Goal: Information Seeking & Learning: Learn about a topic

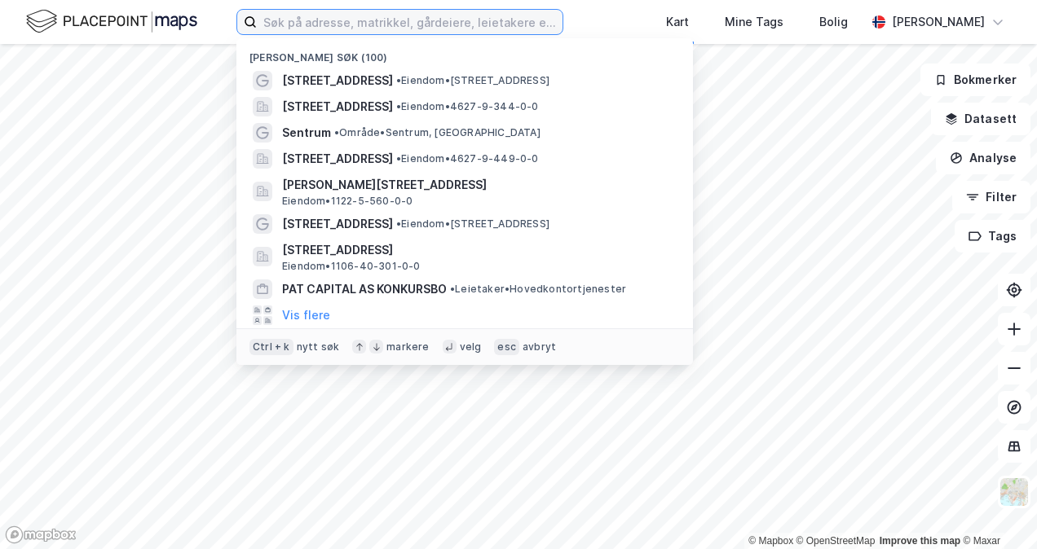
click at [406, 25] on input at bounding box center [410, 22] width 306 height 24
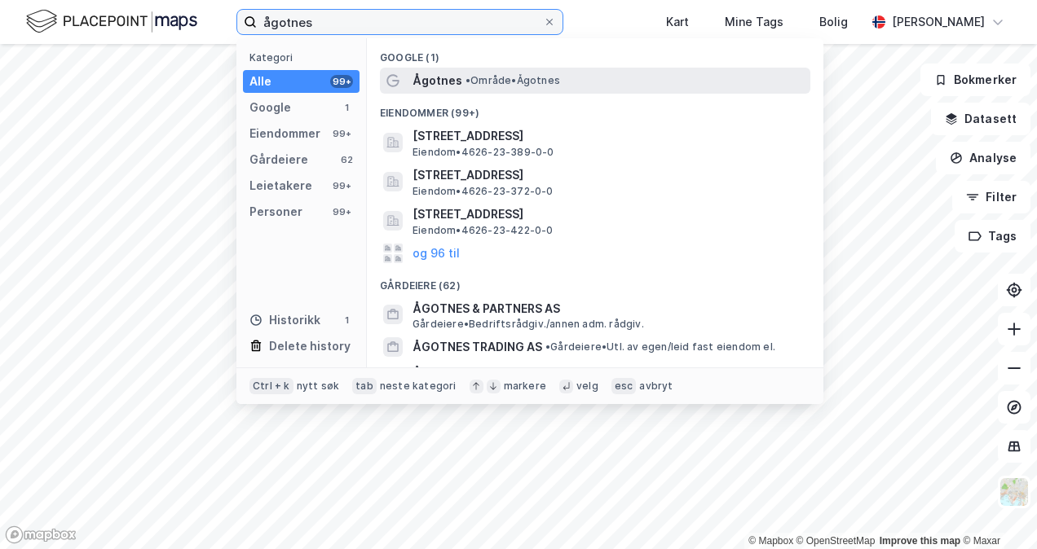
type input "ågotnes"
click at [447, 73] on span "Ågotnes" at bounding box center [437, 81] width 50 height 20
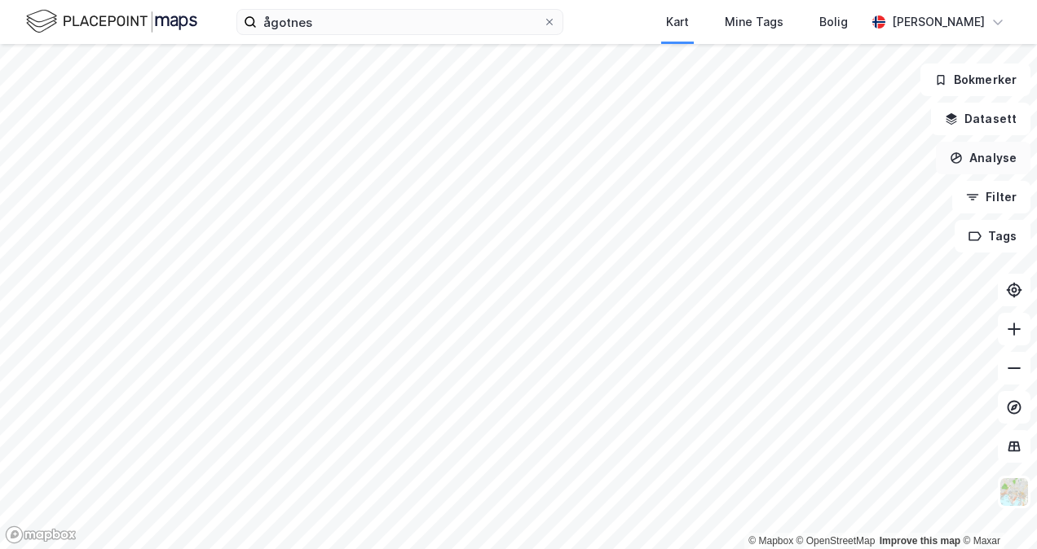
click at [984, 161] on button "Analyse" at bounding box center [983, 158] width 95 height 33
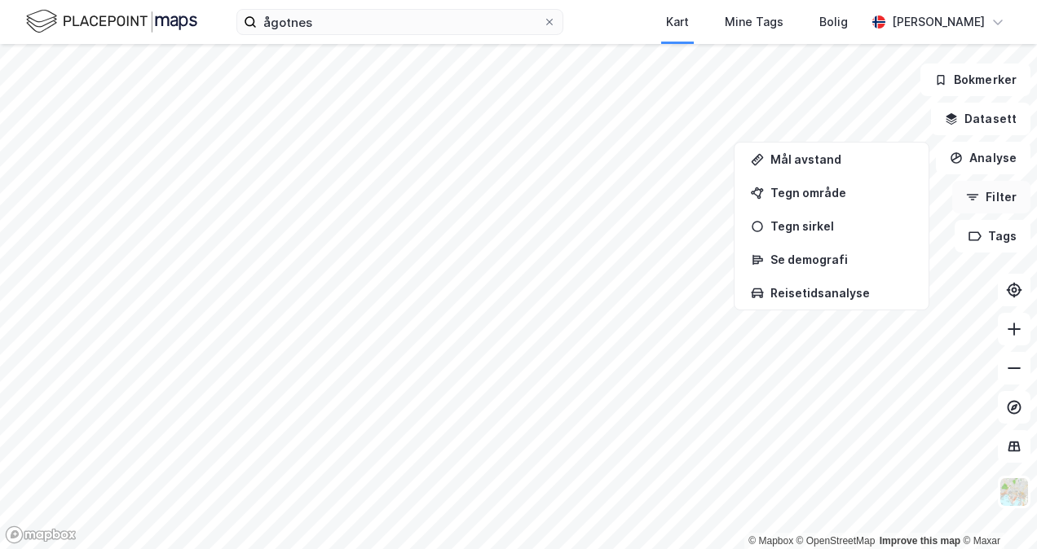
click at [985, 201] on button "Filter" at bounding box center [991, 197] width 78 height 33
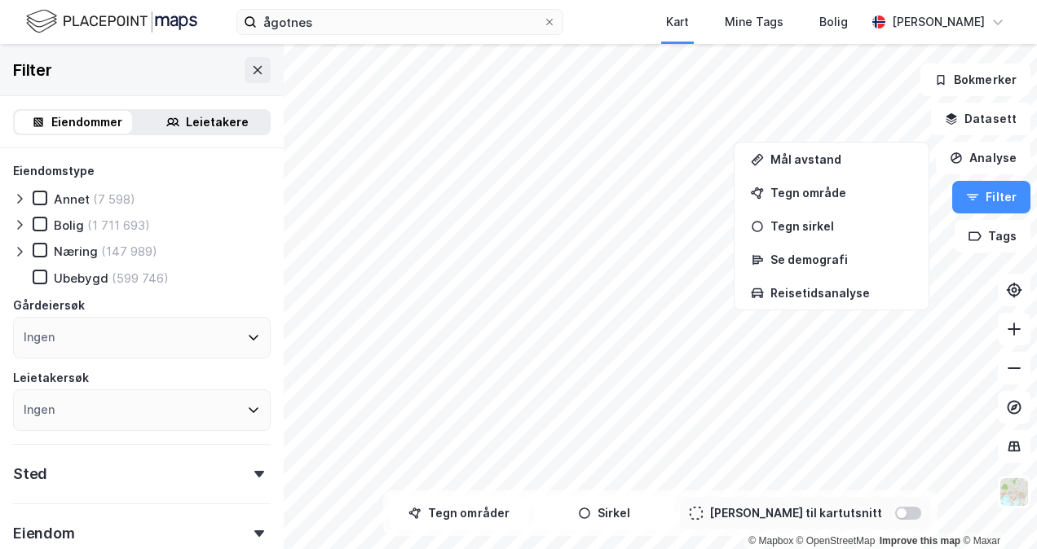
click at [895, 513] on div at bounding box center [908, 513] width 26 height 13
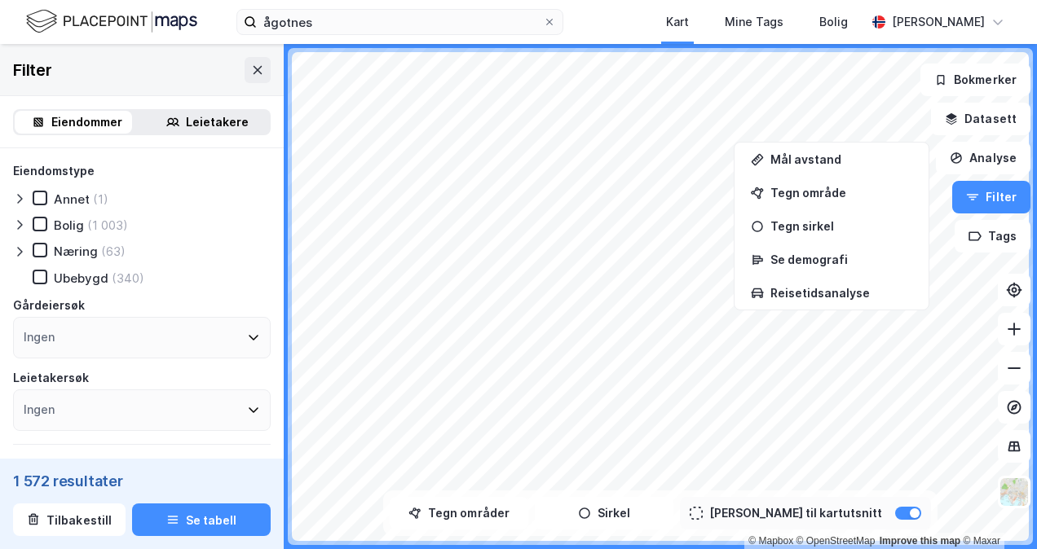
click at [218, 117] on div "Leietakere" at bounding box center [217, 122] width 63 height 20
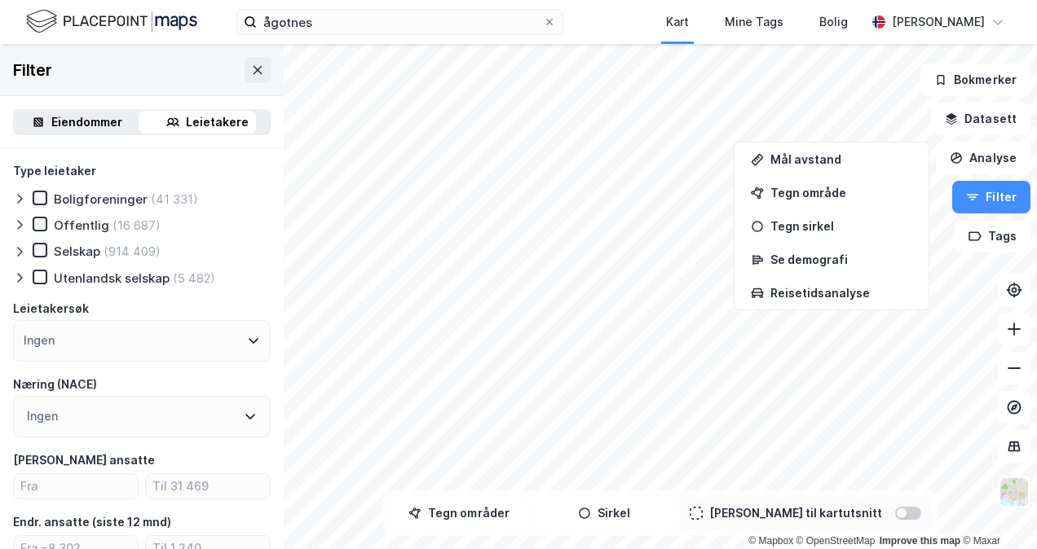
click at [895, 513] on div at bounding box center [908, 513] width 26 height 13
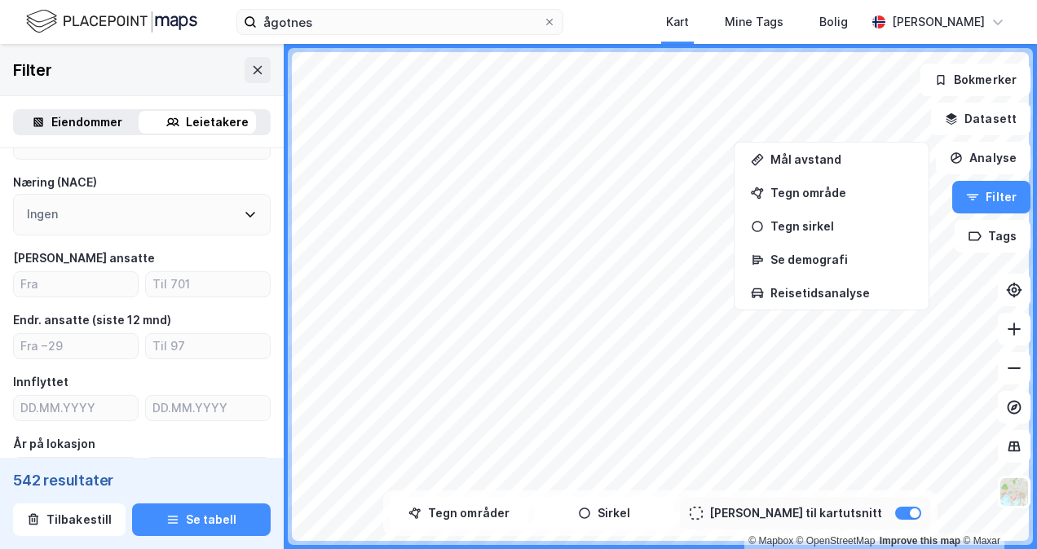
scroll to position [214, 0]
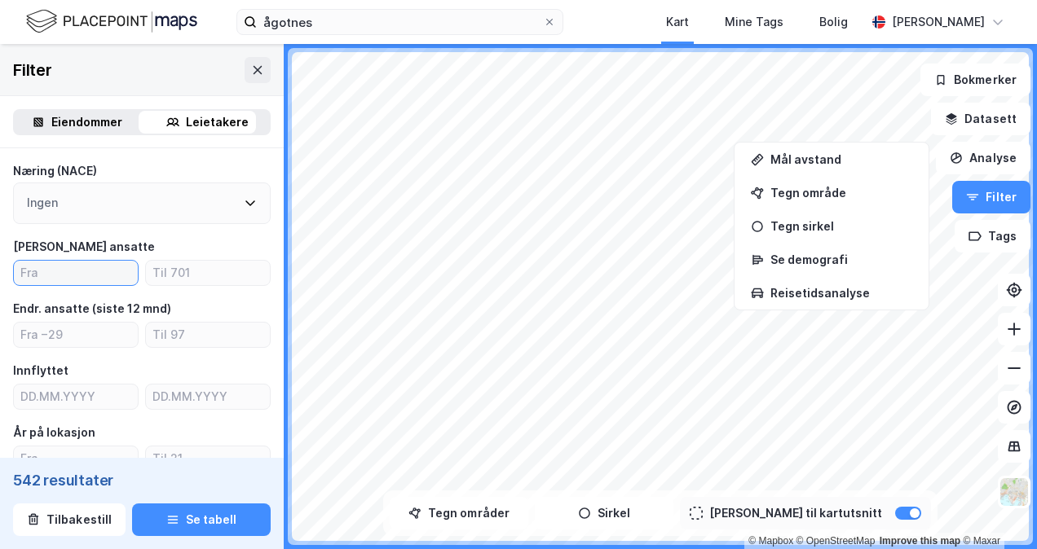
click at [55, 277] on input "number" at bounding box center [76, 273] width 124 height 24
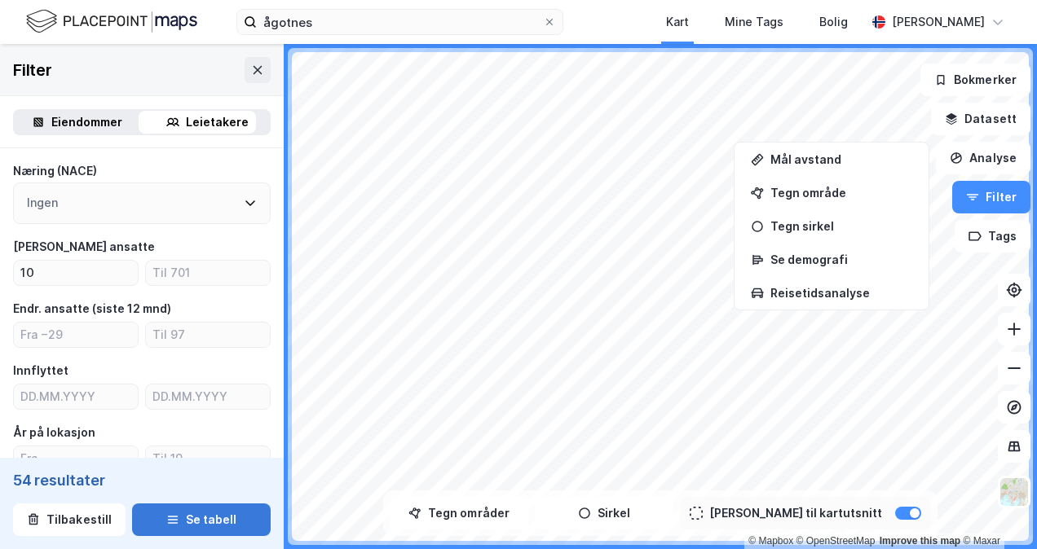
click at [215, 528] on button "Se tabell" at bounding box center [201, 520] width 139 height 33
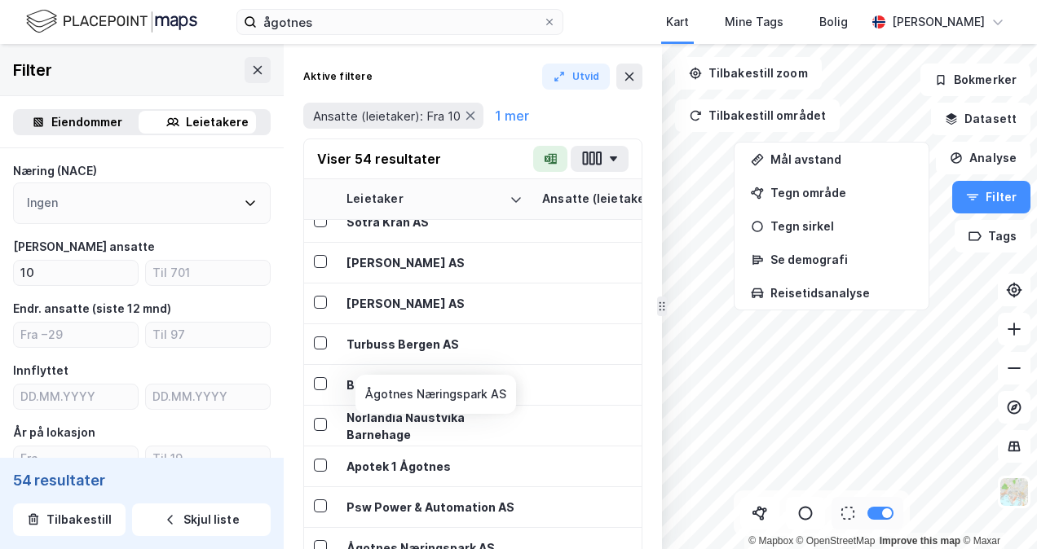
scroll to position [1846, 0]
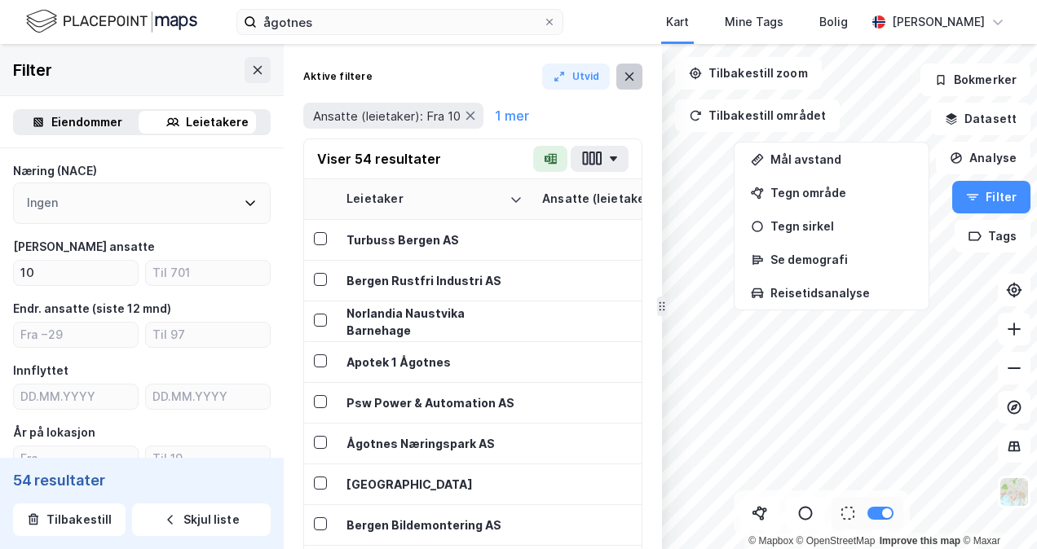
click at [628, 77] on icon at bounding box center [629, 76] width 13 height 13
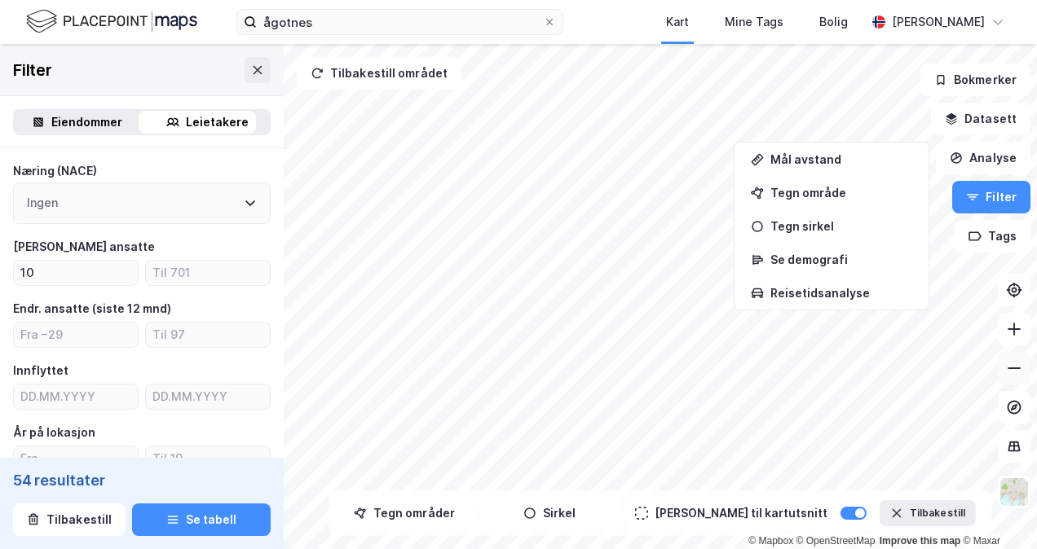
click at [1016, 372] on icon at bounding box center [1014, 368] width 16 height 16
click at [879, 505] on button "Tilbakestill" at bounding box center [927, 513] width 96 height 26
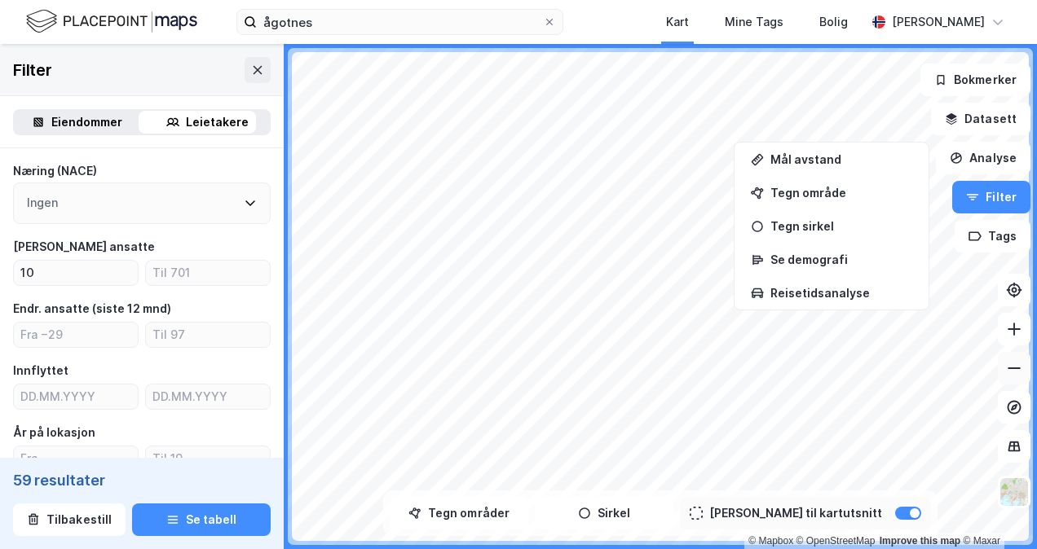
click at [1009, 369] on icon at bounding box center [1014, 368] width 16 height 16
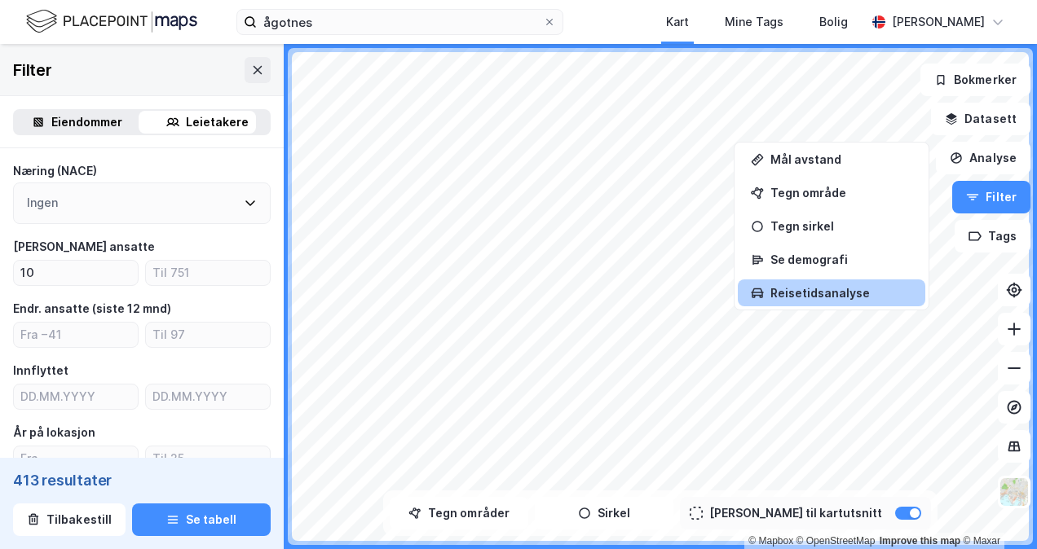
click at [919, 297] on div "© Mapbox © OpenStreetMap Improve this map © Maxar Filter Eiendommer Leietakere …" at bounding box center [518, 296] width 1037 height 505
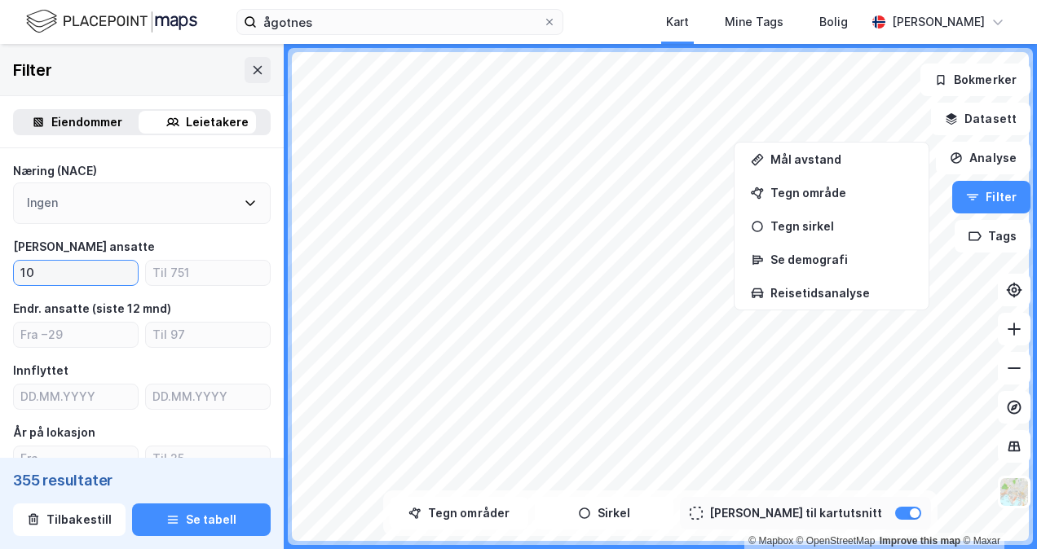
drag, startPoint x: 69, startPoint y: 274, endPoint x: -3, endPoint y: 271, distance: 72.6
click at [0, 271] on html "ågotnes Kart Mine Tags Bolig [PERSON_NAME] © Mapbox © OpenStreetMap Improve thi…" at bounding box center [518, 274] width 1037 height 549
click at [46, 275] on input "5" at bounding box center [76, 273] width 124 height 24
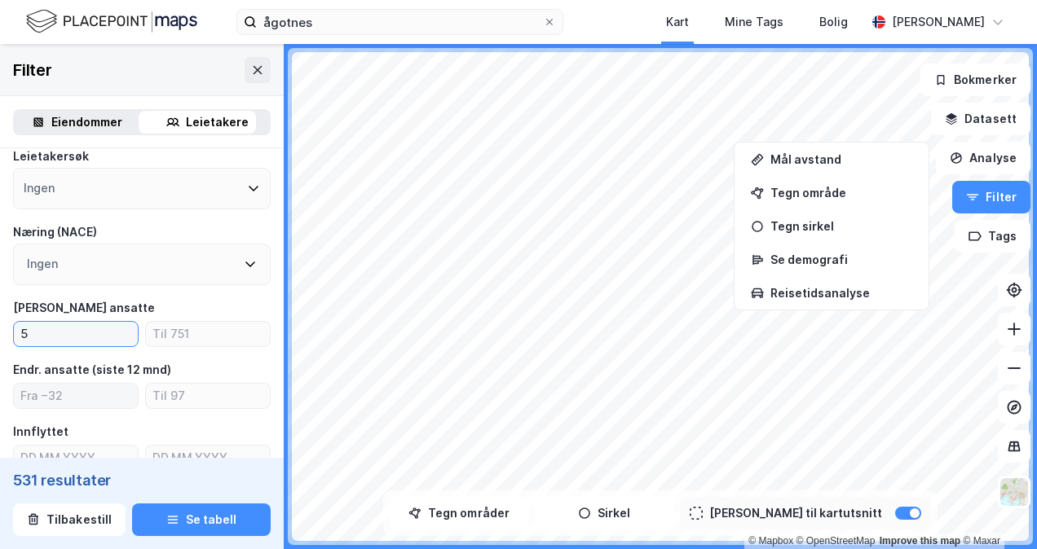
scroll to position [148, 0]
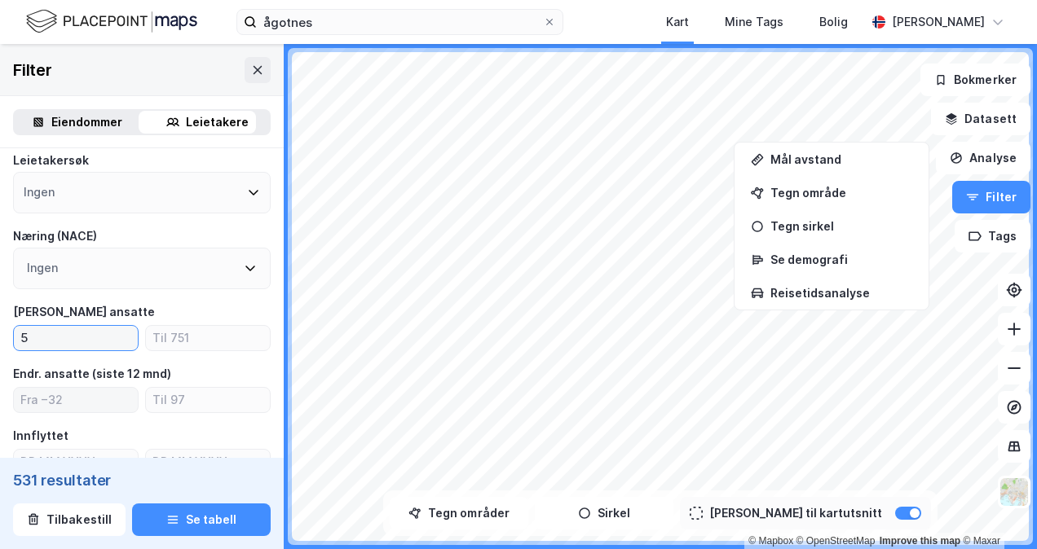
type input "5"
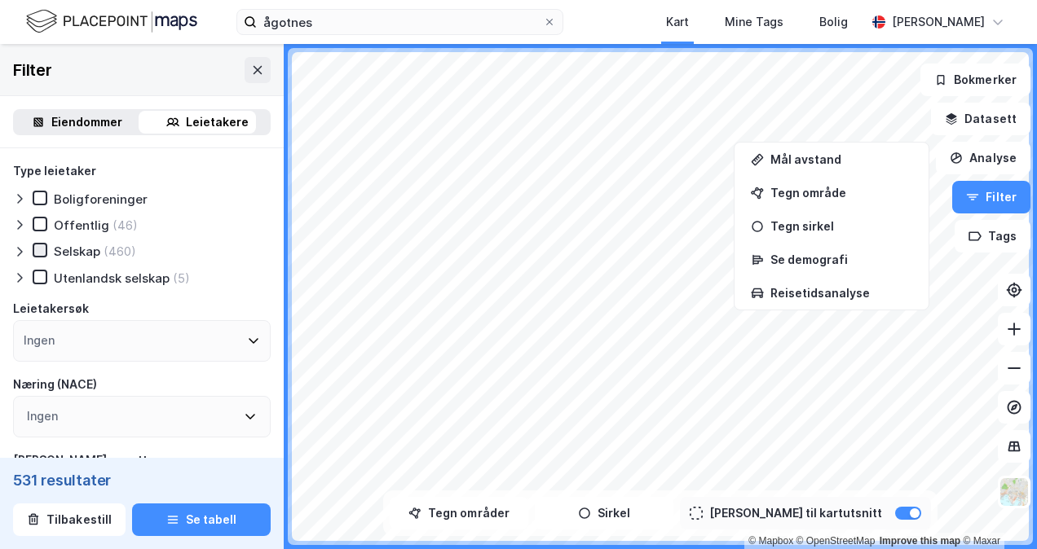
click at [41, 253] on icon at bounding box center [39, 250] width 11 height 11
click at [203, 522] on button "Se tabell" at bounding box center [201, 520] width 139 height 33
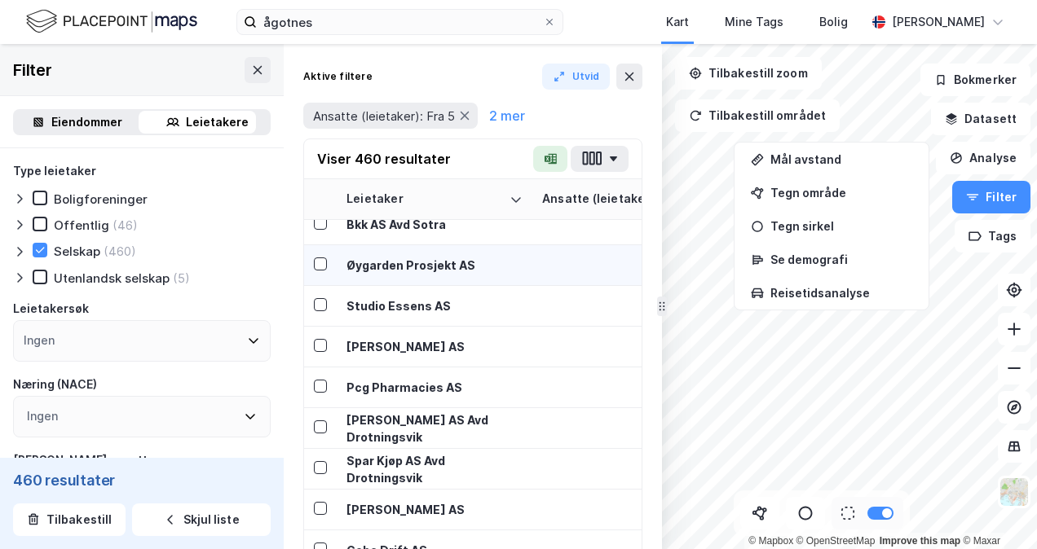
scroll to position [342, 0]
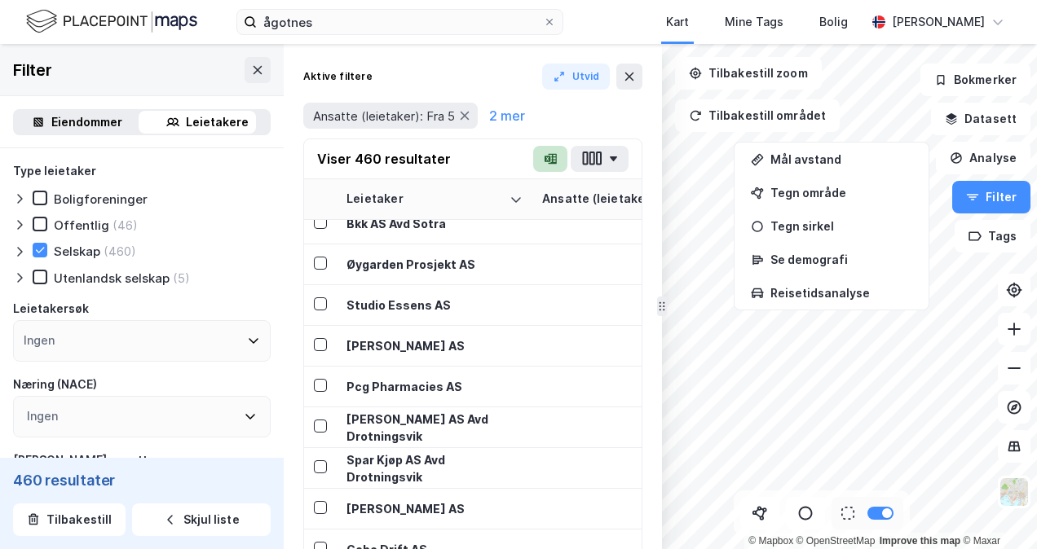
click at [552, 160] on icon "button" at bounding box center [550, 158] width 13 height 13
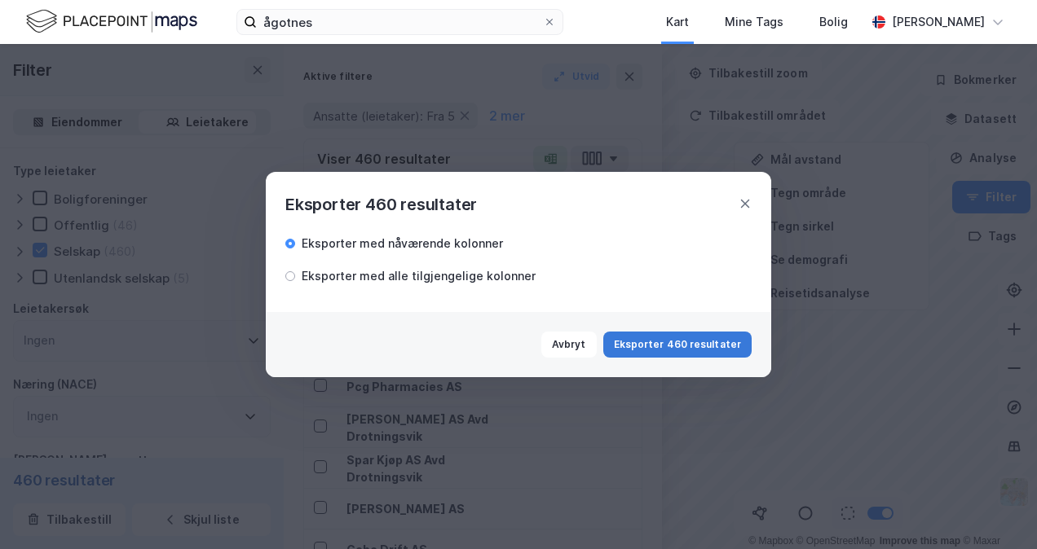
click at [690, 348] on button "Eksporter 460 resultater" at bounding box center [677, 345] width 148 height 26
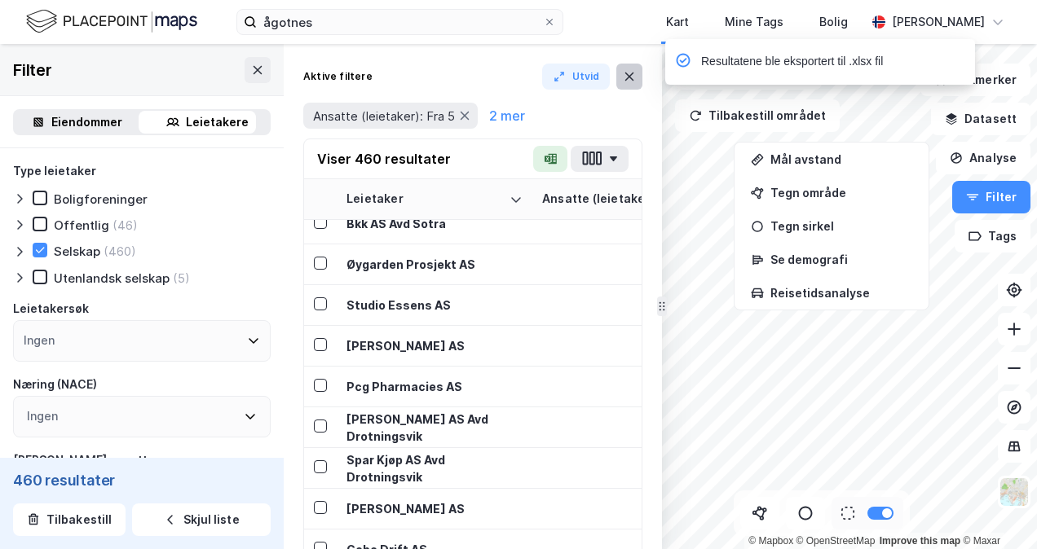
click at [636, 82] on button at bounding box center [629, 77] width 26 height 26
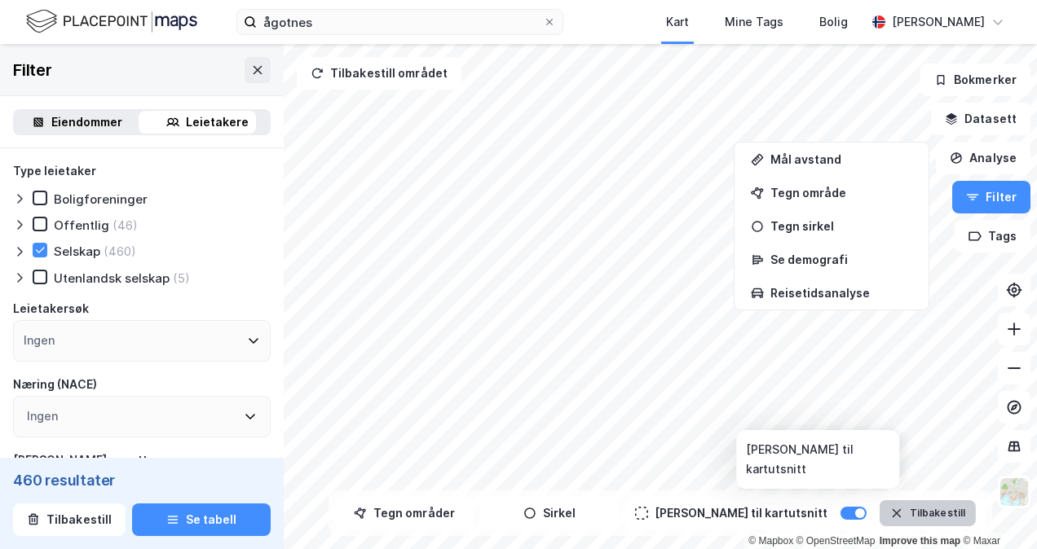
click at [881, 522] on button "Tilbakestill" at bounding box center [927, 513] width 96 height 26
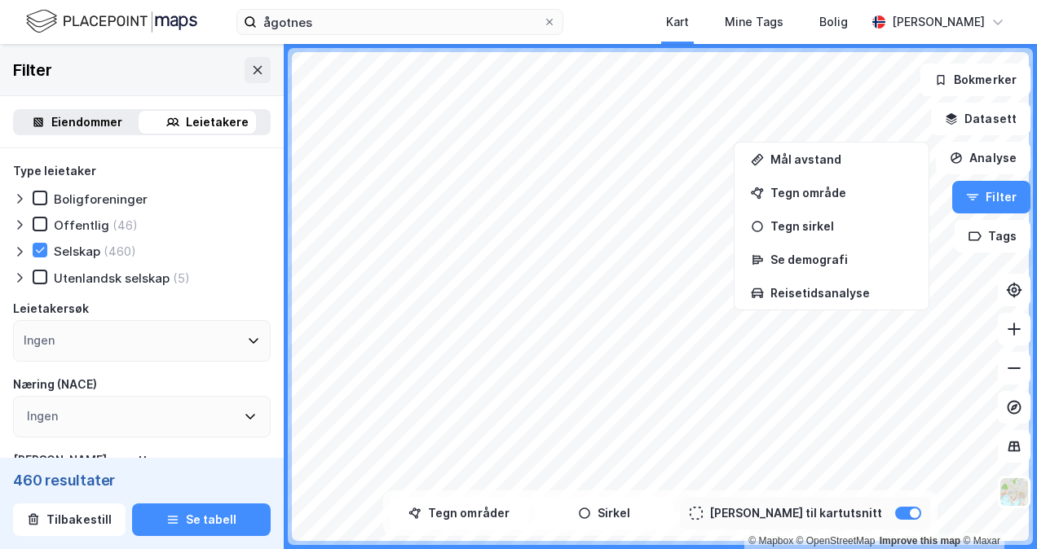
click at [228, 336] on div "© Mapbox © OpenStreetMap Improve this map © Maxar Filter Eiendommer Leietakere …" at bounding box center [518, 296] width 1037 height 505
click at [895, 512] on div at bounding box center [908, 513] width 26 height 13
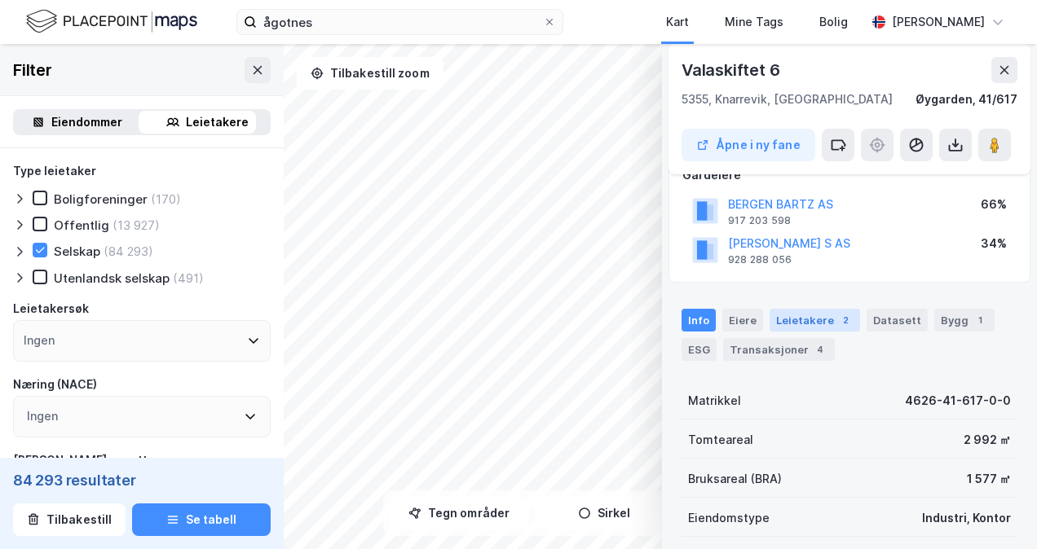
scroll to position [108, 0]
click at [830, 326] on div "Leietakere 2" at bounding box center [814, 320] width 90 height 23
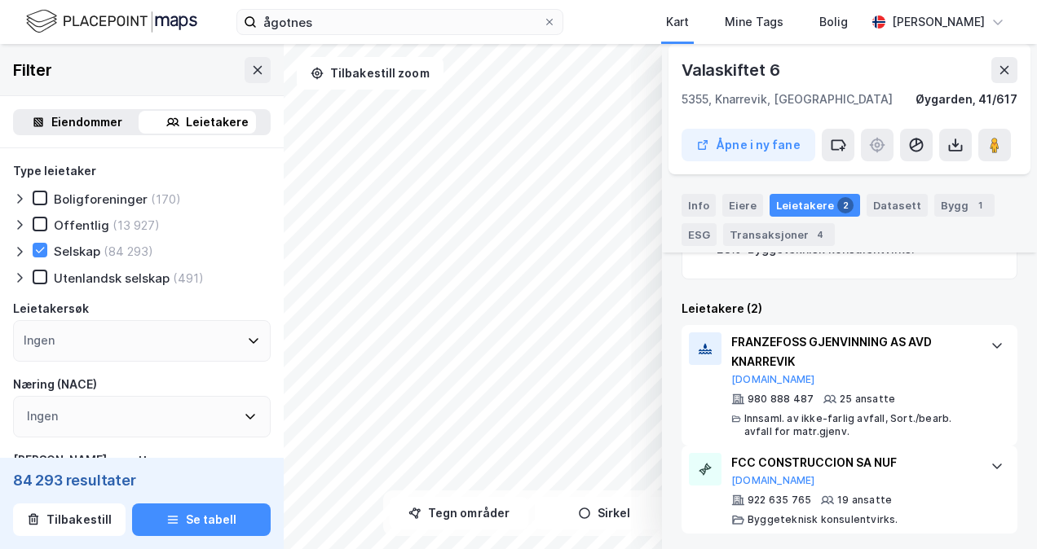
scroll to position [440, 0]
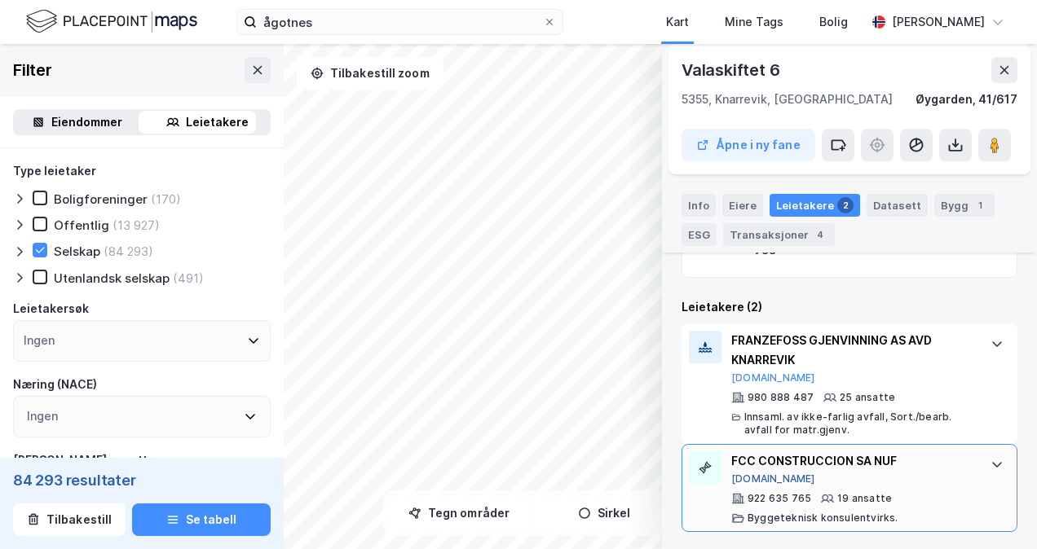
click at [761, 474] on button "[DOMAIN_NAME]" at bounding box center [773, 479] width 84 height 13
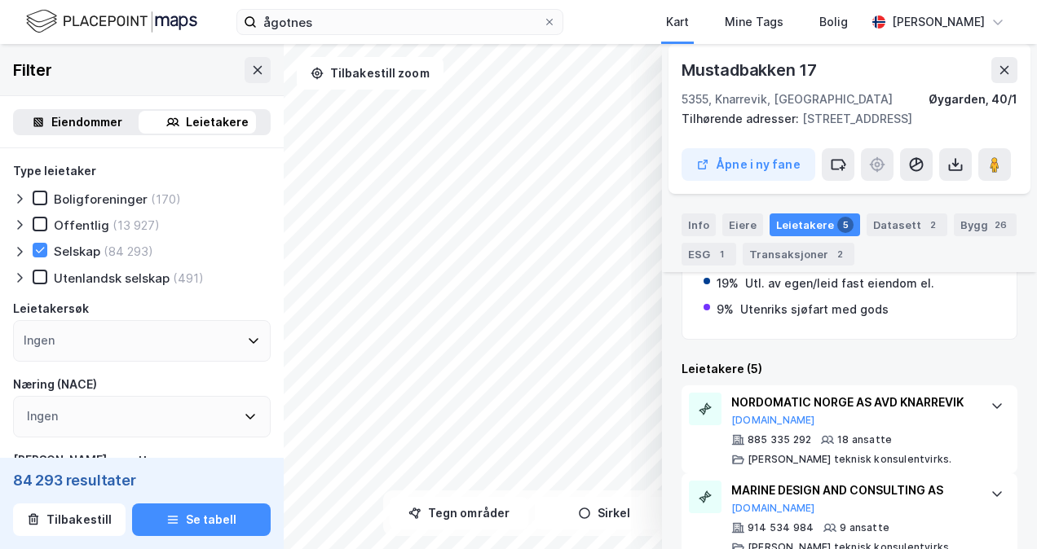
scroll to position [398, 0]
click at [899, 412] on div "NORDOMATIC NORGE AS AVD KNARREVIK" at bounding box center [852, 403] width 243 height 20
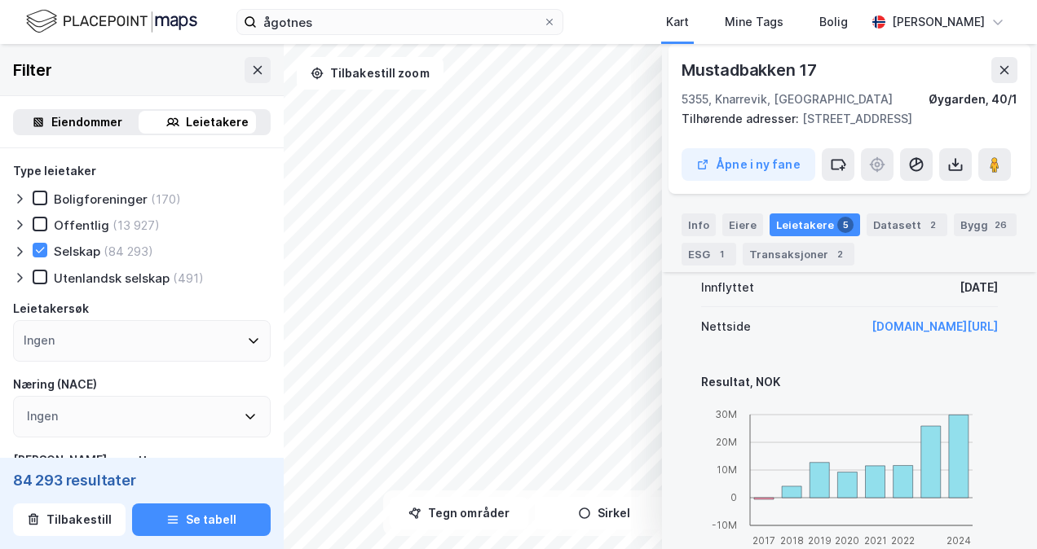
scroll to position [883, 0]
click at [915, 333] on link "[DOMAIN_NAME][URL]" at bounding box center [934, 326] width 126 height 14
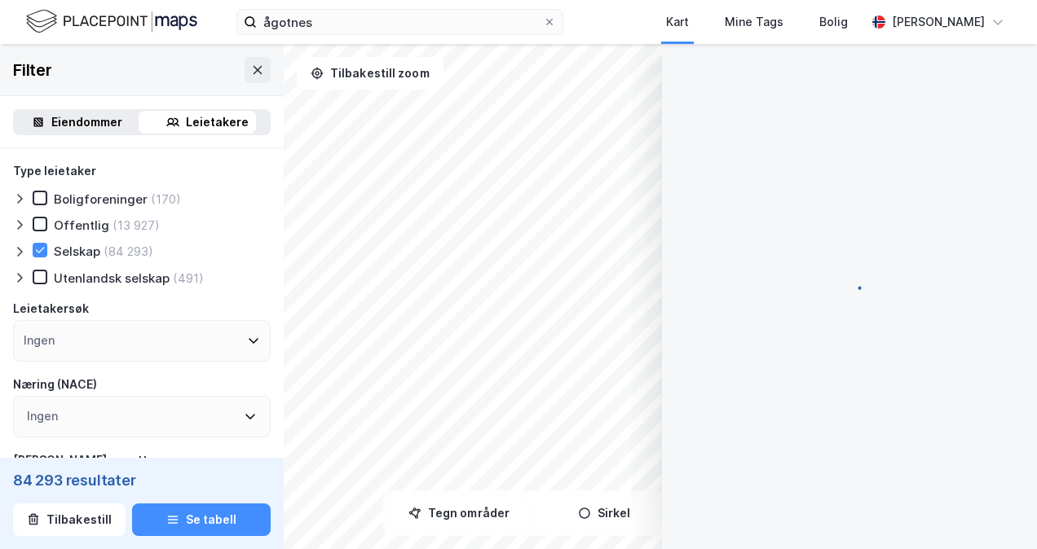
scroll to position [126, 0]
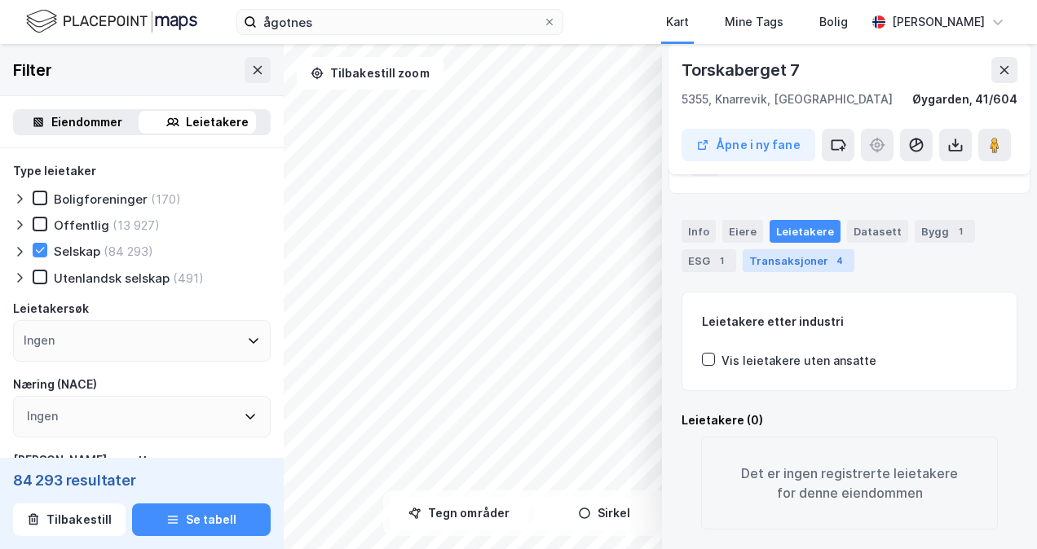
click at [787, 249] on div "Transaksjoner 4" at bounding box center [798, 260] width 112 height 23
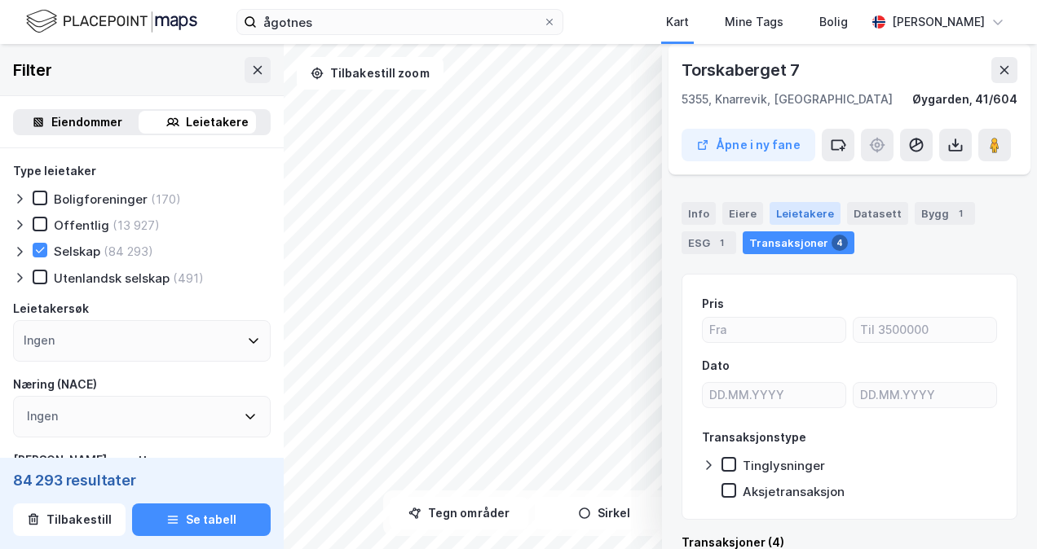
click at [787, 215] on div "Leietakere" at bounding box center [804, 213] width 71 height 23
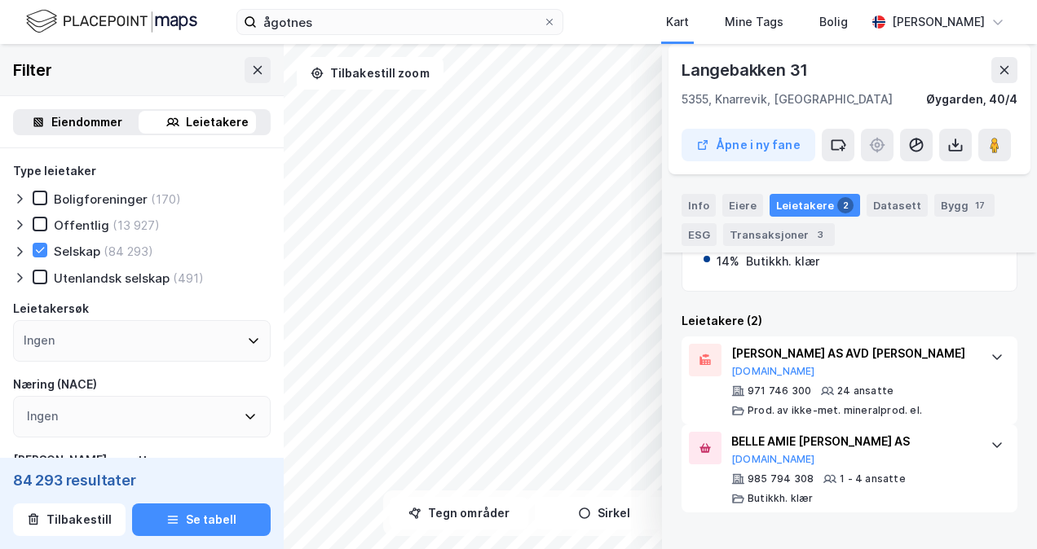
scroll to position [283, 0]
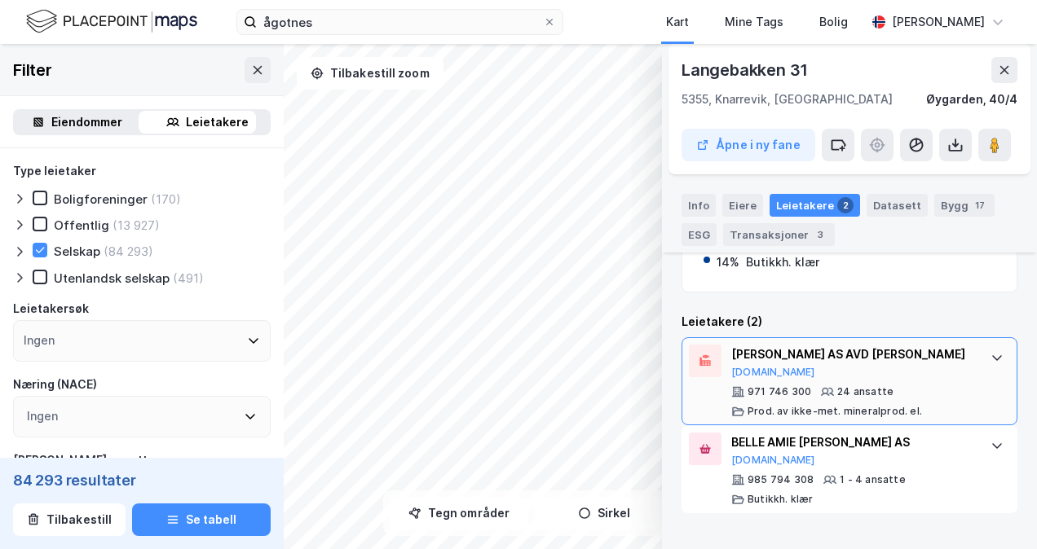
click at [842, 364] on div "[PERSON_NAME] AS AVD [PERSON_NAME]" at bounding box center [852, 355] width 243 height 20
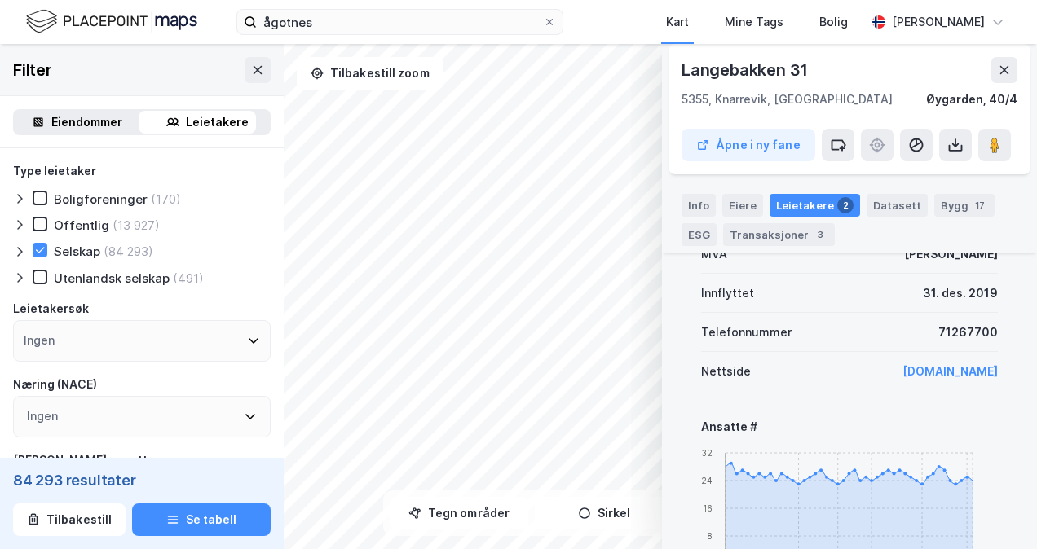
scroll to position [716, 0]
click at [926, 377] on link "[DOMAIN_NAME]" at bounding box center [949, 371] width 95 height 14
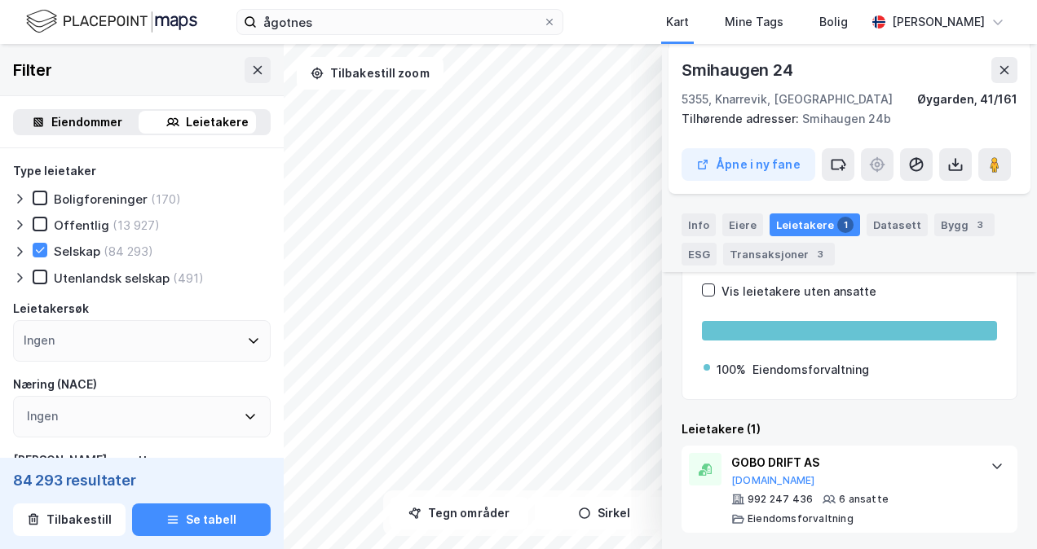
scroll to position [197, 0]
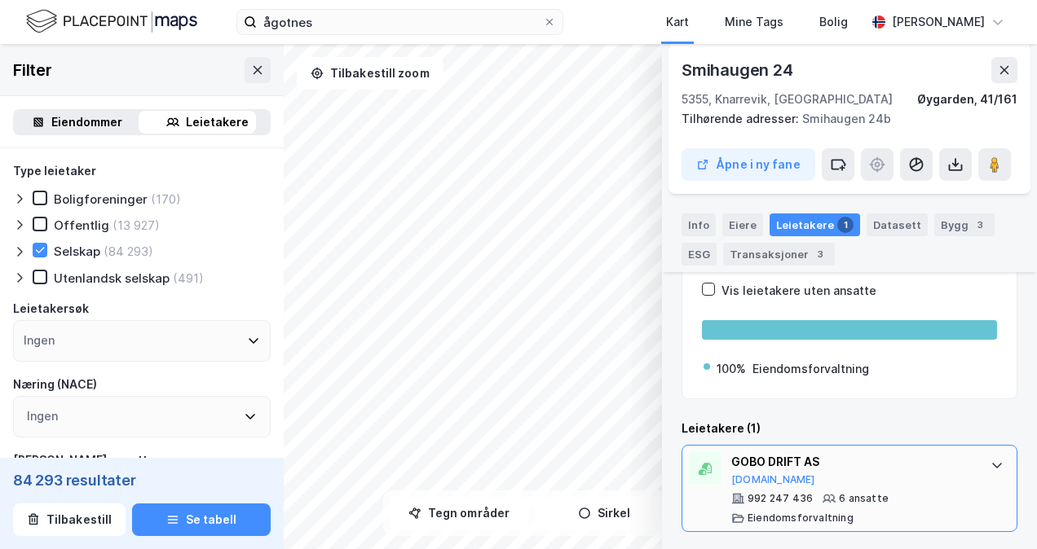
click at [784, 458] on div "GOBO DRIFT AS" at bounding box center [852, 462] width 243 height 20
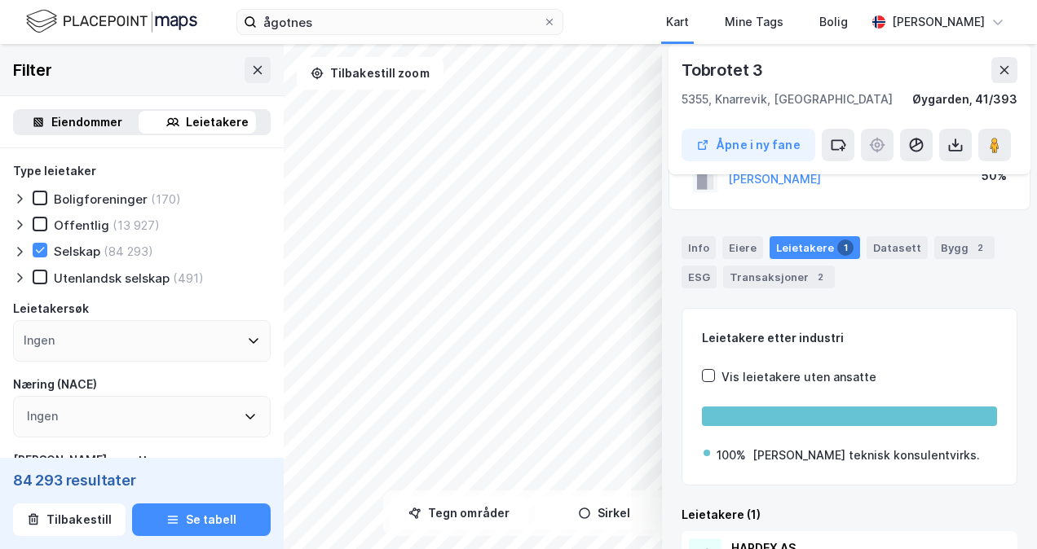
scroll to position [178, 0]
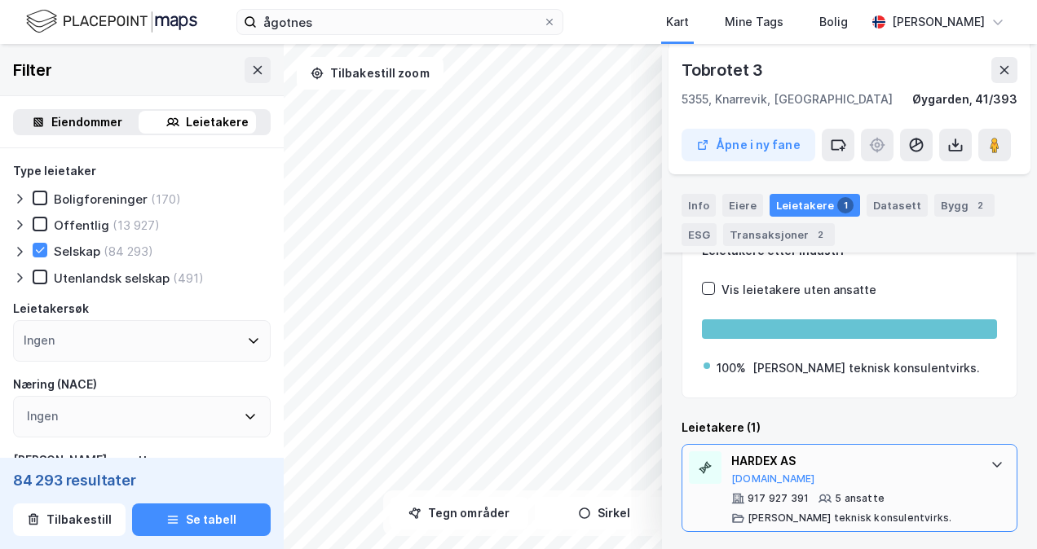
click at [764, 465] on div "HARDEX AS" at bounding box center [852, 462] width 243 height 20
click at [758, 478] on button "[DOMAIN_NAME]" at bounding box center [773, 479] width 84 height 13
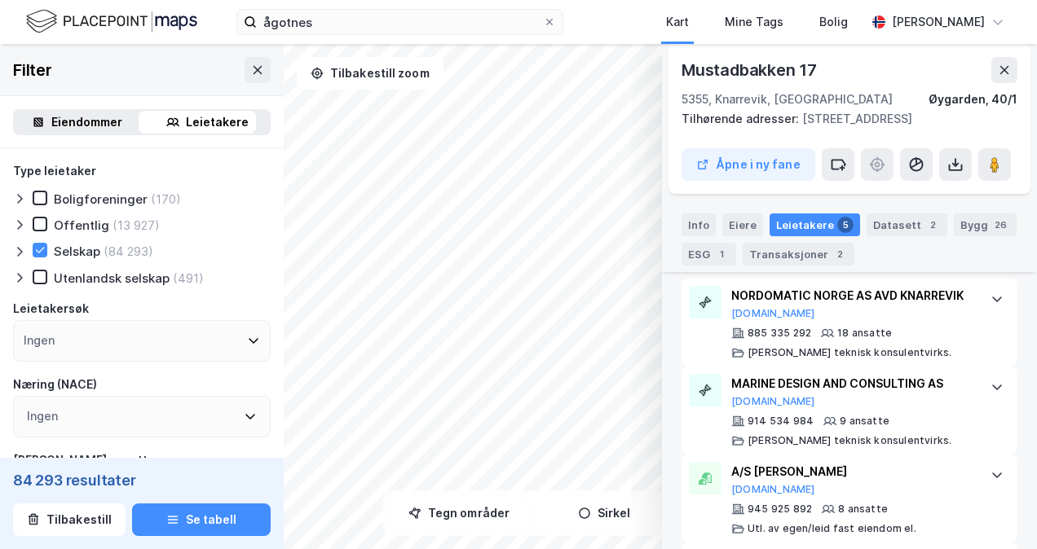
scroll to position [512, 0]
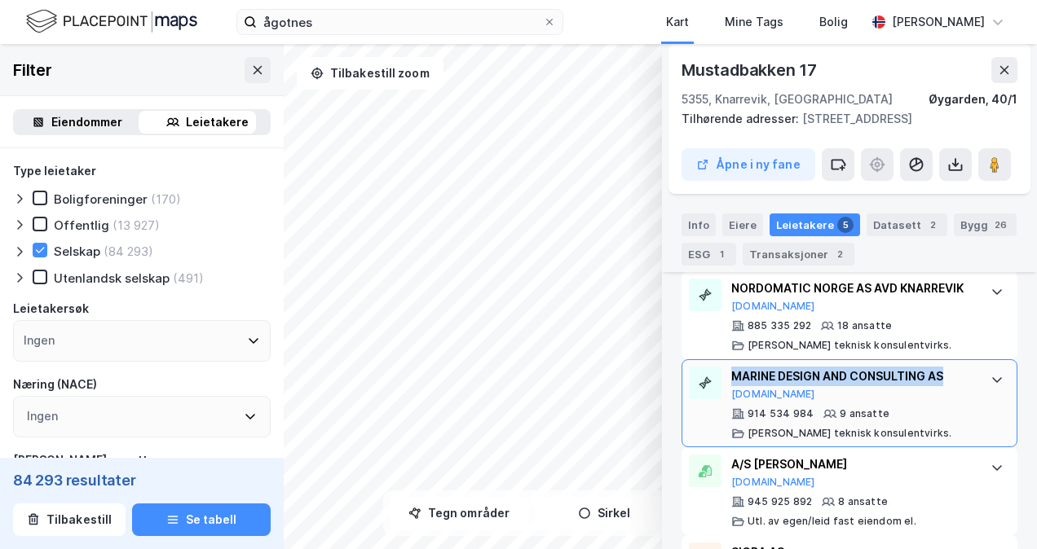
drag, startPoint x: 955, startPoint y: 391, endPoint x: 730, endPoint y: 394, distance: 225.0
click at [730, 394] on div "MARINE DESIGN AND CONSULTING AS [DOMAIN_NAME] 914 534 984 9 ansatte [PERSON_NAM…" at bounding box center [849, 403] width 336 height 88
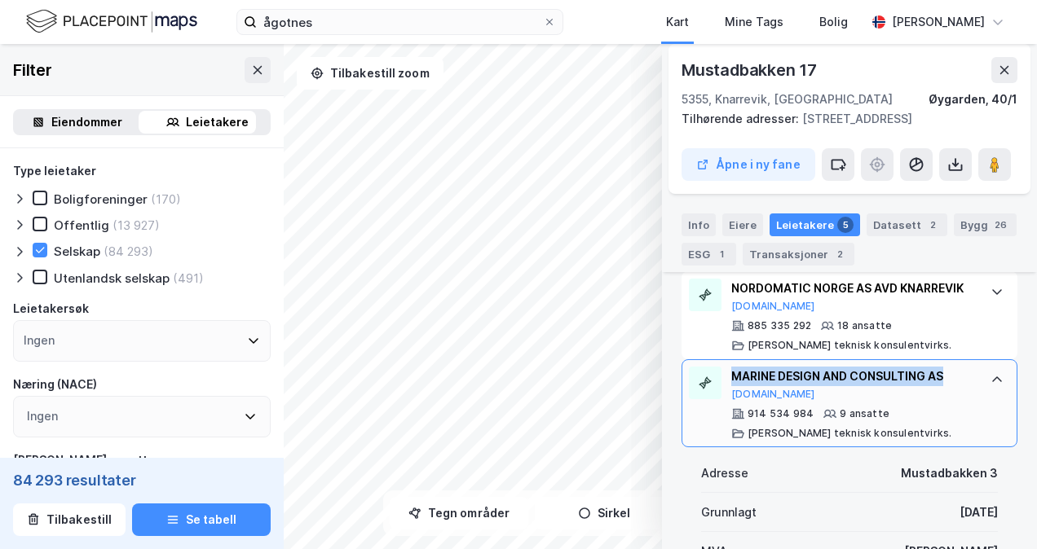
copy div "MARINE DESIGN AND CONSULTING AS"
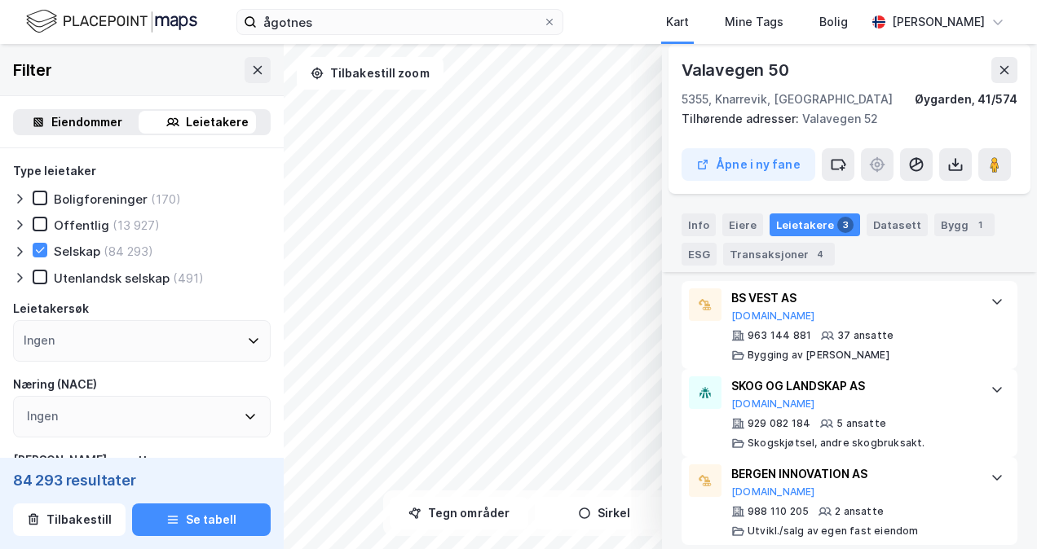
scroll to position [585, 0]
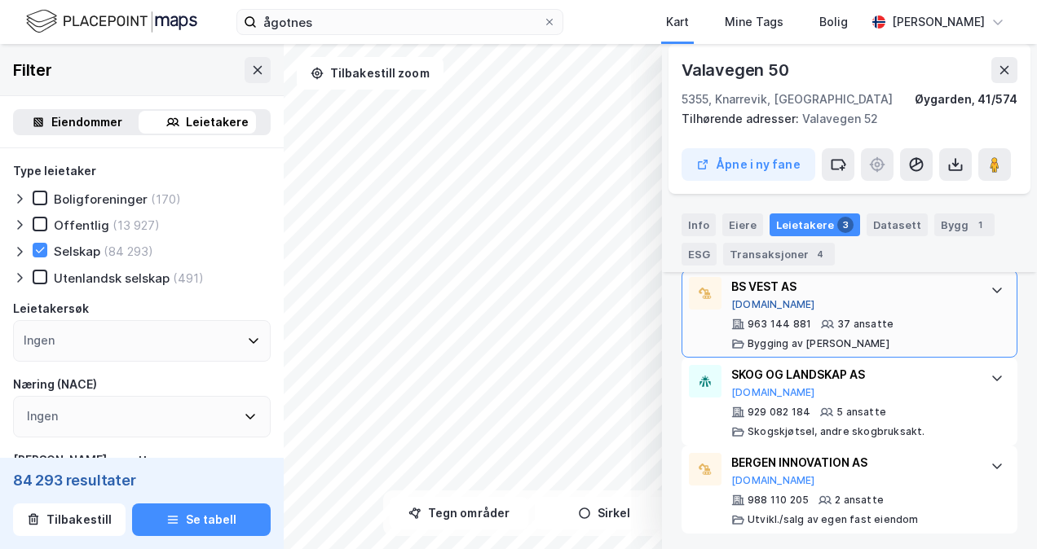
click at [762, 298] on button "[DOMAIN_NAME]" at bounding box center [773, 304] width 84 height 13
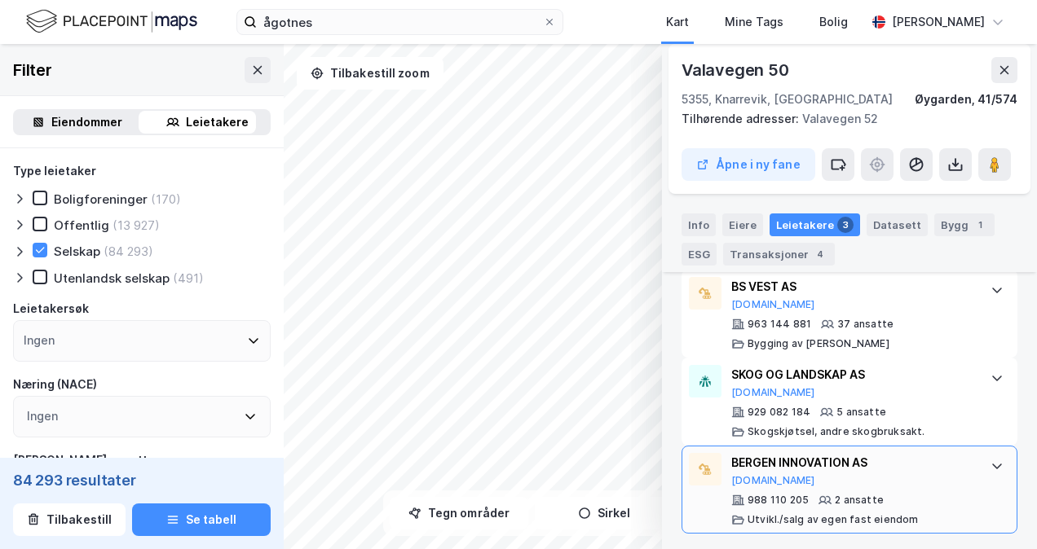
click at [851, 474] on div "BERGEN INNOVATION AS [DOMAIN_NAME]" at bounding box center [852, 470] width 243 height 34
click at [866, 479] on div "BERGEN INNOVATION AS [DOMAIN_NAME]" at bounding box center [852, 470] width 243 height 34
drag, startPoint x: 868, startPoint y: 458, endPoint x: 730, endPoint y: 456, distance: 137.7
click at [731, 456] on div "BERGEN INNOVATION AS" at bounding box center [852, 463] width 243 height 20
copy div "BERGEN INNOVATION AS"
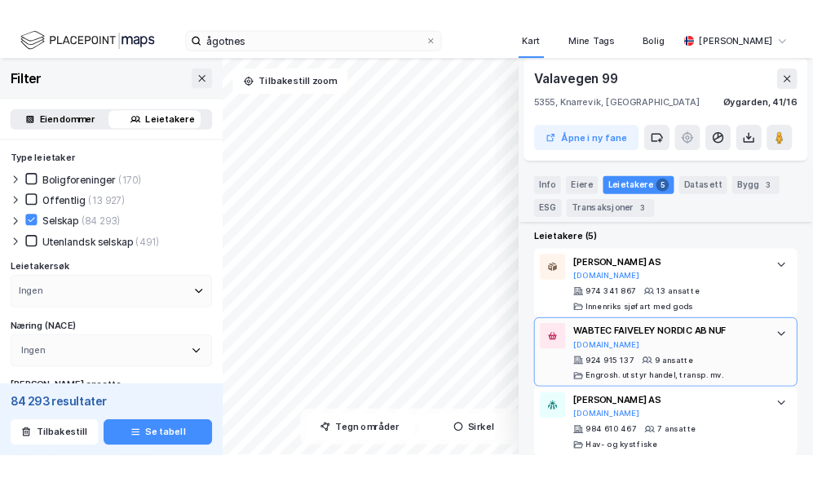
scroll to position [458, 0]
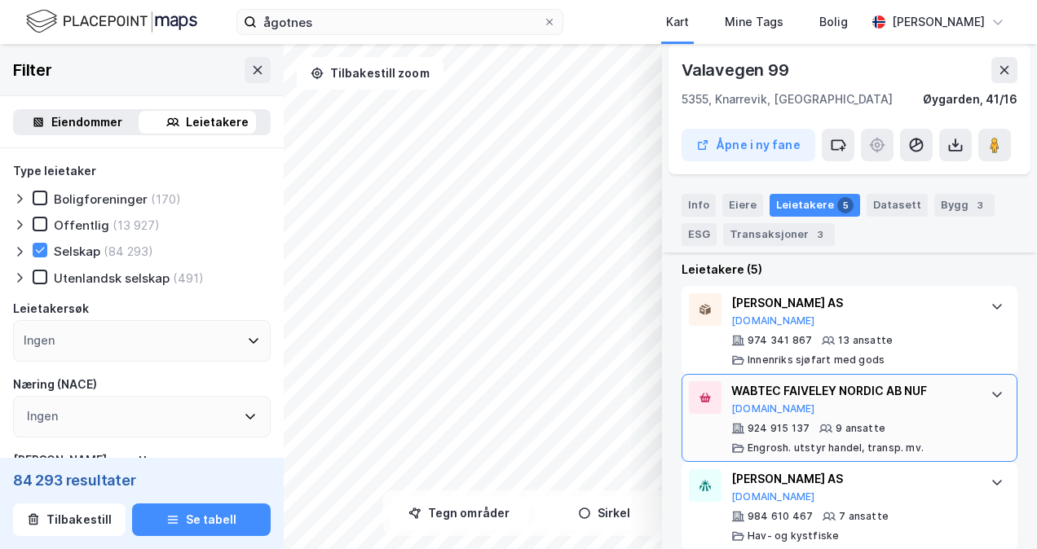
click at [769, 407] on div "WABTEC FAIVELEY NORDIC AB NUF [DOMAIN_NAME]" at bounding box center [852, 398] width 243 height 34
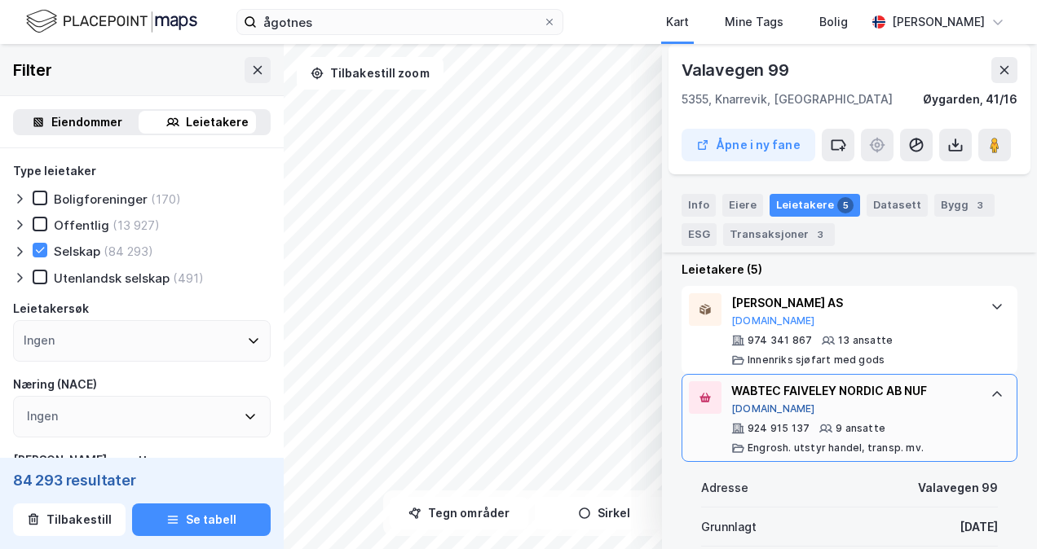
click at [760, 407] on button "[DOMAIN_NAME]" at bounding box center [773, 409] width 84 height 13
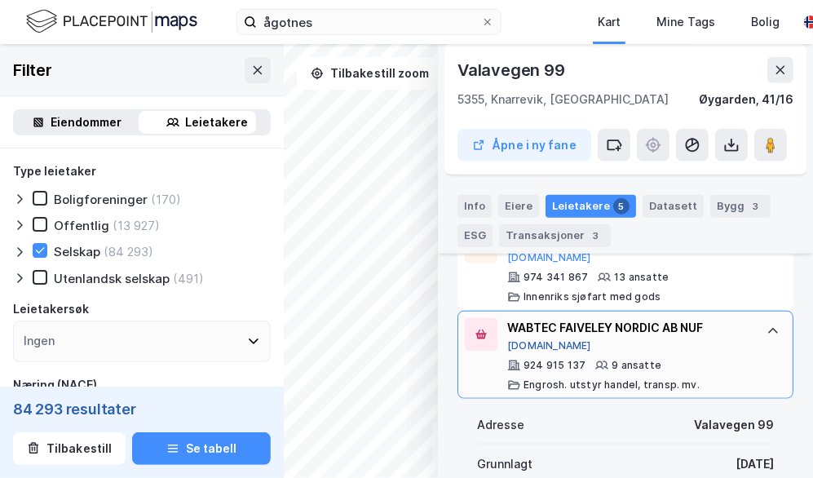
scroll to position [540, 0]
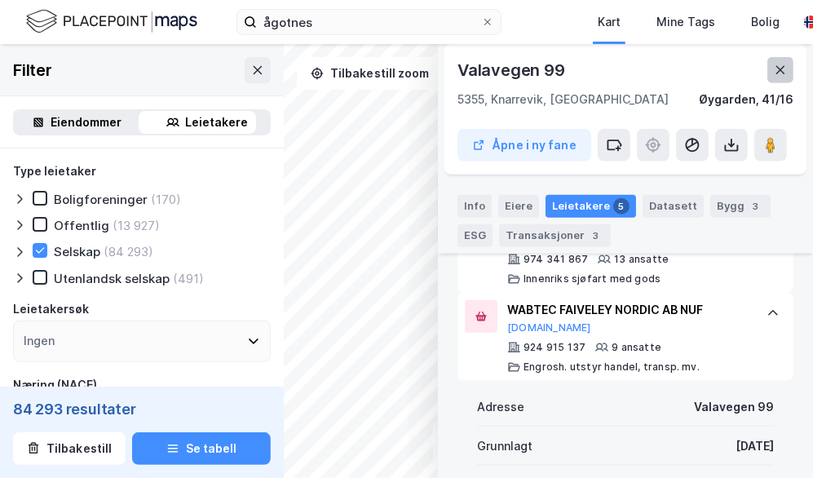
click at [774, 73] on icon at bounding box center [779, 70] width 13 height 13
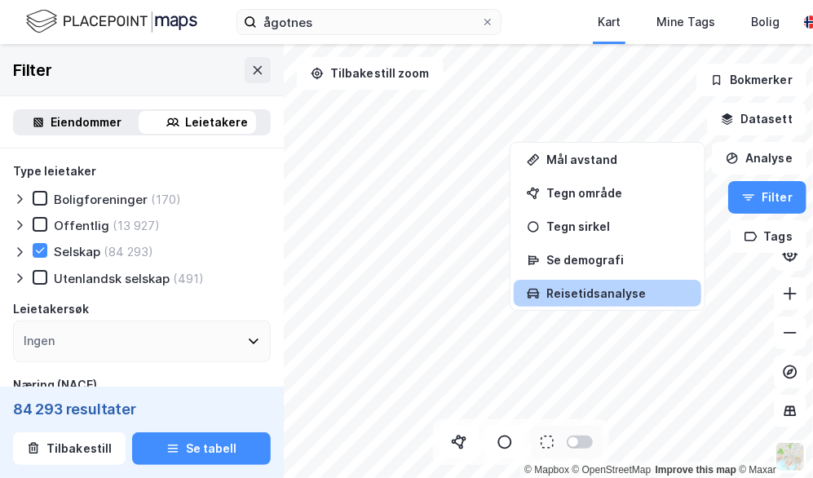
click at [691, 278] on div "© Mapbox © OpenStreetMap Improve this map © Maxar Filter Eiendommer Leietakere …" at bounding box center [406, 261] width 813 height 434
click at [637, 302] on div "© Mapbox © OpenStreetMap Improve this map © Maxar Filter Eiendommer Leietakere …" at bounding box center [406, 261] width 813 height 434
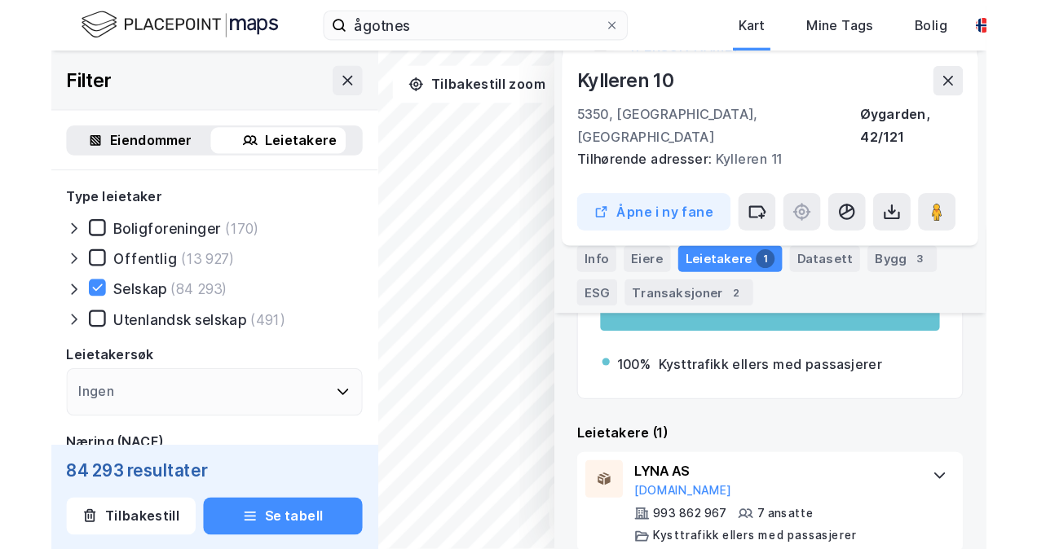
scroll to position [236, 0]
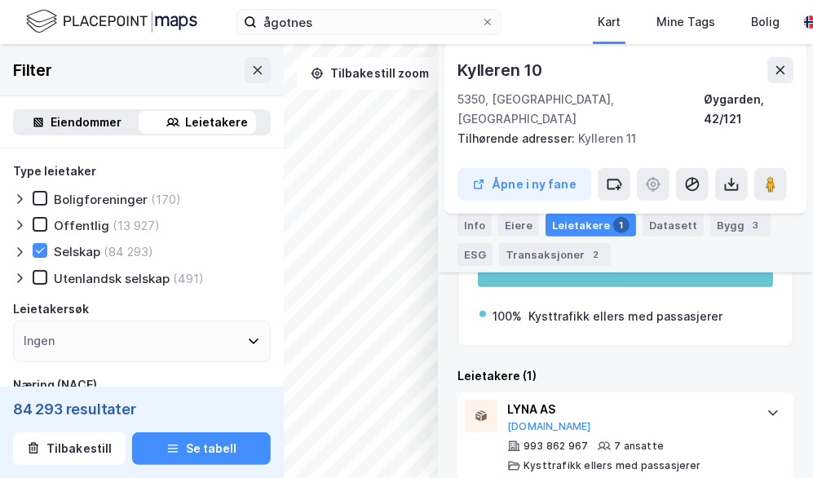
click at [468, 200] on div "© Mapbox © OpenStreetMap Improve this map © Maxar [STREET_ADDRESS], [GEOGRAPHIC…" at bounding box center [406, 261] width 813 height 434
click at [783, 68] on icon at bounding box center [780, 70] width 9 height 8
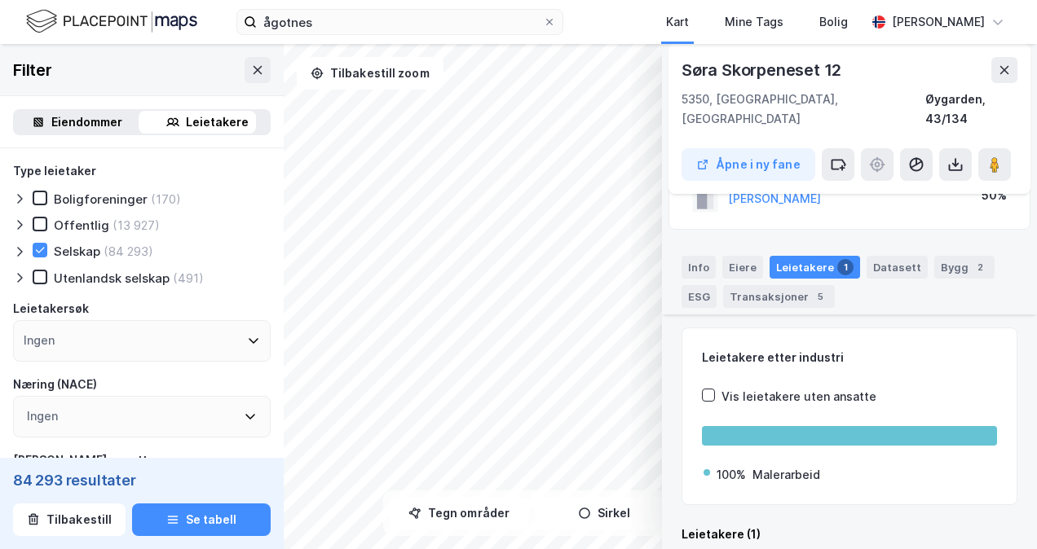
scroll to position [178, 0]
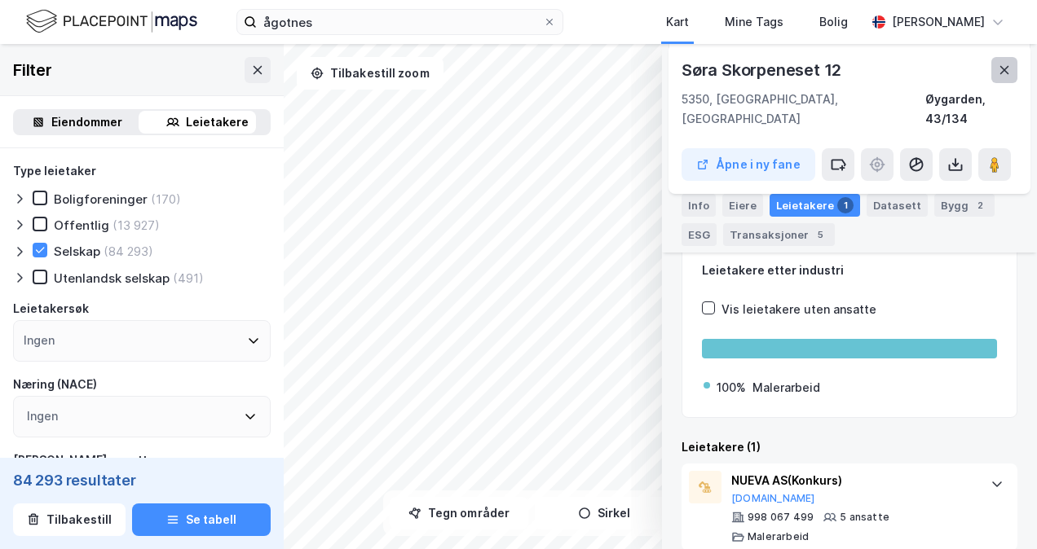
click at [994, 72] on button at bounding box center [1004, 70] width 26 height 26
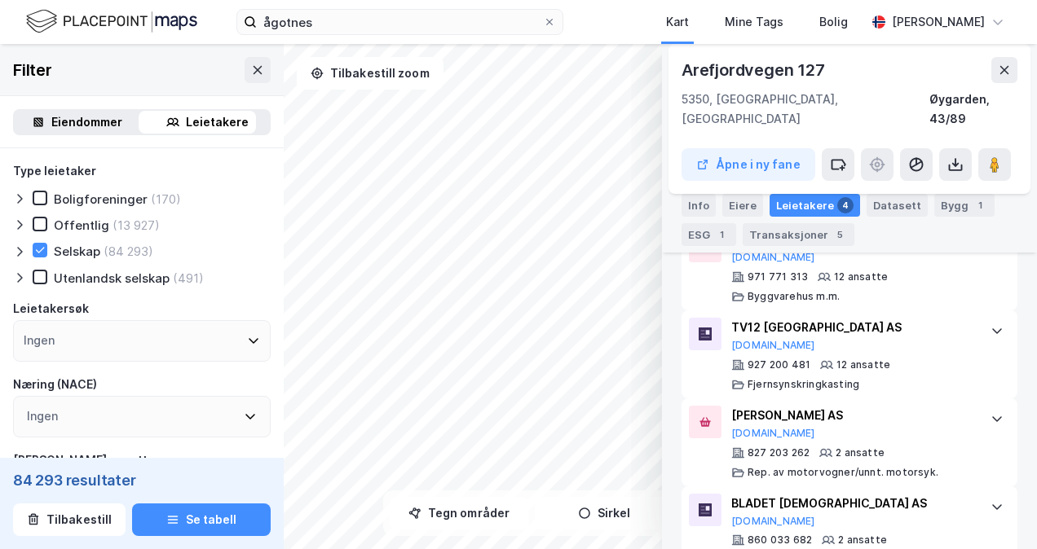
scroll to position [672, 0]
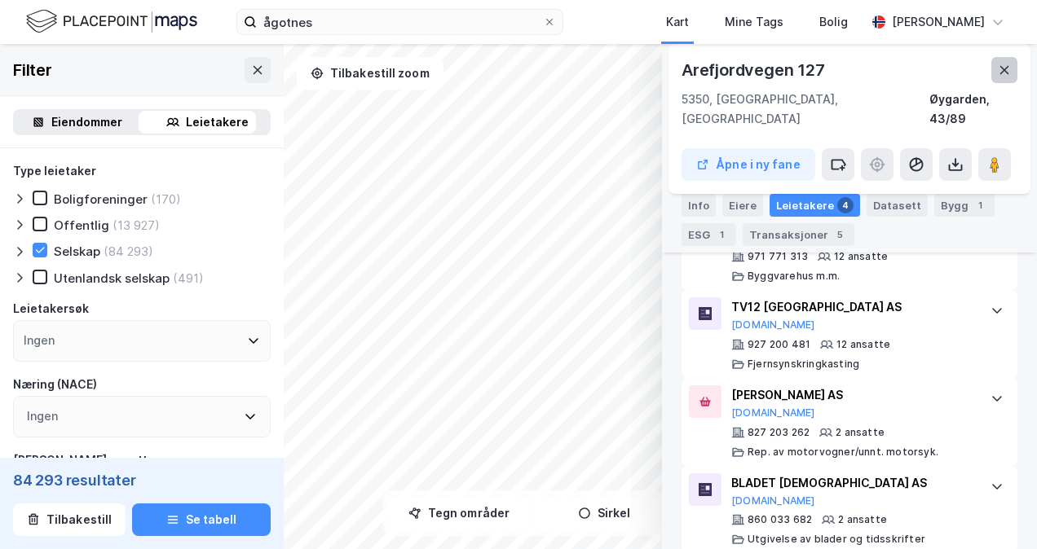
click at [995, 65] on button at bounding box center [1004, 70] width 26 height 26
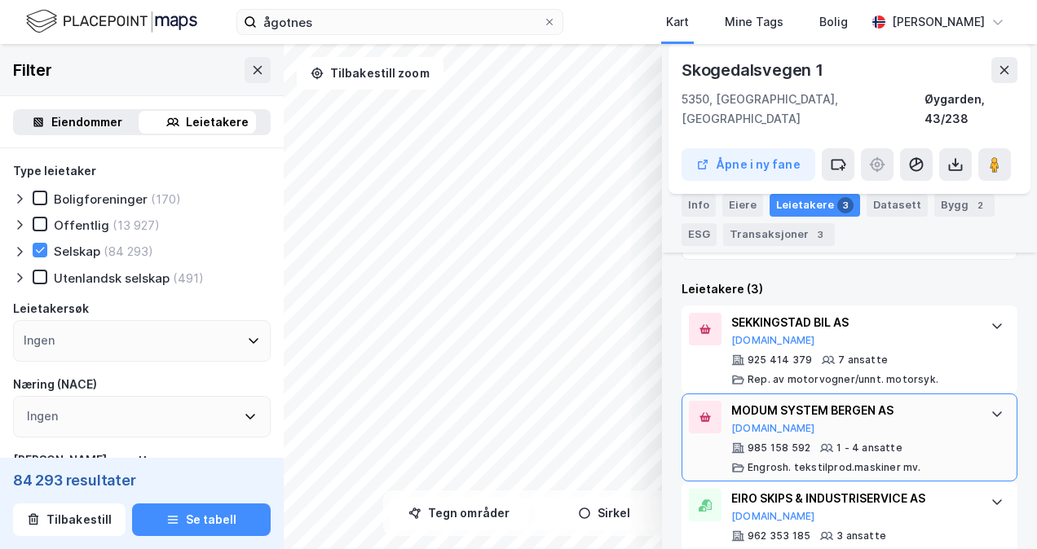
scroll to position [455, 0]
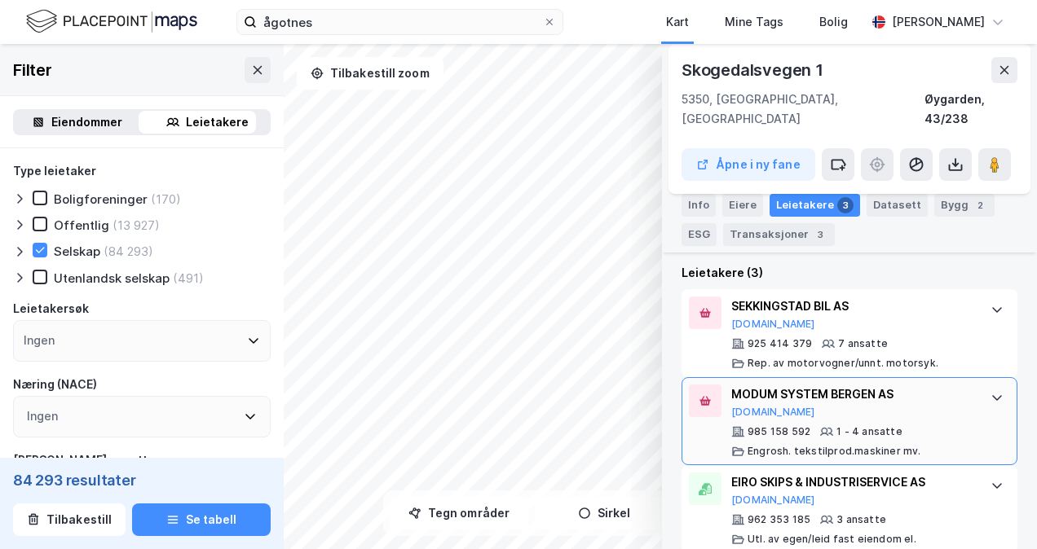
click at [923, 385] on div "MODUM SYSTEM BERGEN AS" at bounding box center [852, 395] width 243 height 20
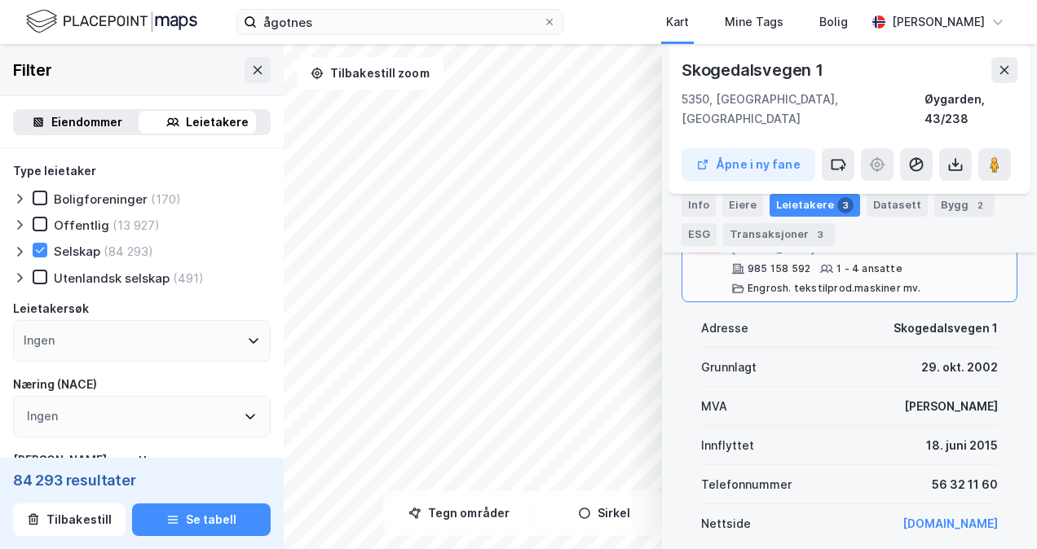
scroll to position [699, 0]
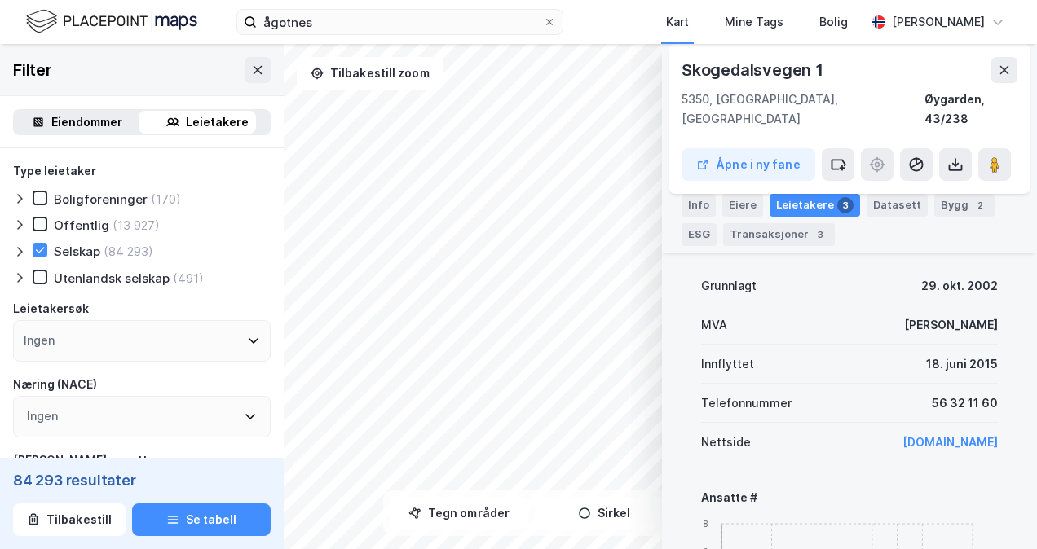
click at [918, 435] on link "[DOMAIN_NAME]" at bounding box center [949, 442] width 95 height 14
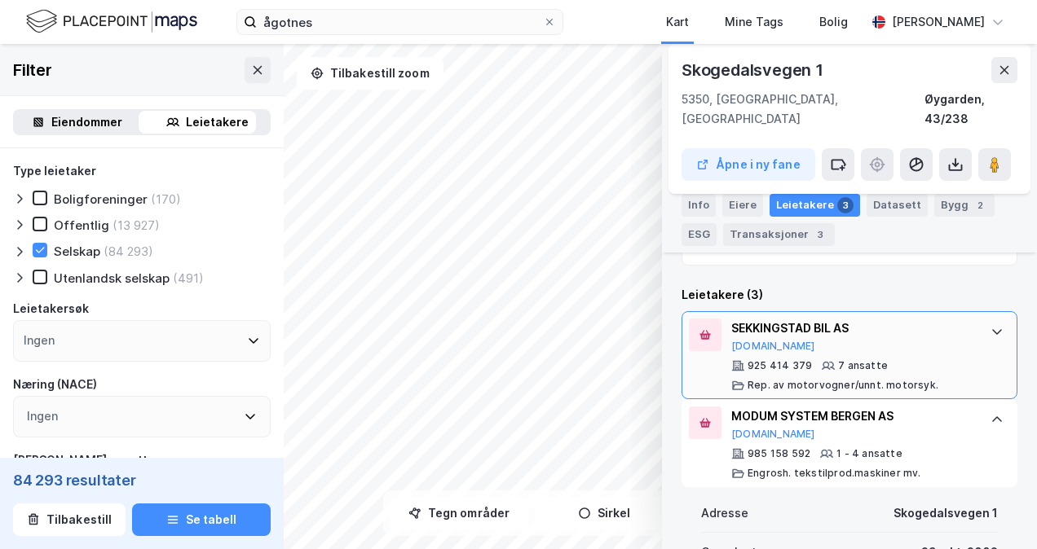
scroll to position [455, 0]
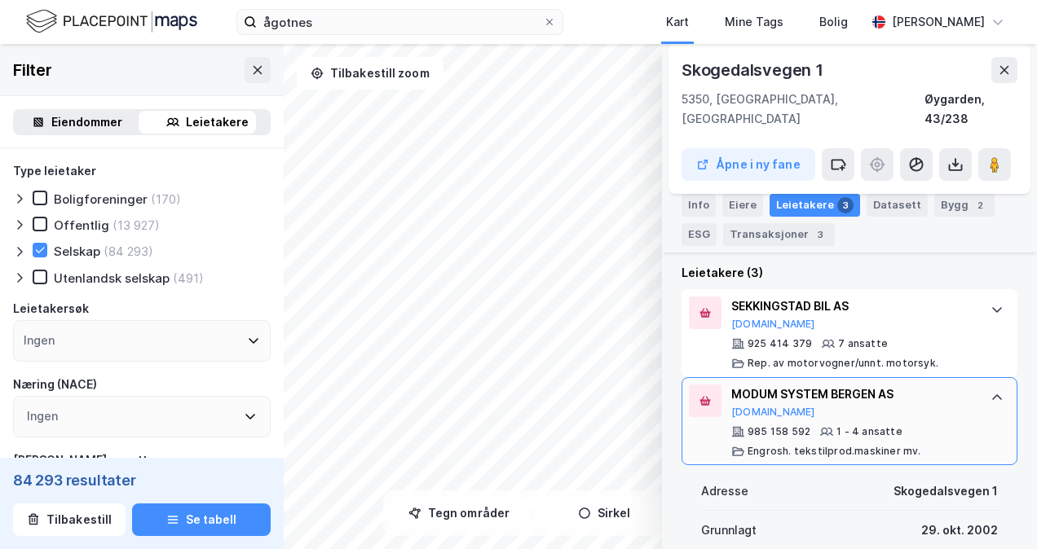
click at [769, 393] on div "MODUM SYSTEM BERGEN AS [DOMAIN_NAME]" at bounding box center [852, 402] width 243 height 34
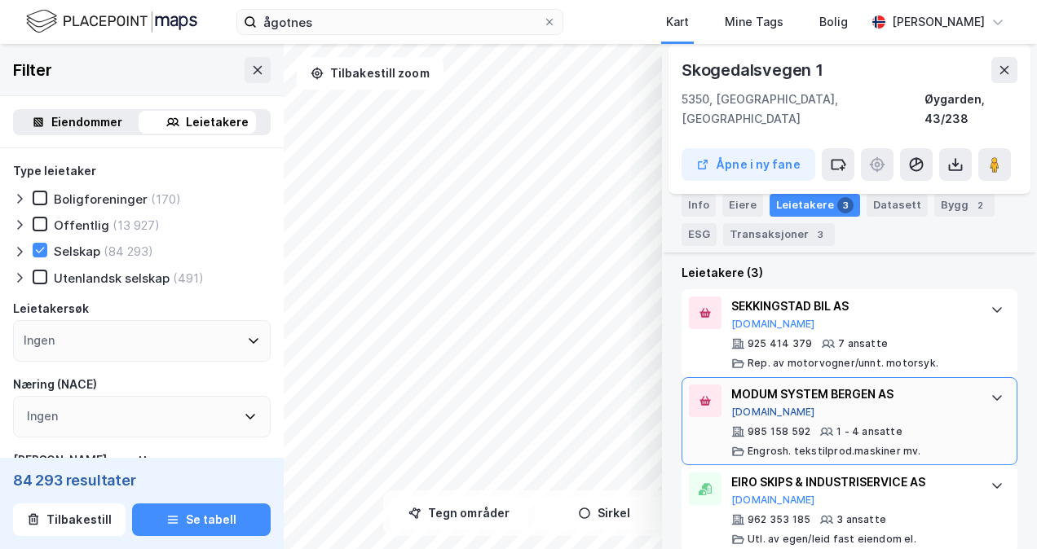
click at [762, 406] on button "[DOMAIN_NAME]" at bounding box center [773, 412] width 84 height 13
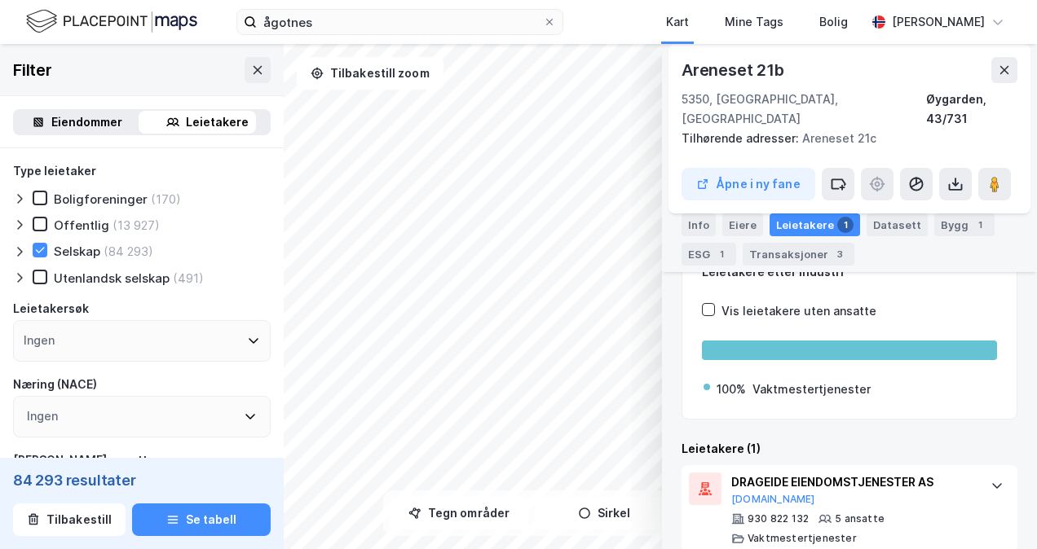
scroll to position [165, 0]
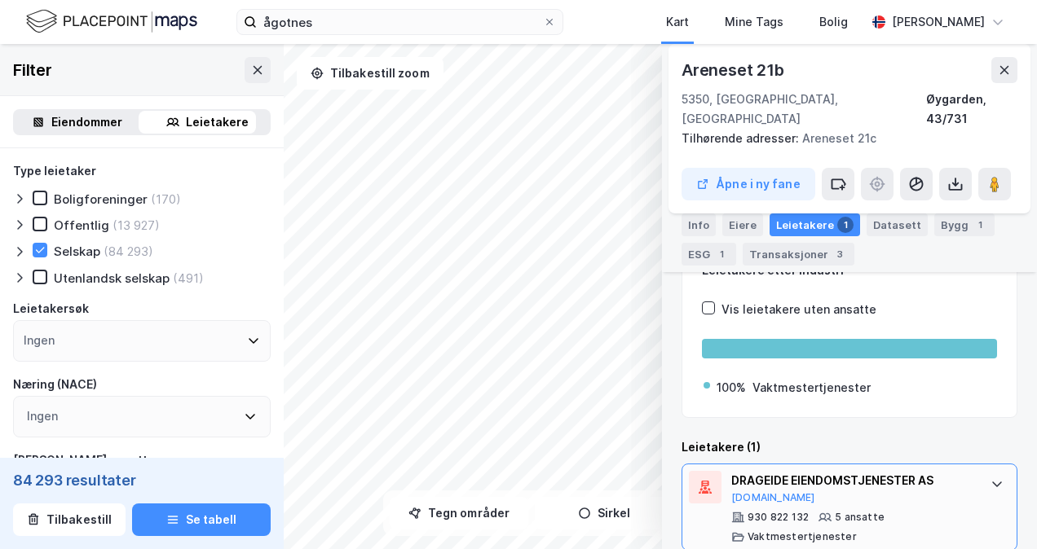
click at [826, 471] on div "DRAGEIDE EIENDOMSTJENESTER AS" at bounding box center [852, 481] width 243 height 20
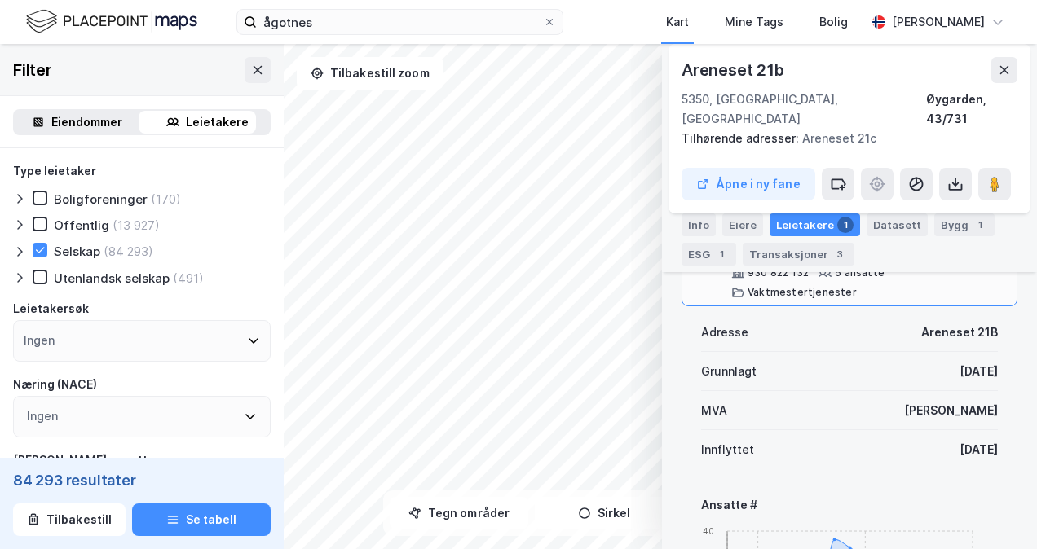
scroll to position [246, 0]
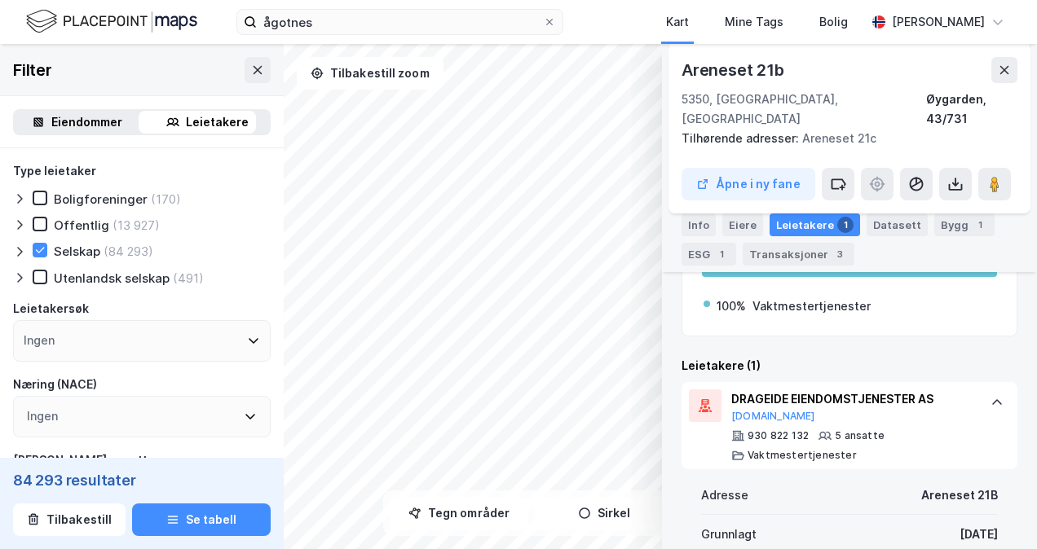
click at [675, 394] on div "© Mapbox © OpenStreetMap Improve this map © [STREET_ADDRESS], [GEOGRAPHIC_DATA]…" at bounding box center [518, 296] width 1037 height 505
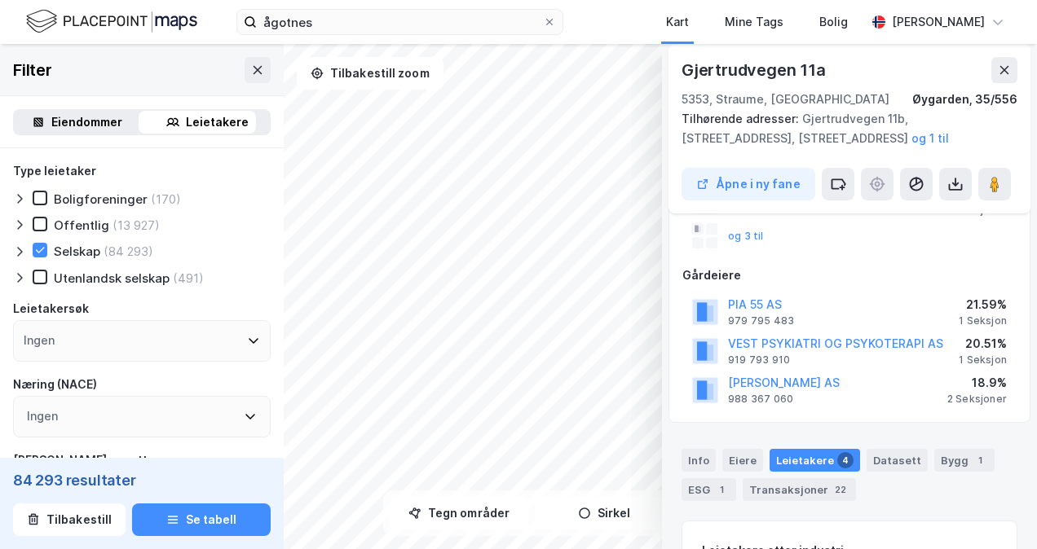
scroll to position [163, 0]
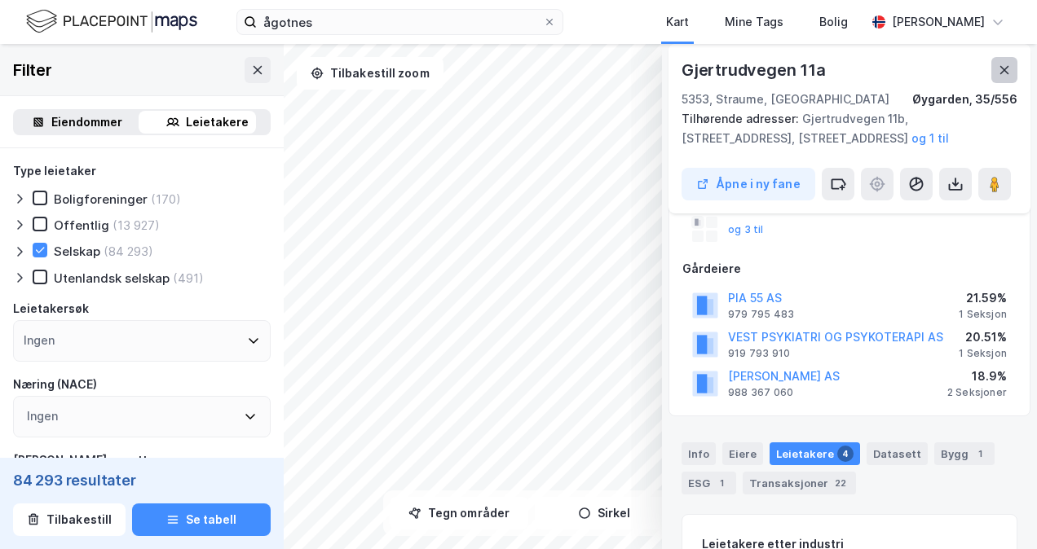
click at [1014, 71] on button at bounding box center [1004, 70] width 26 height 26
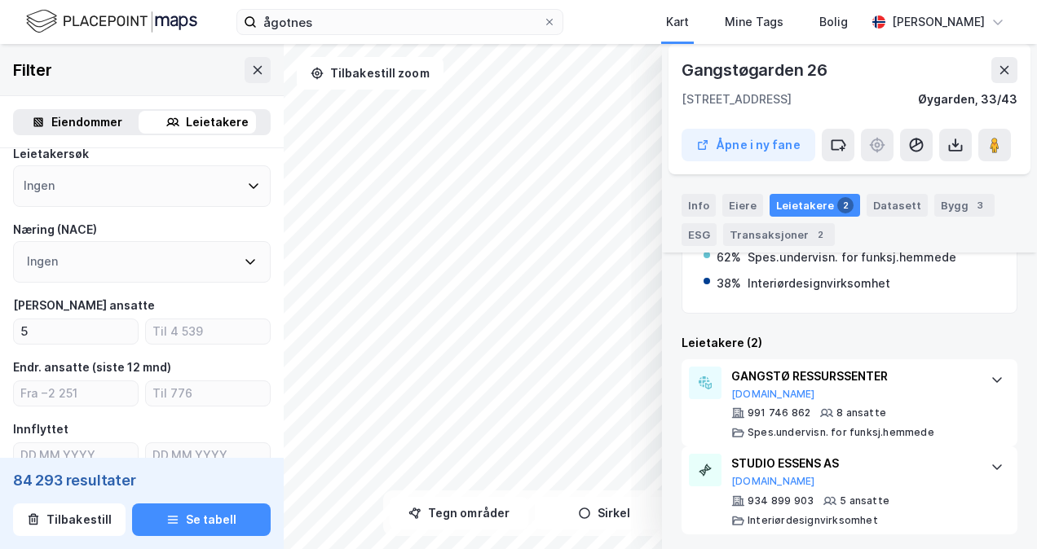
scroll to position [325, 0]
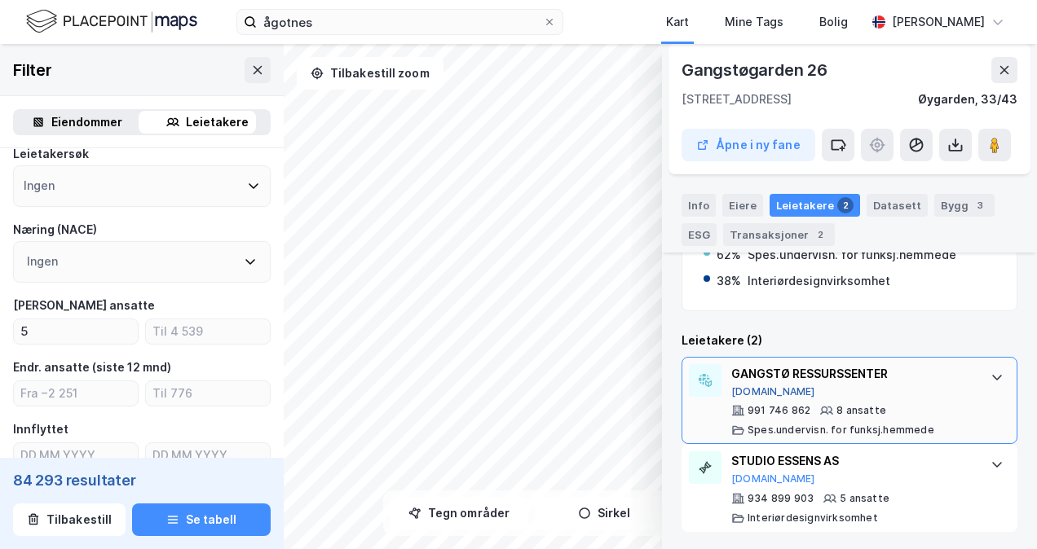
click at [756, 387] on button "[DOMAIN_NAME]" at bounding box center [773, 392] width 84 height 13
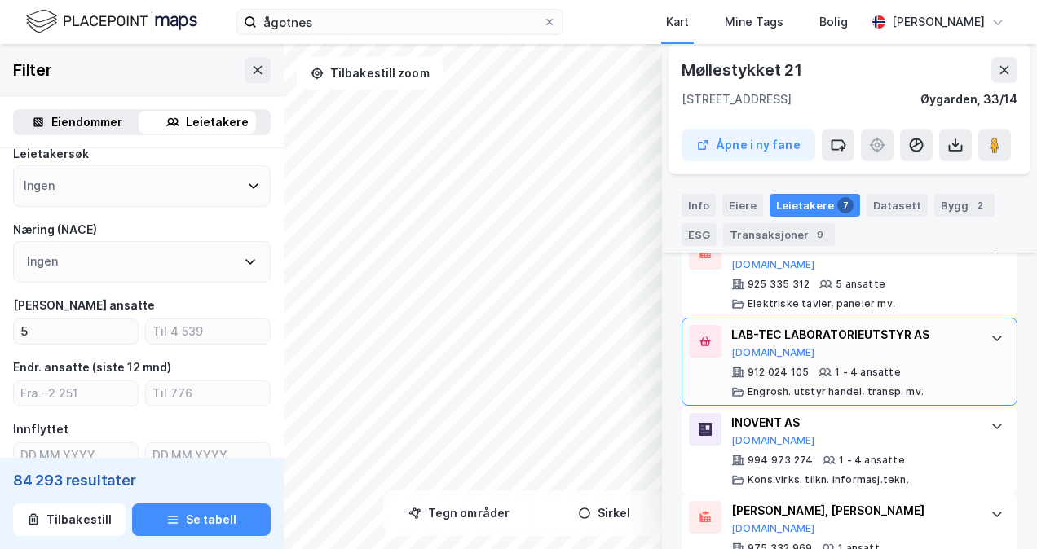
scroll to position [699, 0]
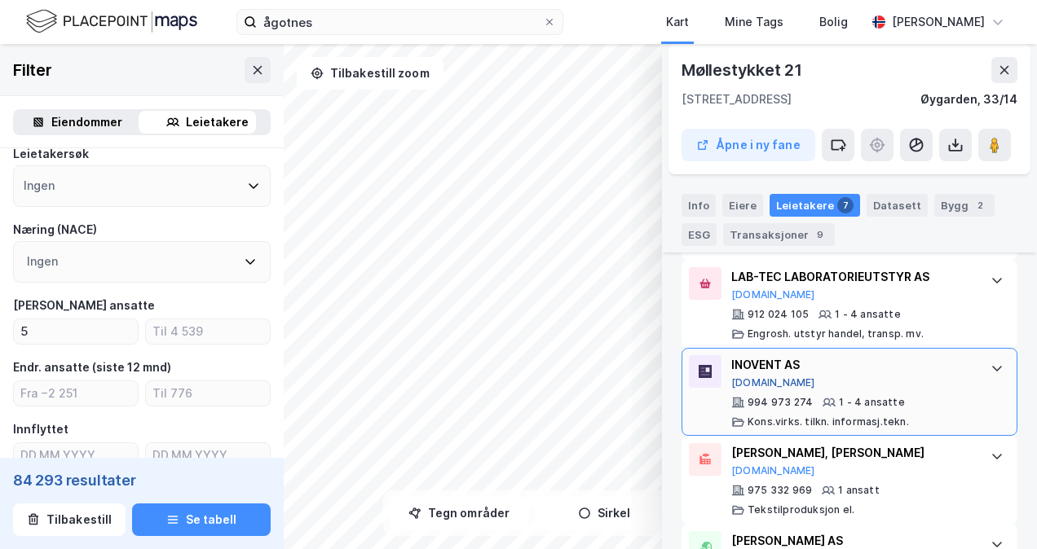
click at [747, 379] on button "[DOMAIN_NAME]" at bounding box center [773, 383] width 84 height 13
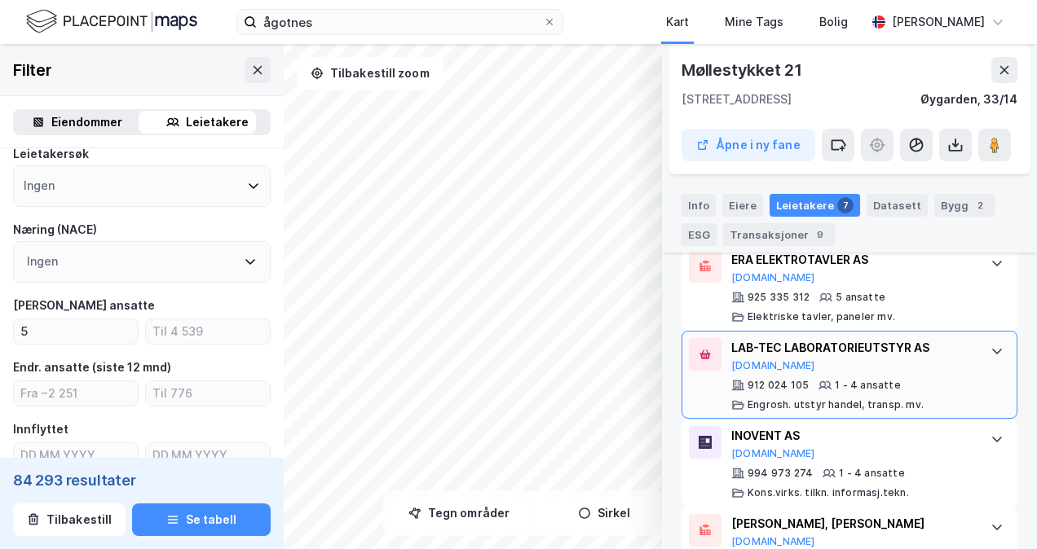
scroll to position [618, 0]
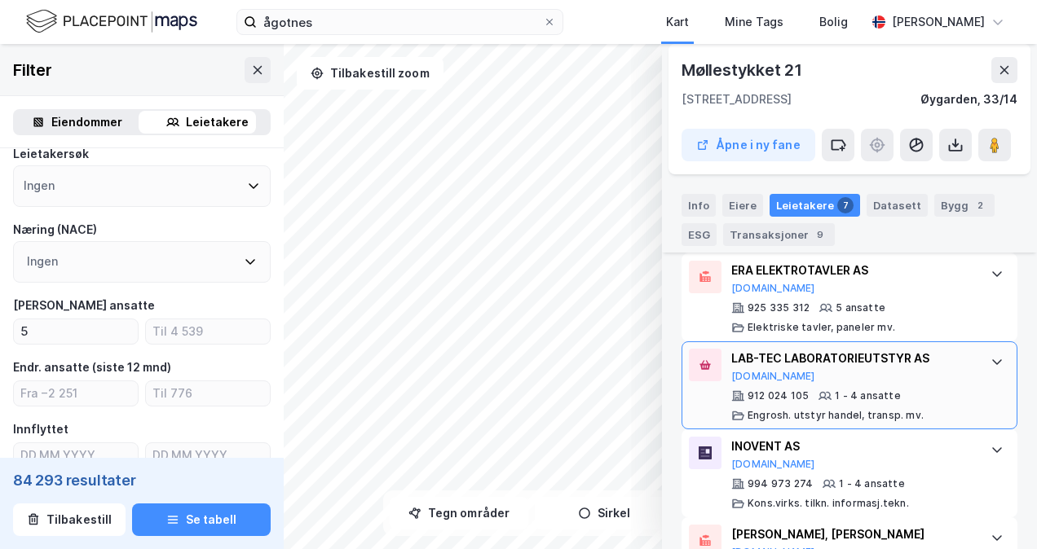
click at [788, 362] on div "LAB-TEC LABORATORIEUTSTYR AS" at bounding box center [852, 359] width 243 height 20
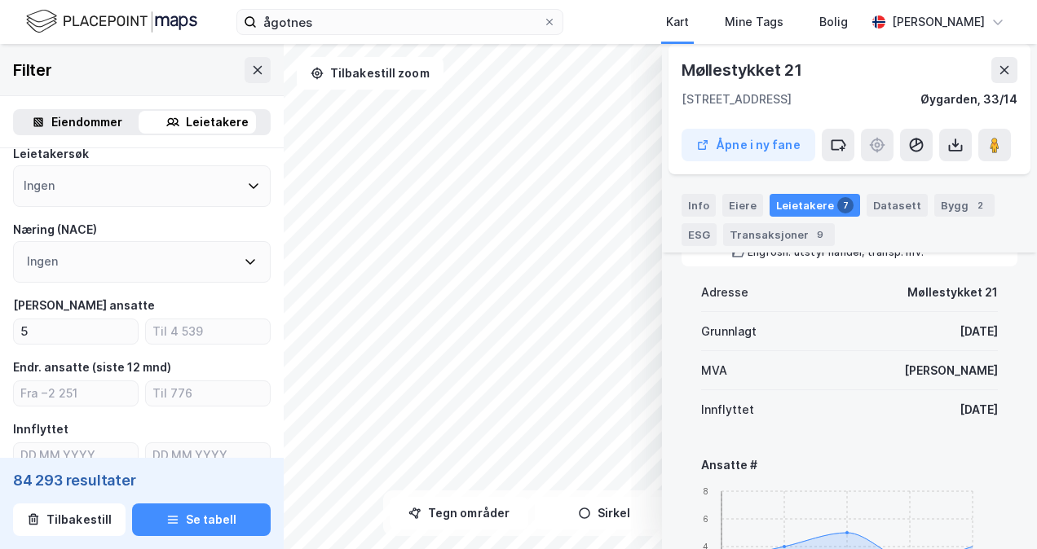
scroll to position [699, 0]
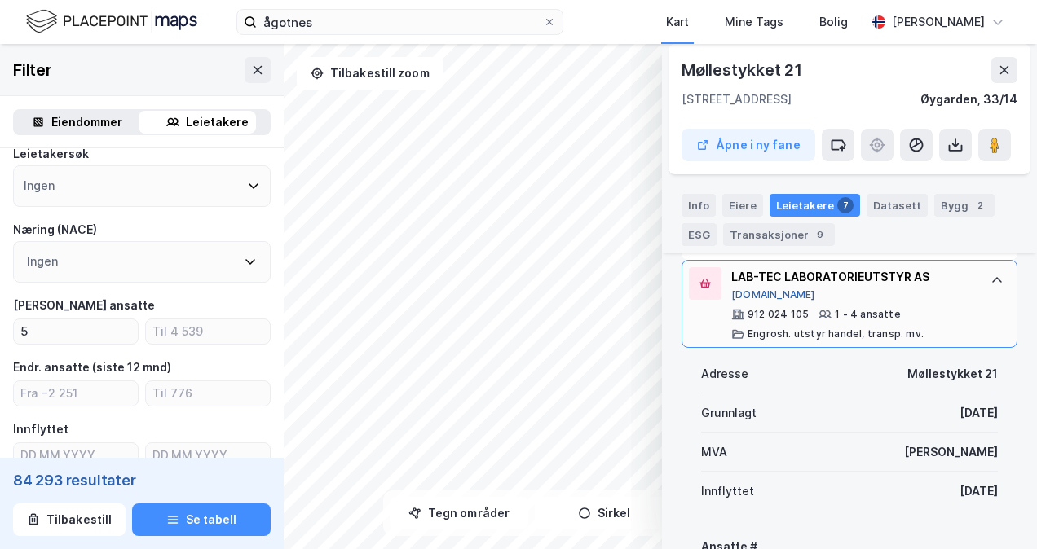
click at [768, 290] on button "[DOMAIN_NAME]" at bounding box center [773, 295] width 84 height 13
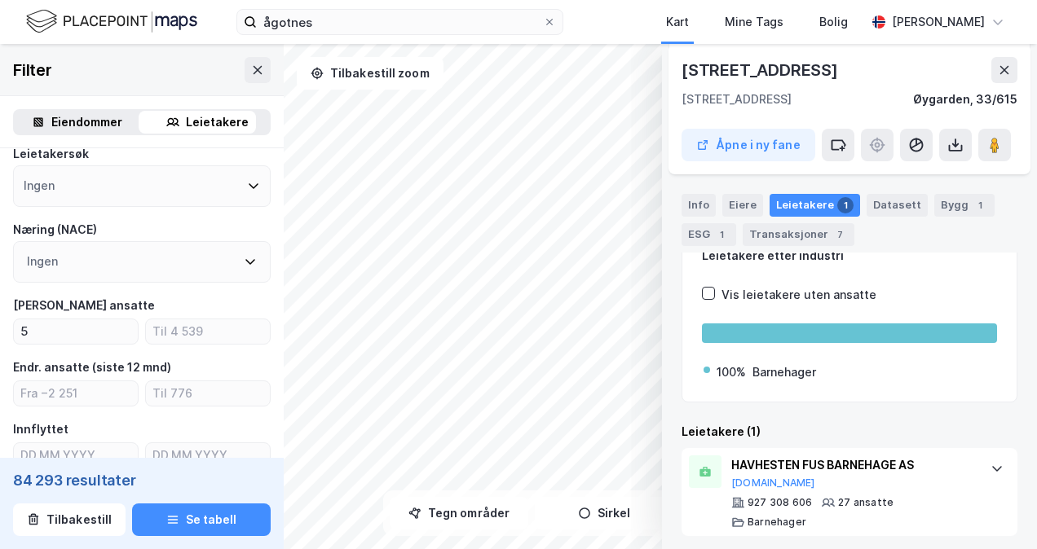
scroll to position [229, 0]
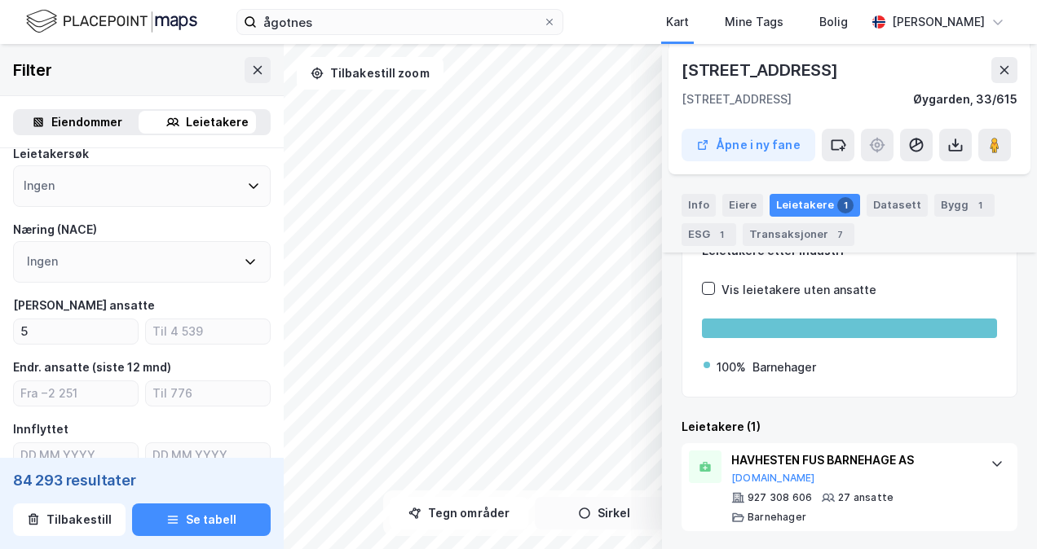
click at [590, 505] on div "© Mapbox © OpenStreetMap Improve this map © Maxar [STREET_ADDRESS], [GEOGRAPHIC…" at bounding box center [518, 296] width 1037 height 505
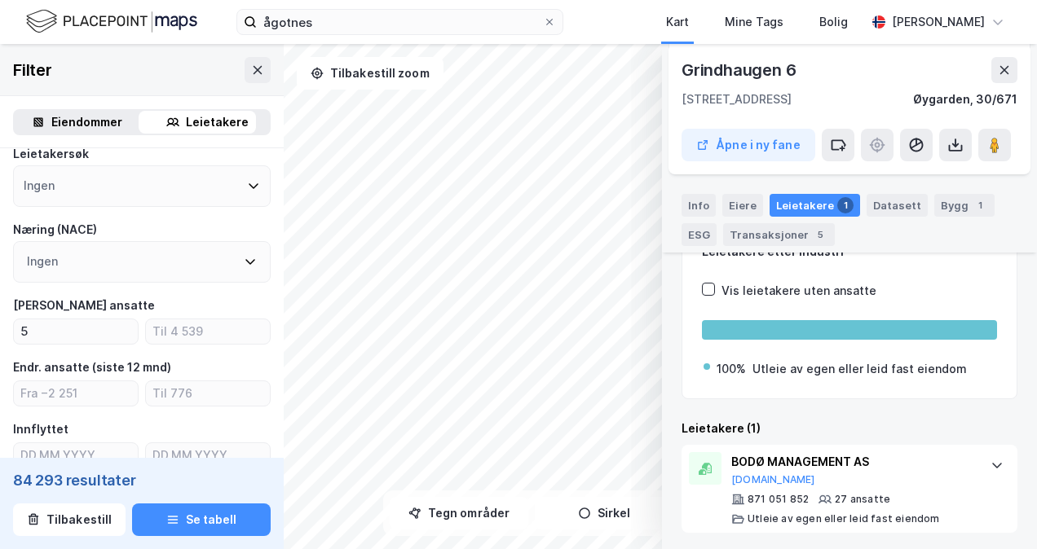
scroll to position [178, 0]
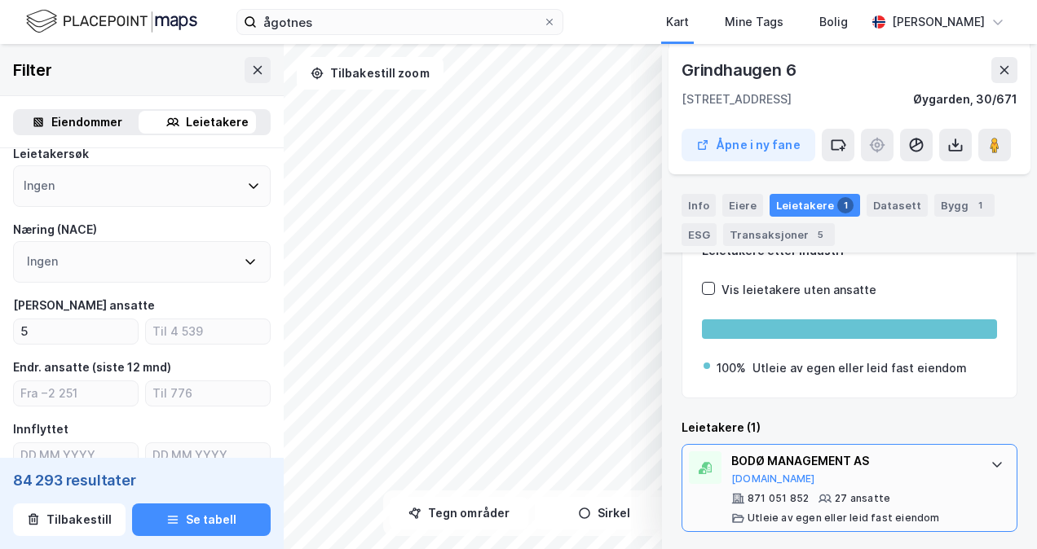
click at [804, 465] on div "BODØ MANAGEMENT AS" at bounding box center [852, 462] width 243 height 20
click at [766, 480] on button "[DOMAIN_NAME]" at bounding box center [773, 479] width 84 height 13
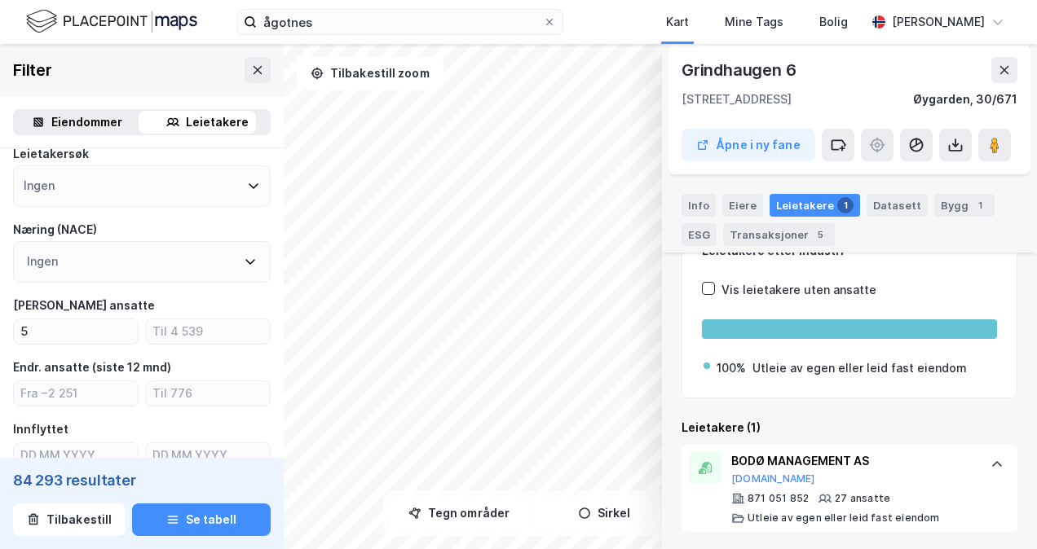
click at [634, 496] on div "© Mapbox © OpenStreetMap Improve this map © Maxar [STREET_ADDRESS] fane Hjemmel…" at bounding box center [518, 296] width 1037 height 505
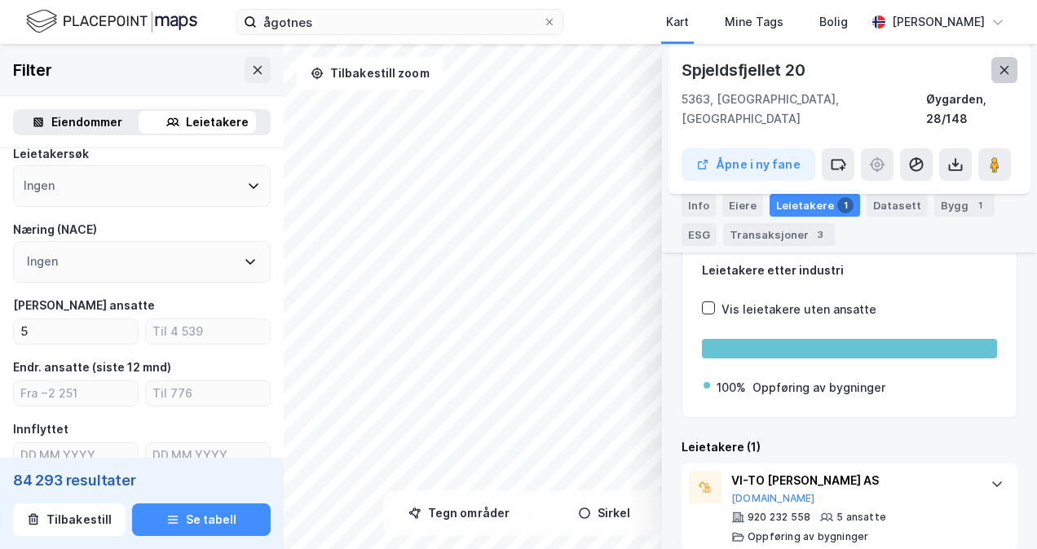
click at [1002, 67] on icon at bounding box center [1004, 70] width 13 height 13
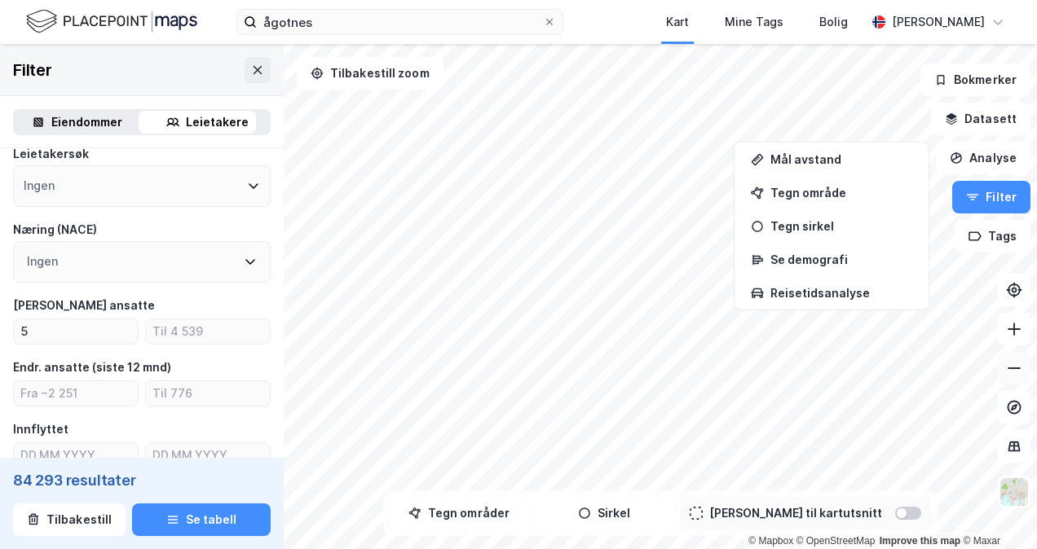
click at [1009, 376] on button at bounding box center [1014, 368] width 33 height 33
click at [808, 499] on div "© Mapbox © OpenStreetMap Improve this map © Maxar Filter Eiendommer Leietakere …" at bounding box center [518, 296] width 1037 height 505
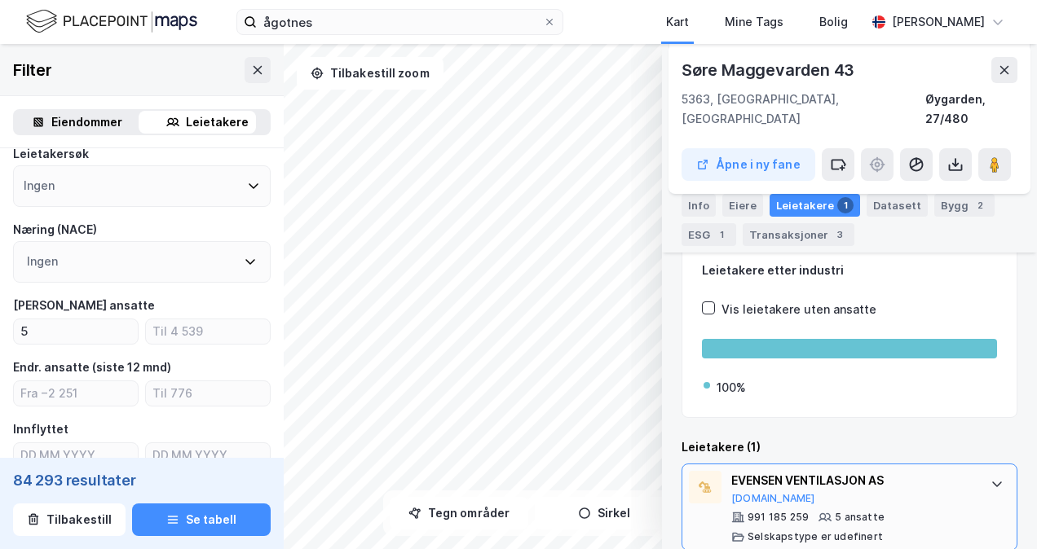
click at [776, 471] on div "EVENSEN VENTILASJON AS" at bounding box center [852, 481] width 243 height 20
click at [760, 492] on button "[DOMAIN_NAME]" at bounding box center [773, 498] width 84 height 13
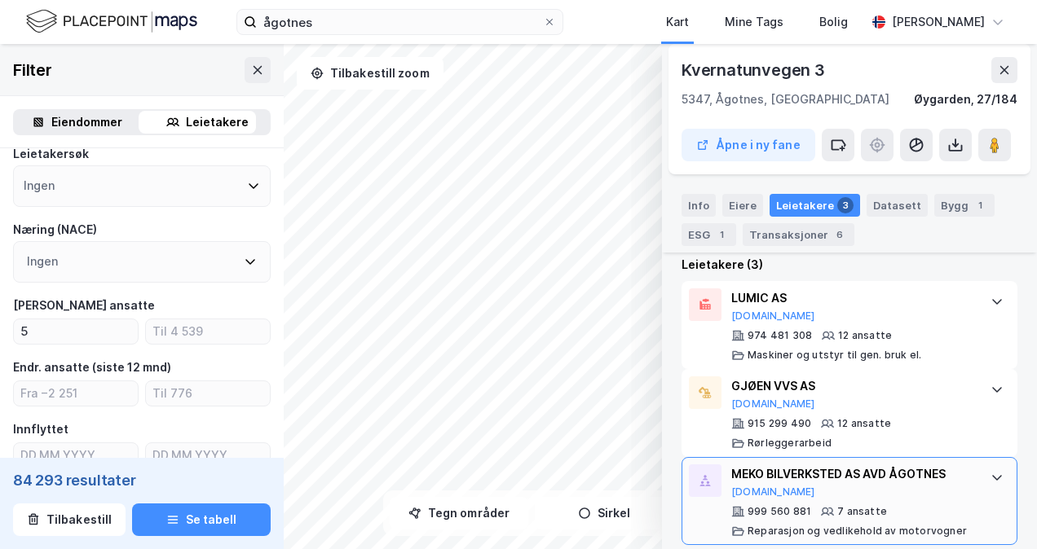
scroll to position [494, 0]
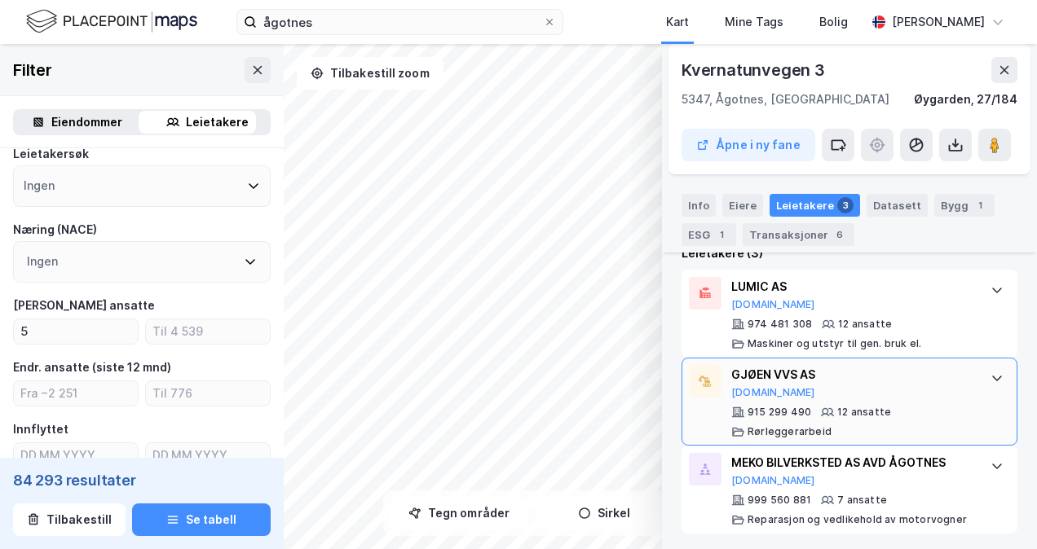
click at [835, 396] on div "GJØEN VVS AS [DOMAIN_NAME]" at bounding box center [852, 382] width 243 height 34
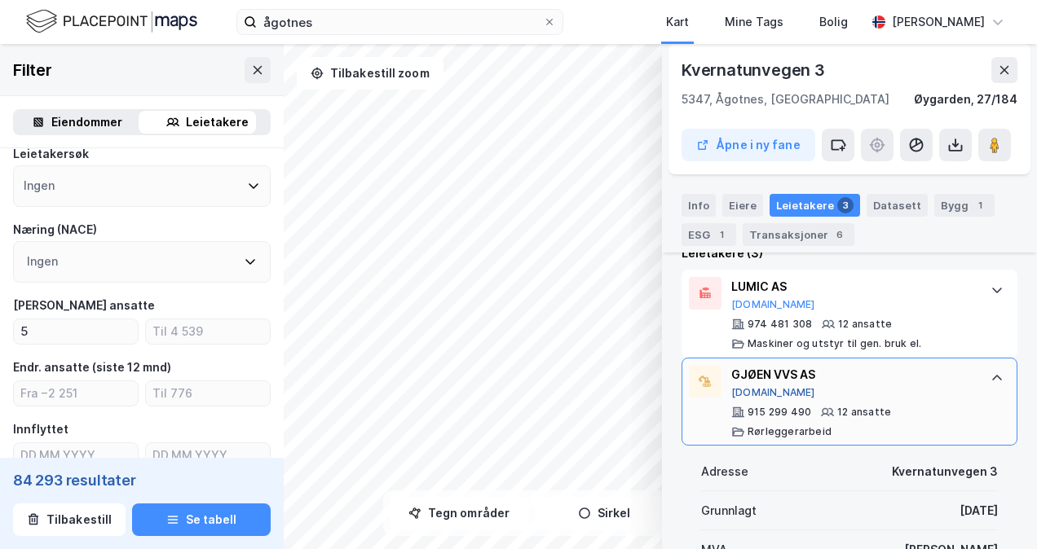
click at [753, 386] on button "[DOMAIN_NAME]" at bounding box center [773, 392] width 84 height 13
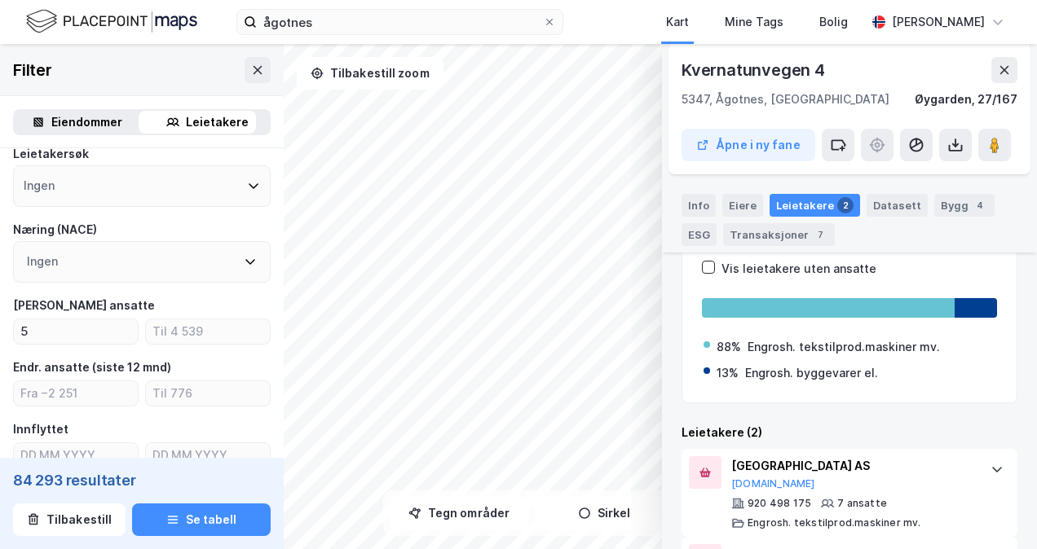
scroll to position [381, 0]
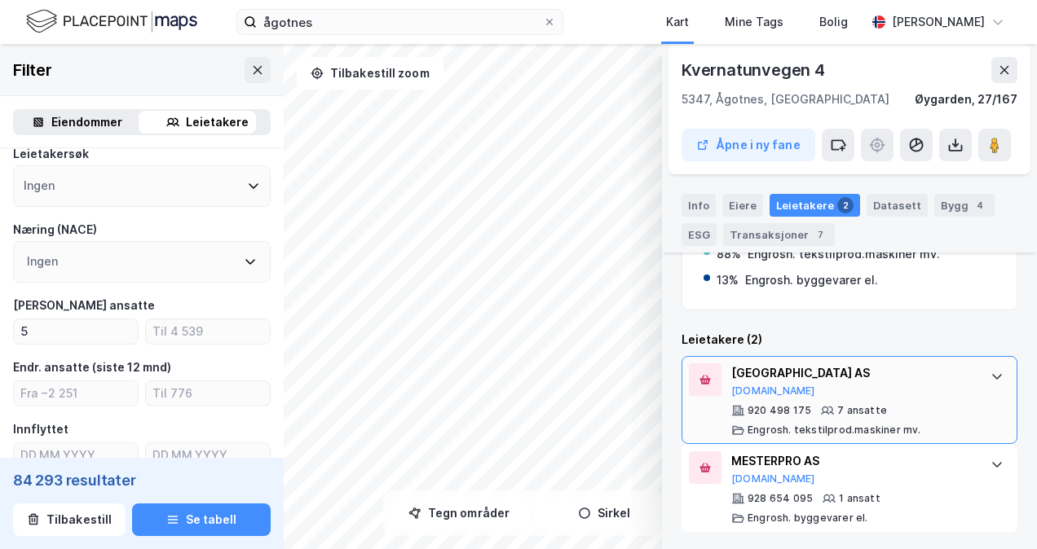
click at [806, 394] on div "[GEOGRAPHIC_DATA] AS [DOMAIN_NAME]" at bounding box center [852, 381] width 243 height 34
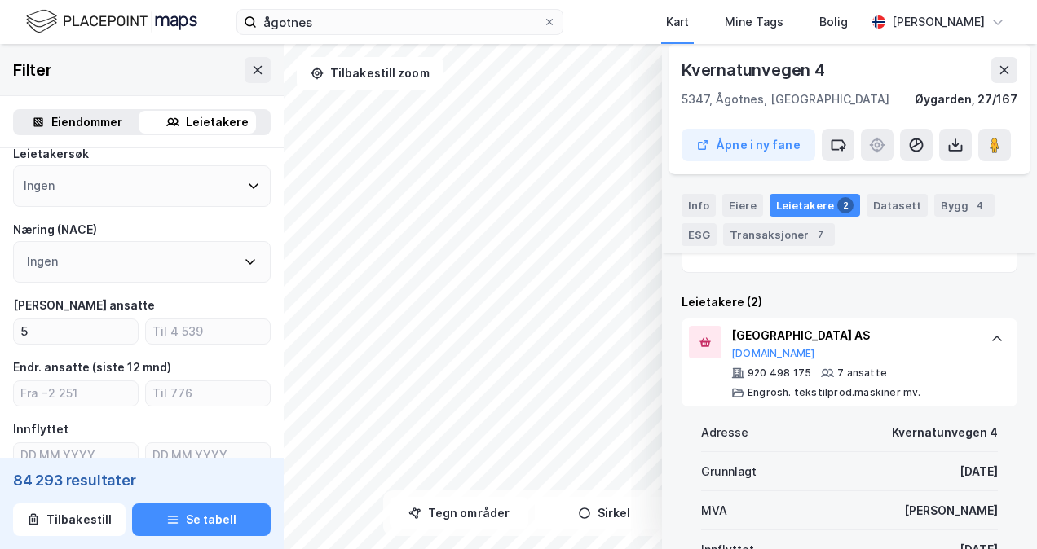
scroll to position [396, 0]
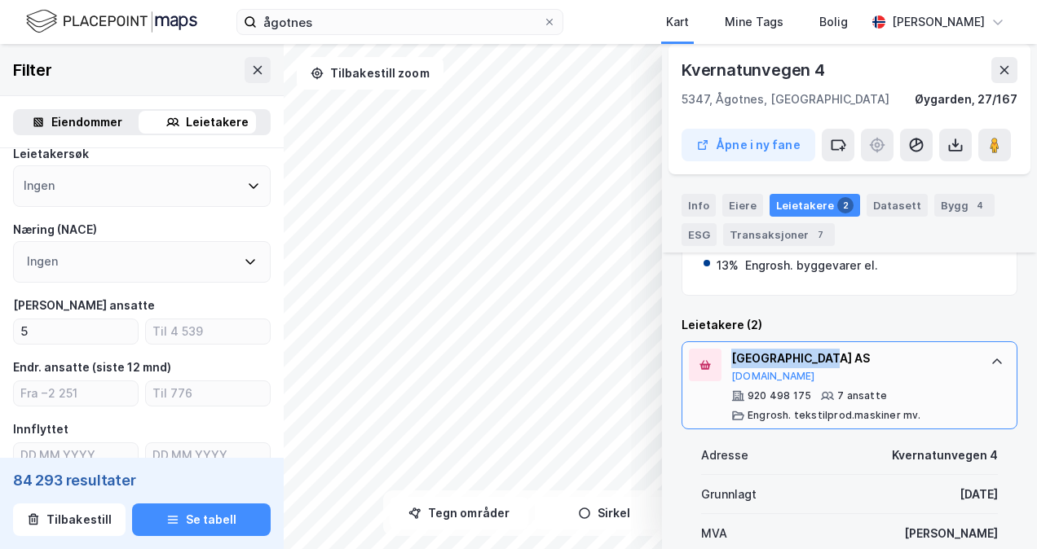
drag, startPoint x: 831, startPoint y: 352, endPoint x: 734, endPoint y: 355, distance: 97.0
click at [734, 355] on div "[GEOGRAPHIC_DATA] AS" at bounding box center [852, 359] width 243 height 20
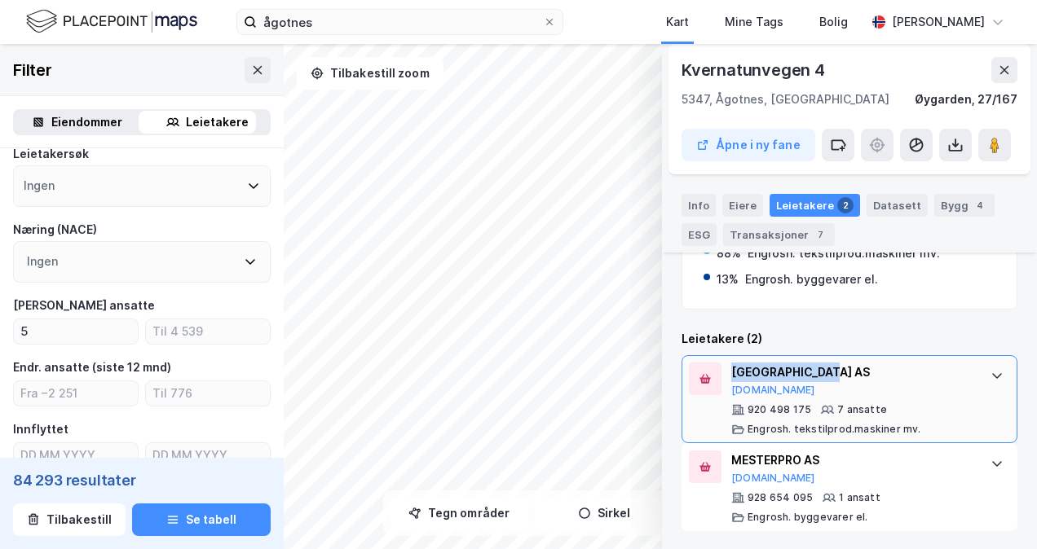
scroll to position [381, 0]
copy div "[GEOGRAPHIC_DATA] AS"
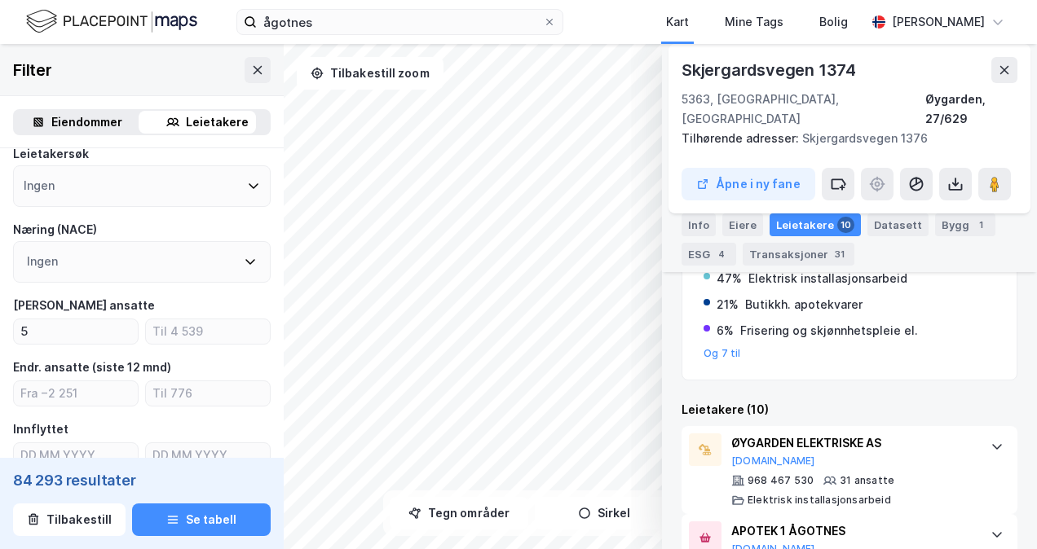
scroll to position [544, 0]
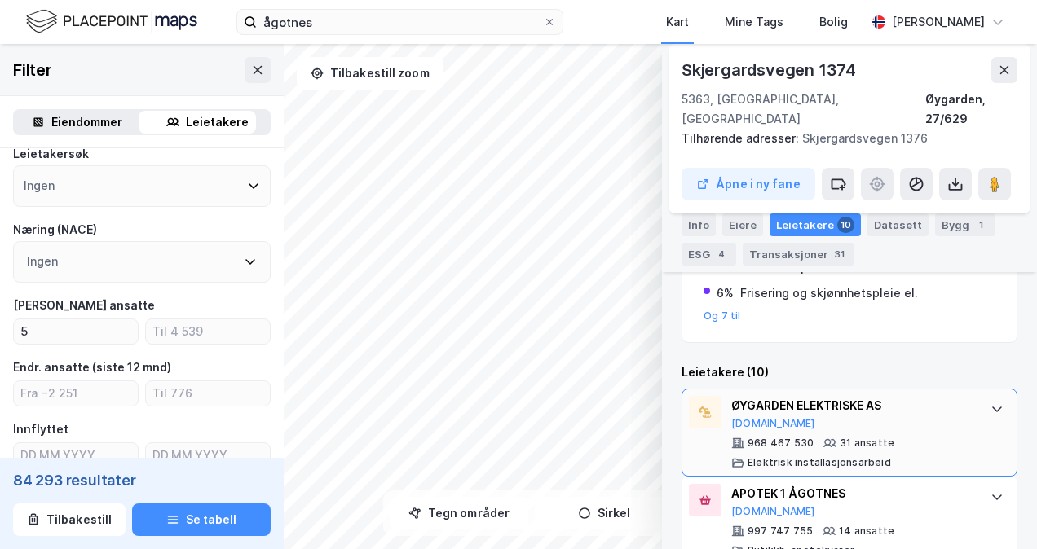
click at [846, 399] on div "ØYGARDEN ELEKTRISKE AS [DOMAIN_NAME]" at bounding box center [852, 413] width 243 height 34
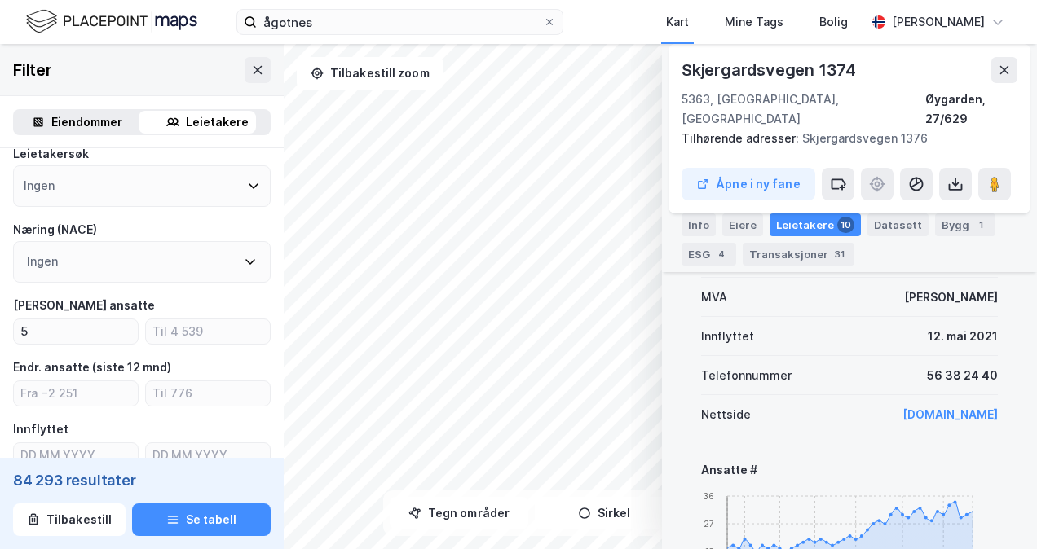
scroll to position [789, 0]
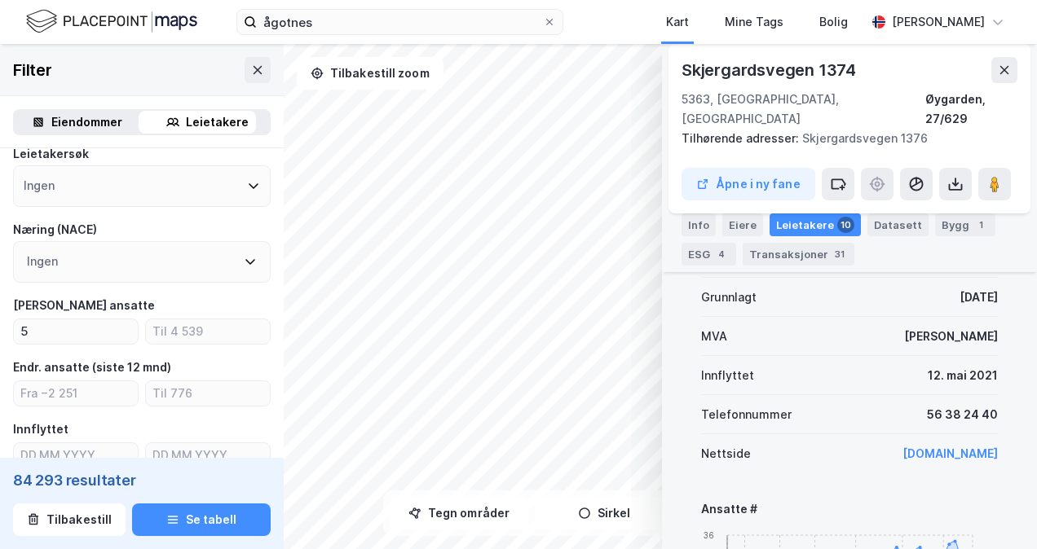
click at [902, 447] on link "[DOMAIN_NAME]" at bounding box center [949, 454] width 95 height 14
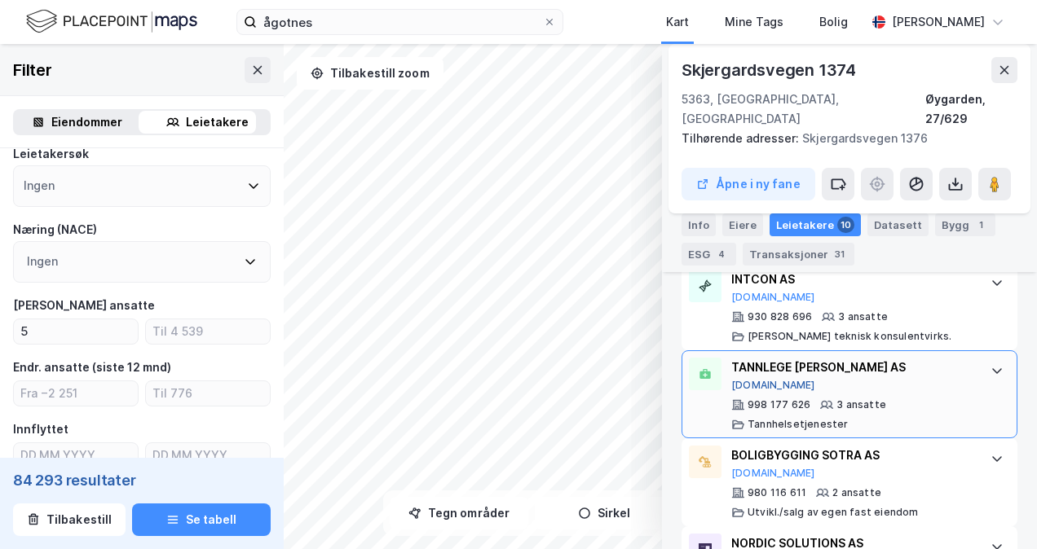
scroll to position [1848, 0]
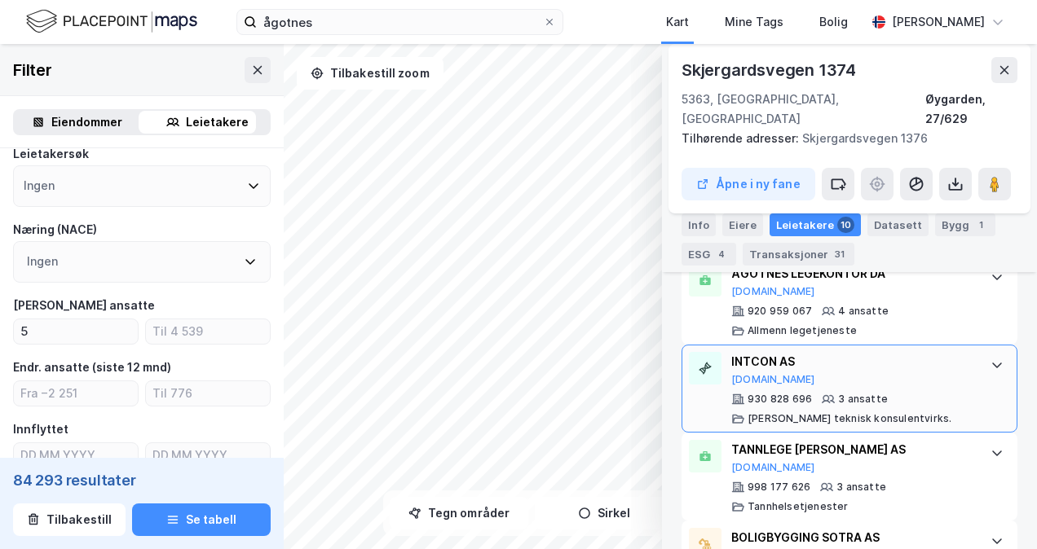
click at [792, 388] on div "INTCON AS [DOMAIN_NAME] 930 828 696 3 ansatte [PERSON_NAME] teknisk konsulentvi…" at bounding box center [852, 388] width 243 height 73
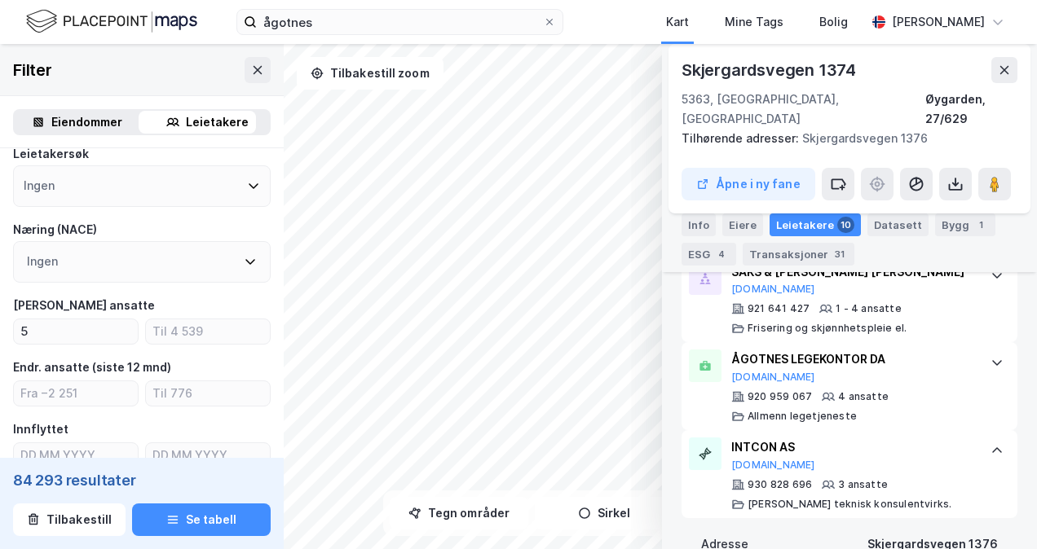
scroll to position [831, 0]
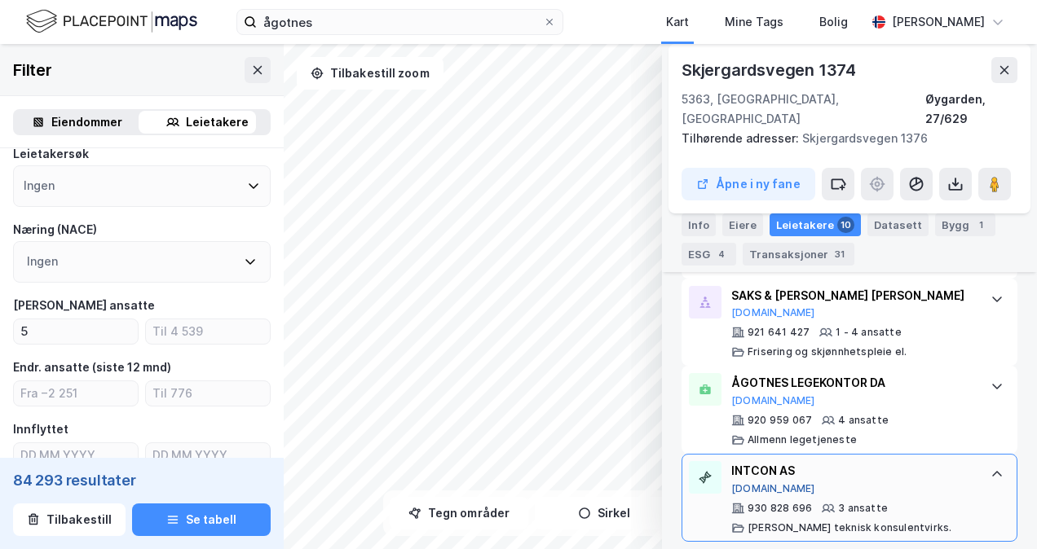
click at [748, 490] on button "[DOMAIN_NAME]" at bounding box center [773, 488] width 84 height 13
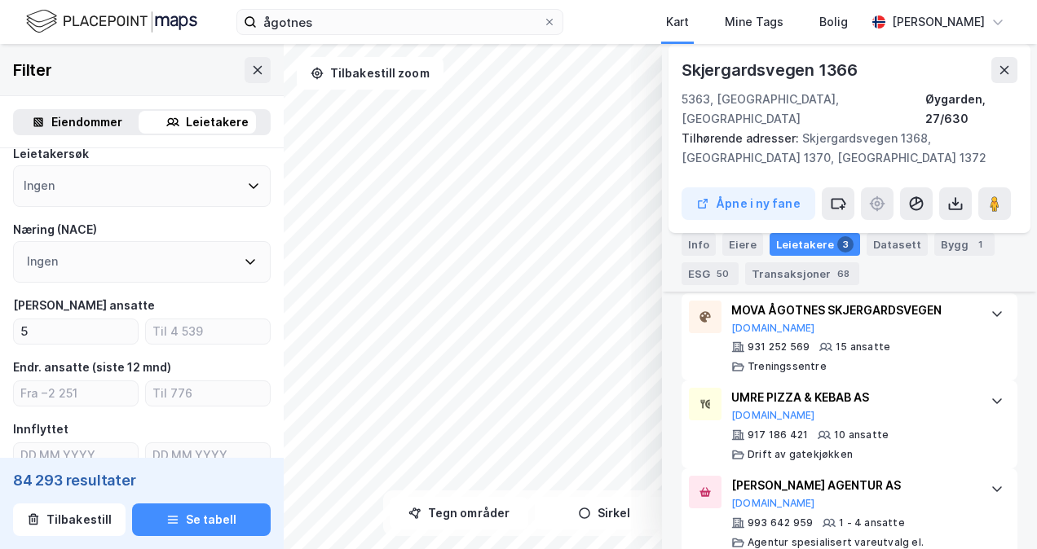
scroll to position [683, 0]
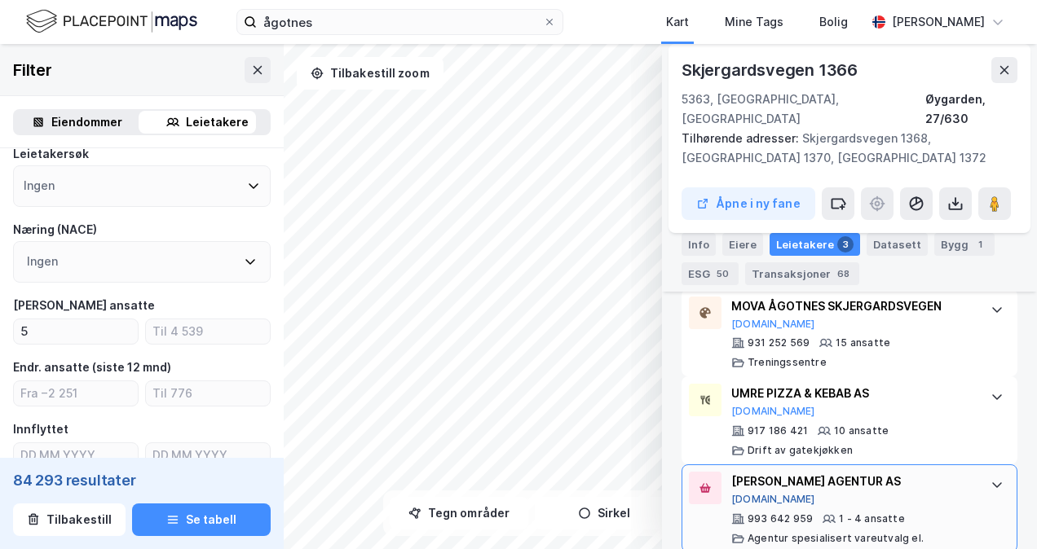
click at [769, 493] on button "[DOMAIN_NAME]" at bounding box center [773, 499] width 84 height 13
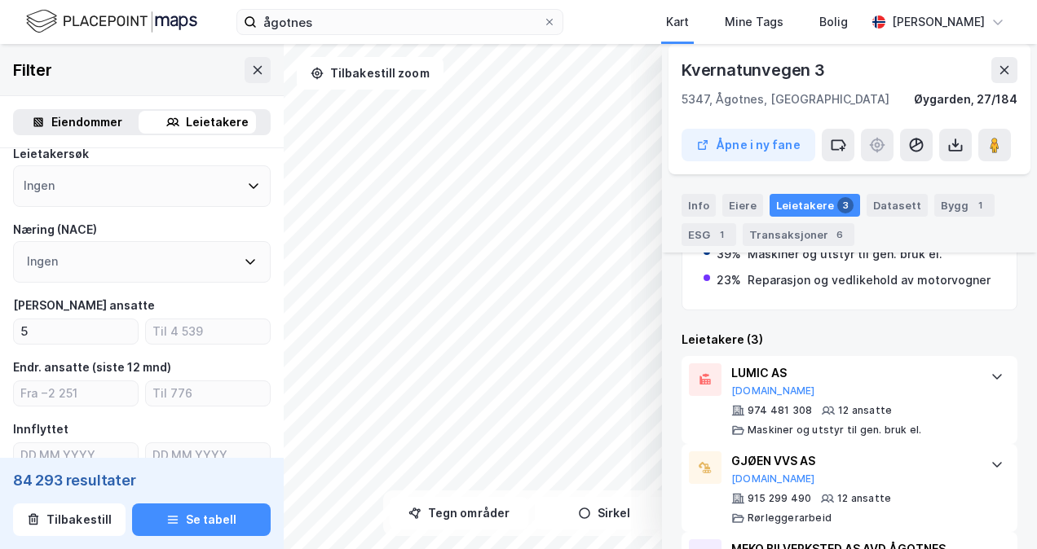
scroll to position [489, 0]
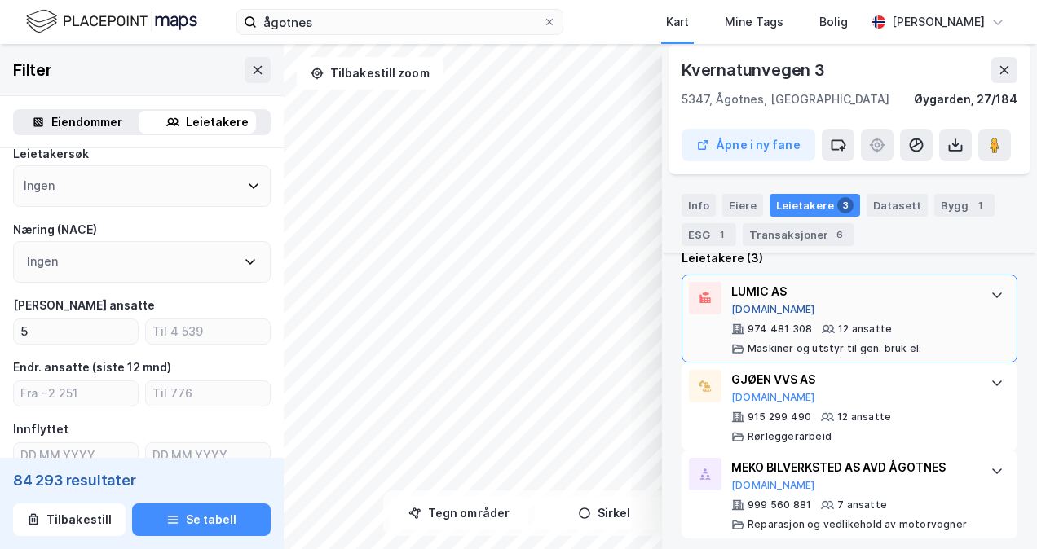
click at [760, 308] on button "[DOMAIN_NAME]" at bounding box center [773, 309] width 84 height 13
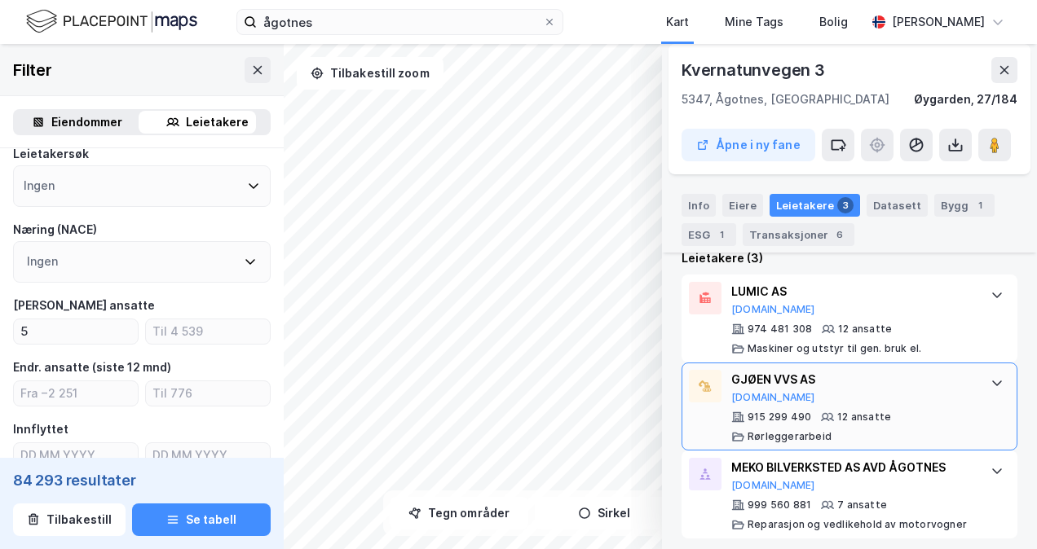
click at [750, 377] on div "GJØEN VVS AS" at bounding box center [852, 380] width 243 height 20
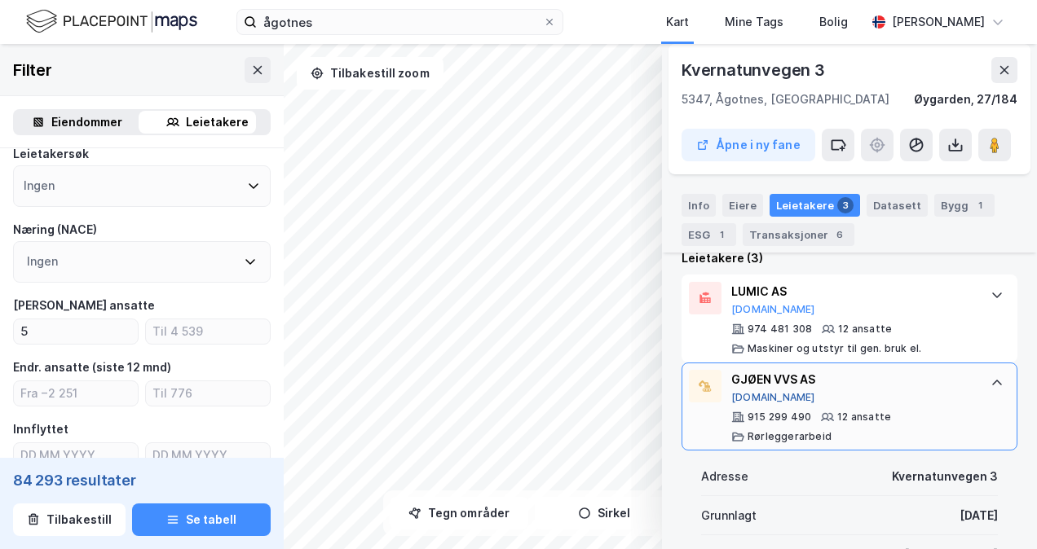
click at [758, 395] on button "[DOMAIN_NAME]" at bounding box center [773, 397] width 84 height 13
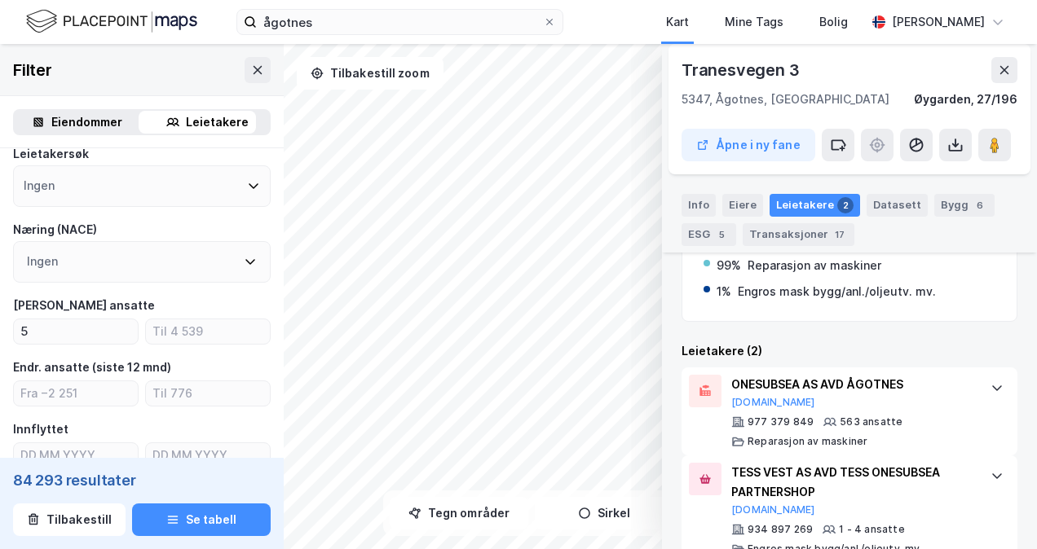
scroll to position [362, 0]
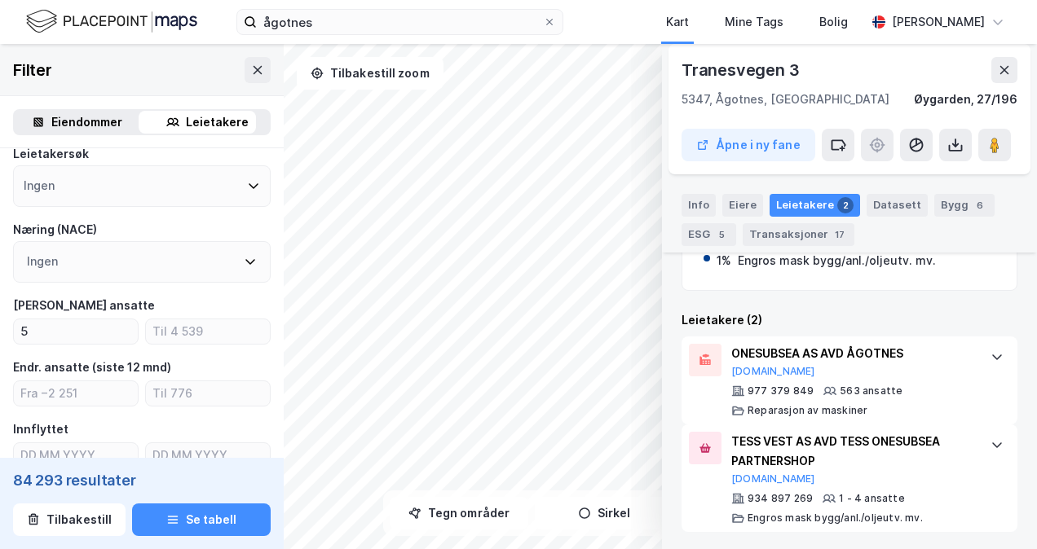
click at [416, 491] on div "© Mapbox © OpenStreetMap Improve this map © Maxar [STREET_ADDRESS], [GEOGRAPHIC…" at bounding box center [518, 296] width 1037 height 505
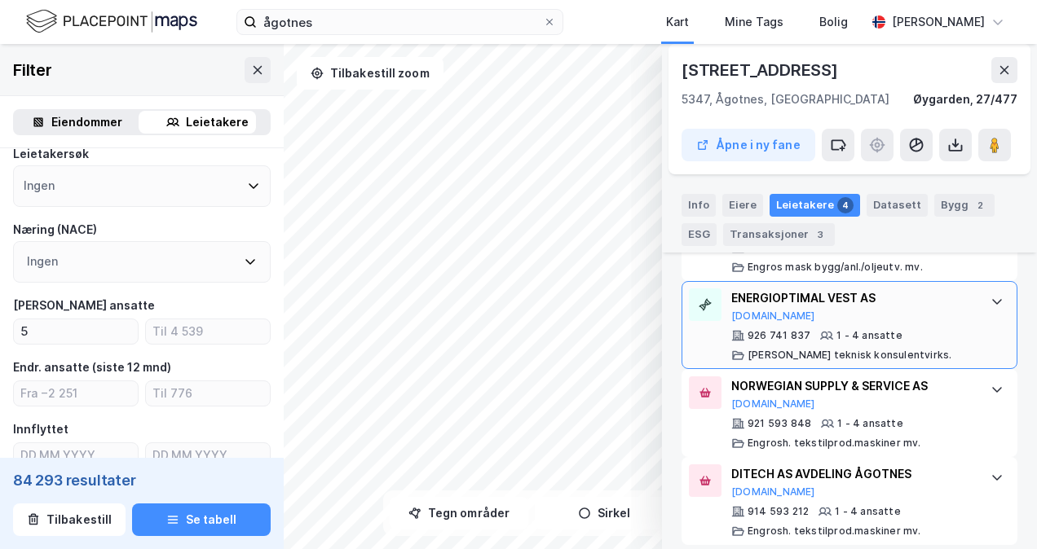
scroll to position [543, 0]
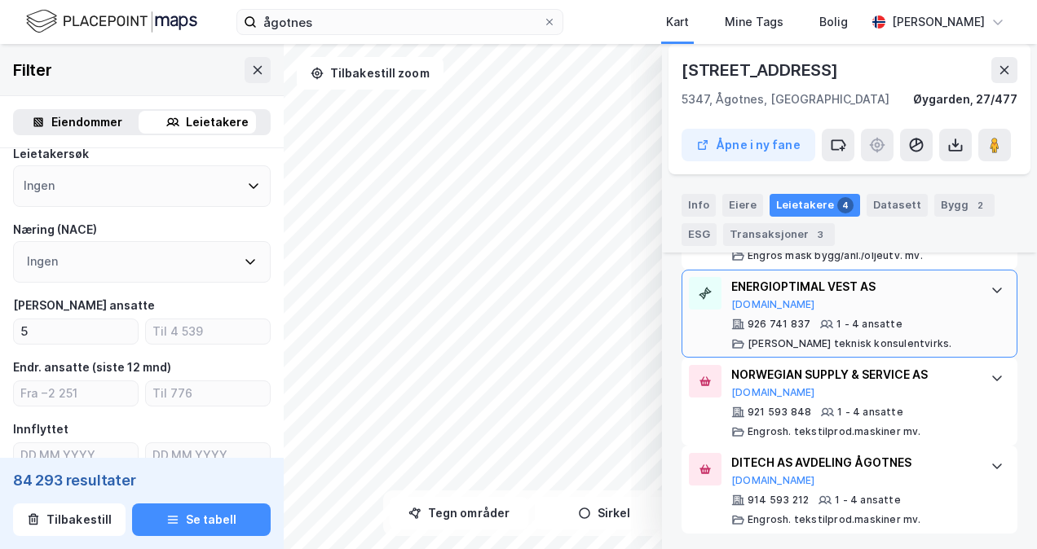
click at [791, 308] on div "ENERGIOPTIMAL VEST AS [DOMAIN_NAME]" at bounding box center [852, 294] width 243 height 34
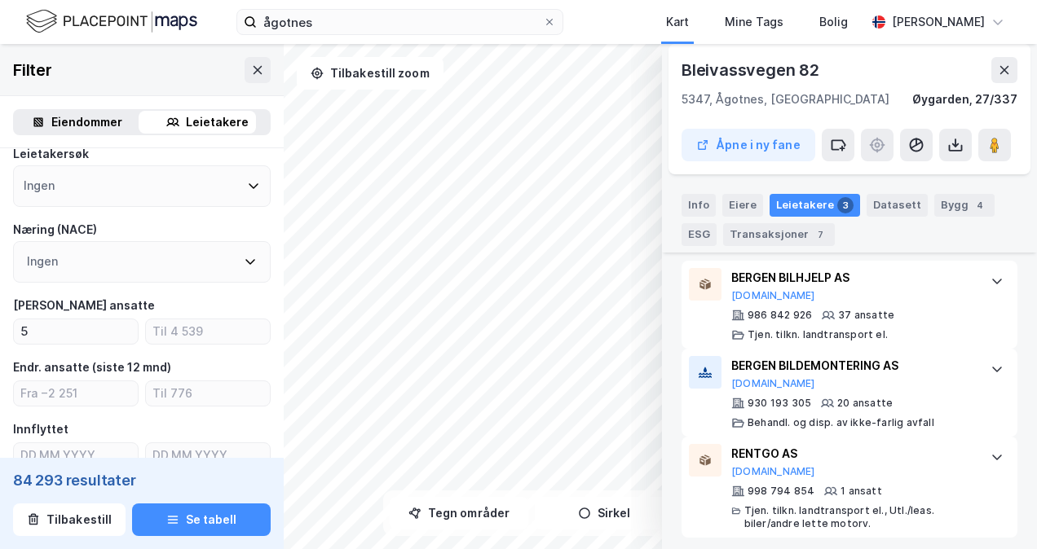
scroll to position [468, 0]
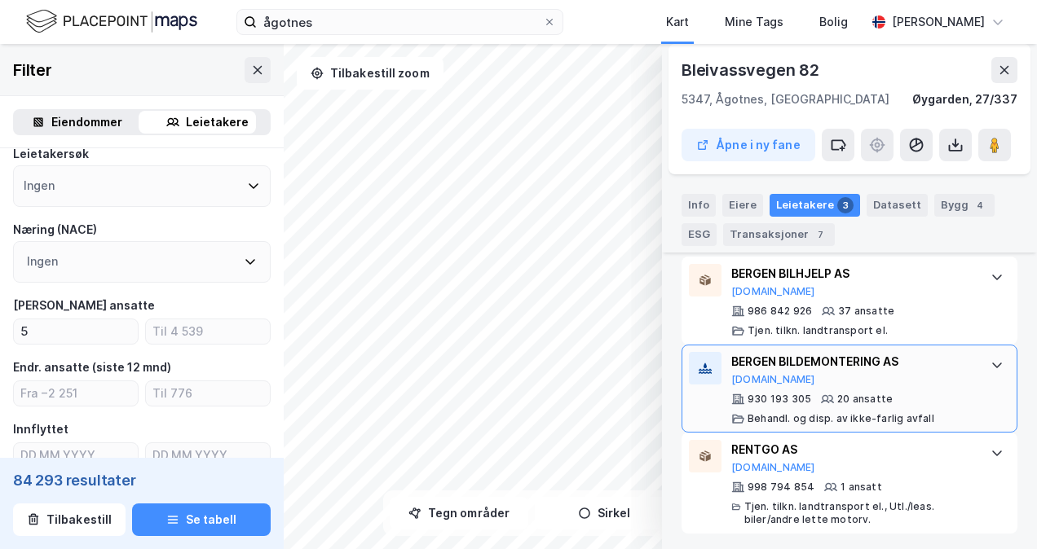
click at [774, 381] on div "BERGEN BILDEMONTERING AS [DOMAIN_NAME]" at bounding box center [852, 369] width 243 height 34
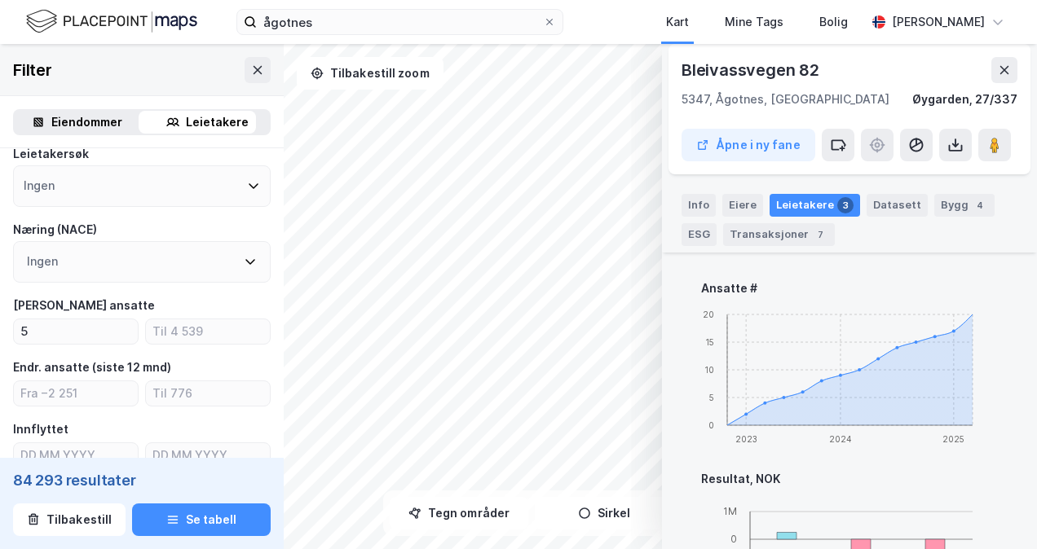
scroll to position [566, 0]
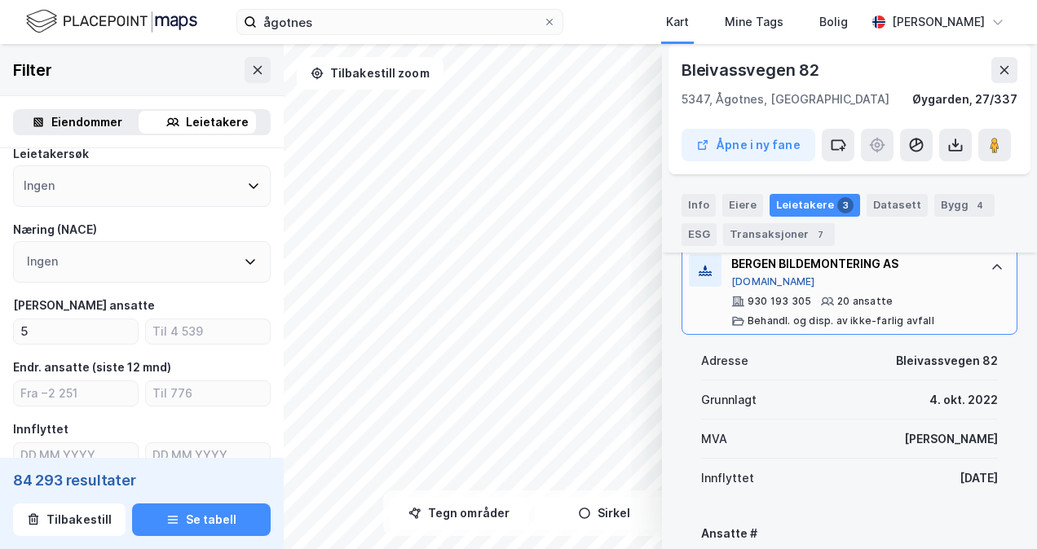
click at [760, 276] on button "[DOMAIN_NAME]" at bounding box center [773, 281] width 84 height 13
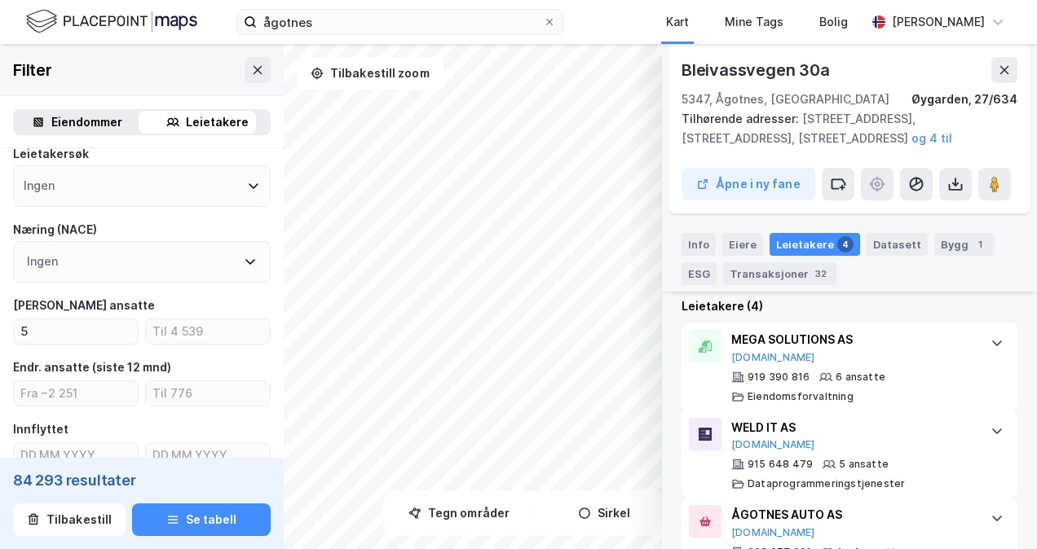
scroll to position [699, 0]
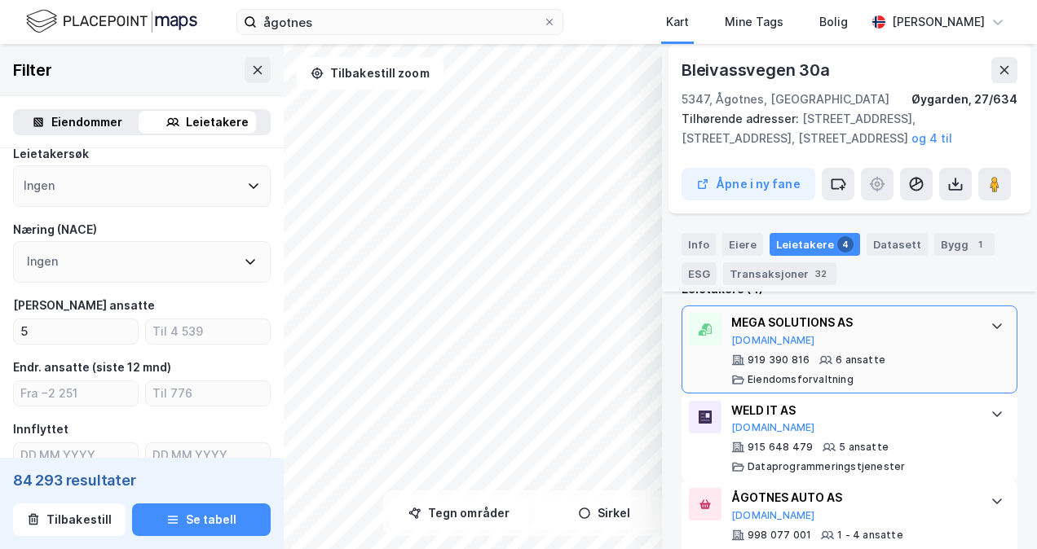
click at [838, 350] on div "MEGA SOLUTIONS AS [DOMAIN_NAME] 919 390 816 6 ansatte Eiendomsforvaltning" at bounding box center [852, 349] width 243 height 73
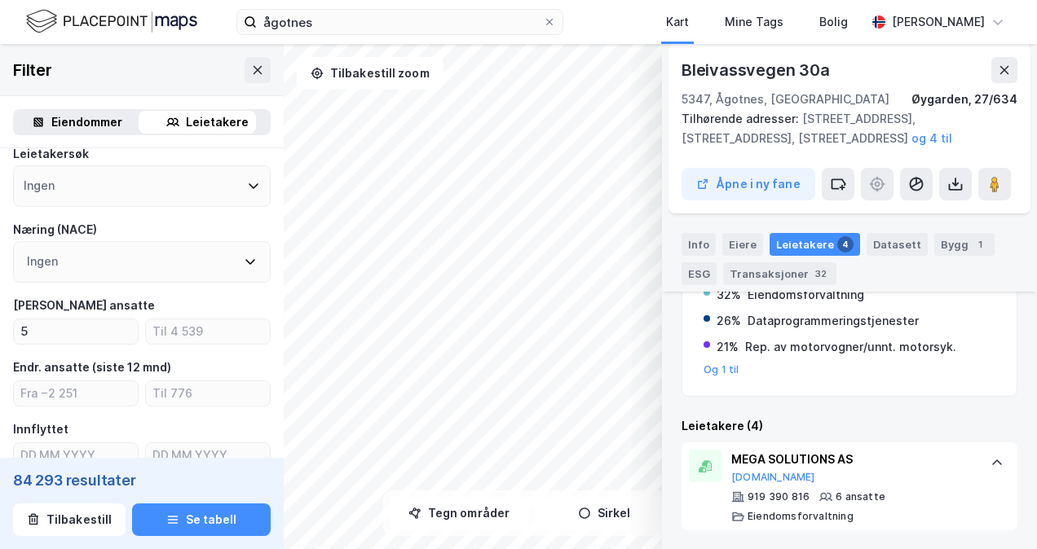
scroll to position [536, 0]
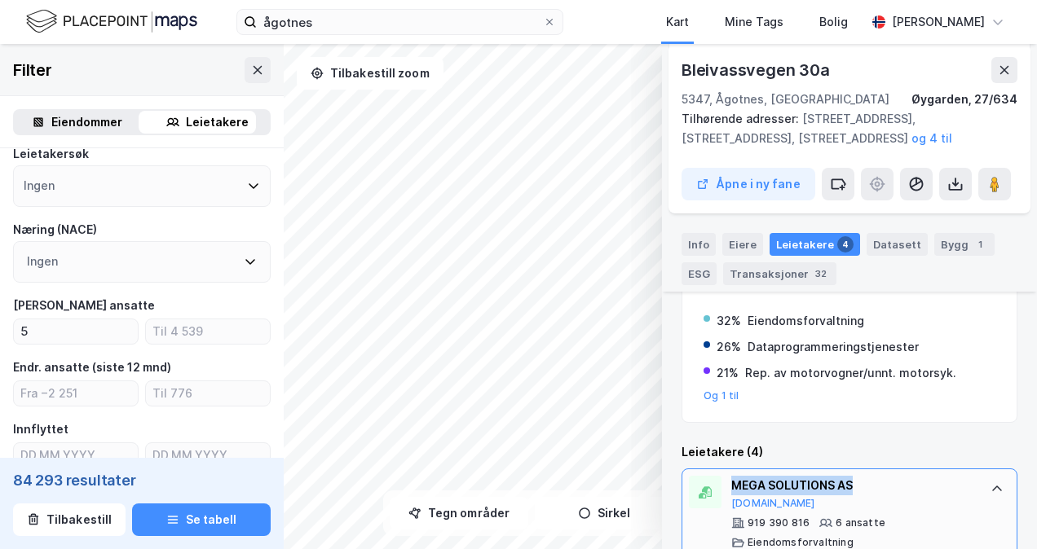
drag, startPoint x: 859, startPoint y: 482, endPoint x: 723, endPoint y: 484, distance: 136.1
click at [723, 484] on div "MEGA SOLUTIONS AS [DOMAIN_NAME] 919 390 816 6 ansatte Eiendomsforvaltning" at bounding box center [849, 513] width 336 height 88
drag, startPoint x: 723, startPoint y: 484, endPoint x: 749, endPoint y: 505, distance: 33.6
click at [749, 505] on button "[DOMAIN_NAME]" at bounding box center [773, 503] width 84 height 13
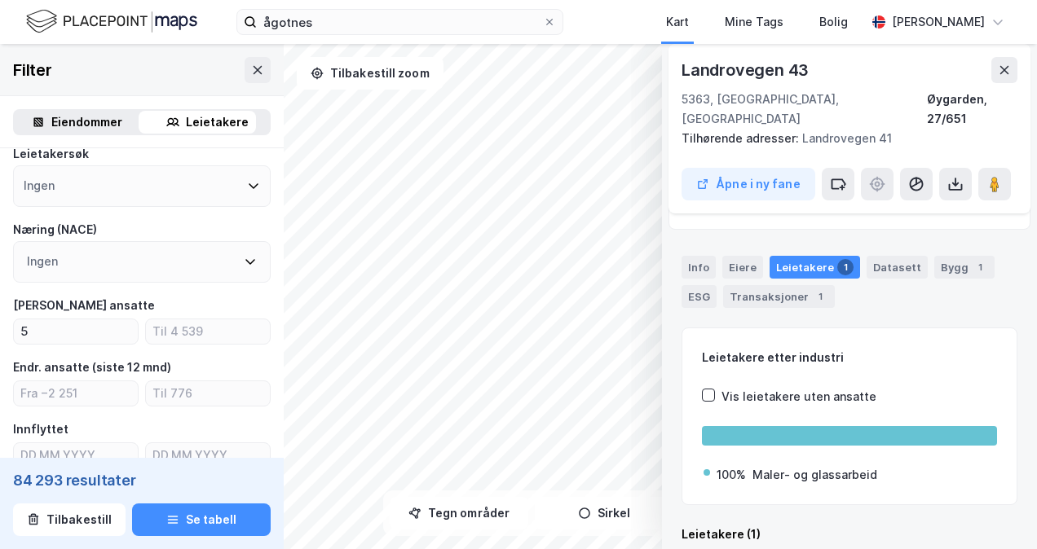
scroll to position [165, 0]
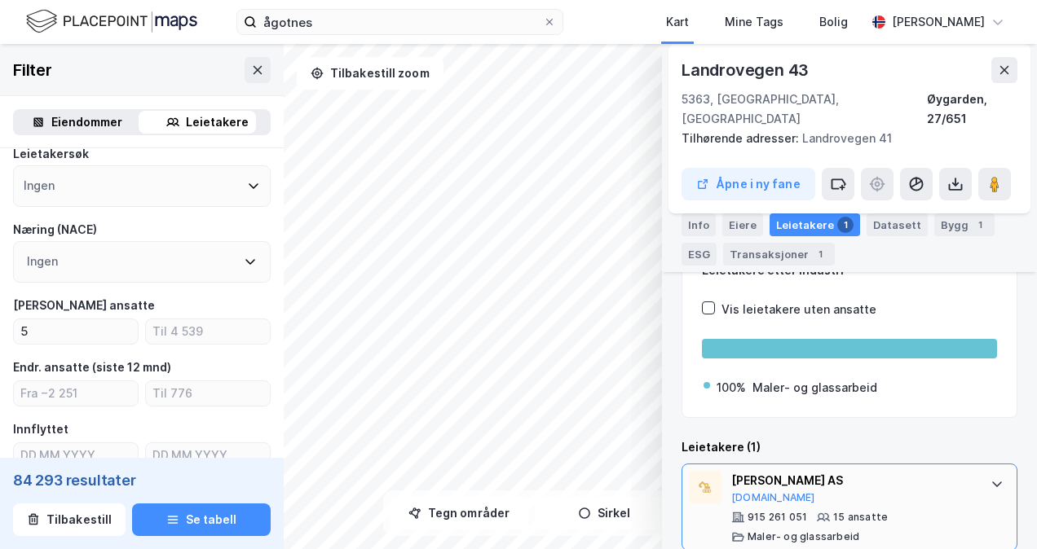
click at [786, 484] on div "[PERSON_NAME] AS [DOMAIN_NAME] 915 261 051 15 ansatte Maler- og glassarbeid" at bounding box center [852, 507] width 243 height 73
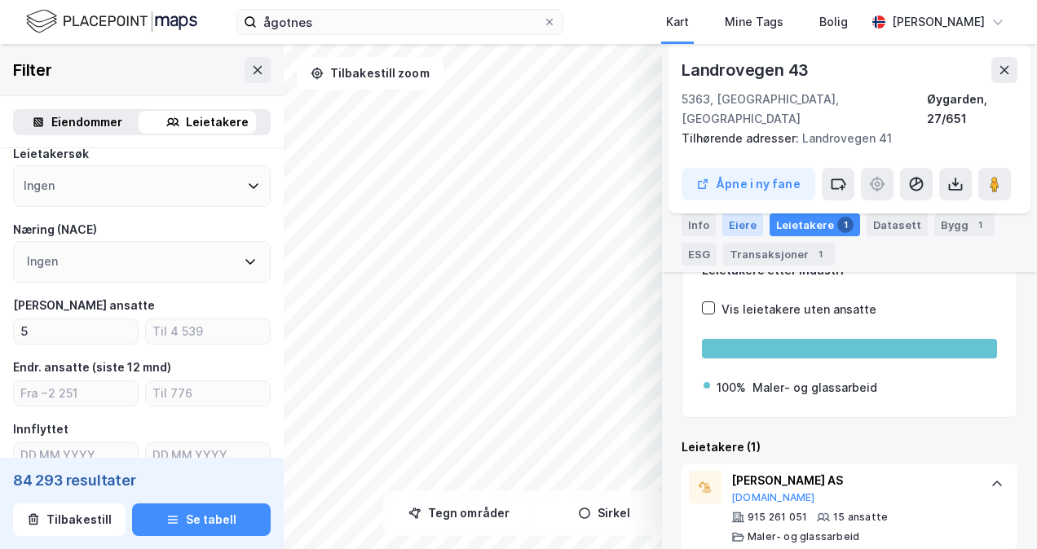
click at [727, 214] on div "Eiere" at bounding box center [742, 225] width 41 height 23
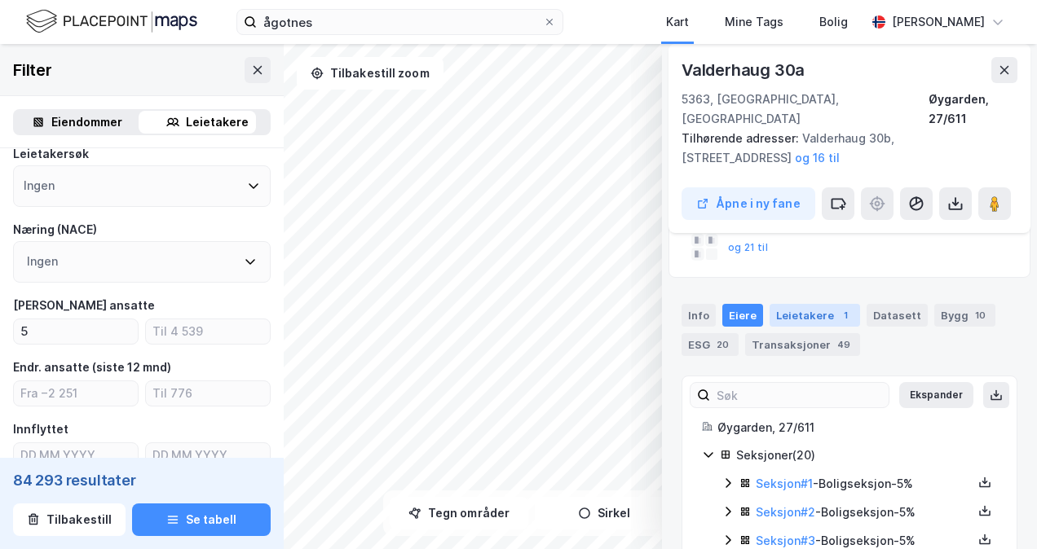
click at [776, 304] on div "Leietakere 1" at bounding box center [814, 315] width 90 height 23
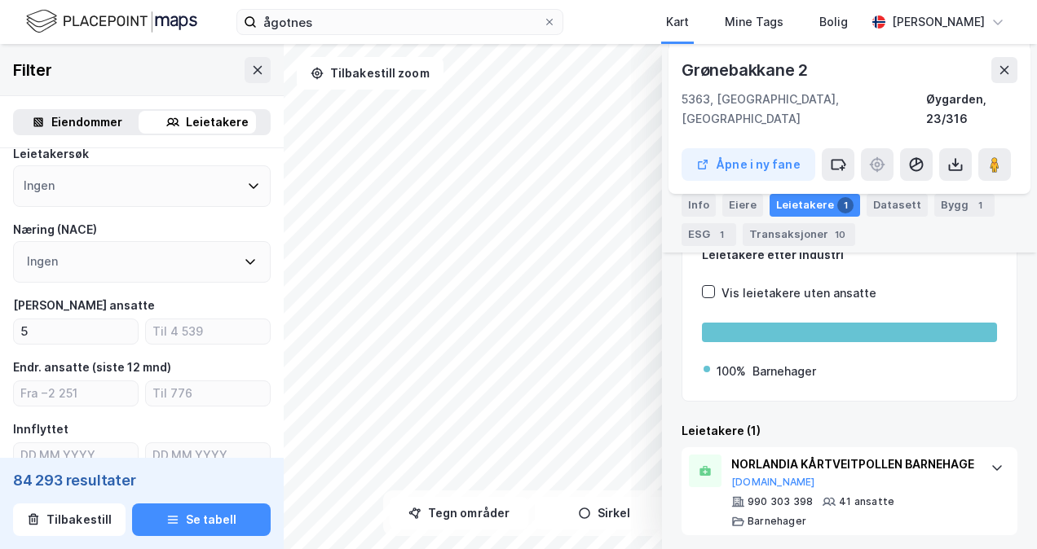
scroll to position [249, 0]
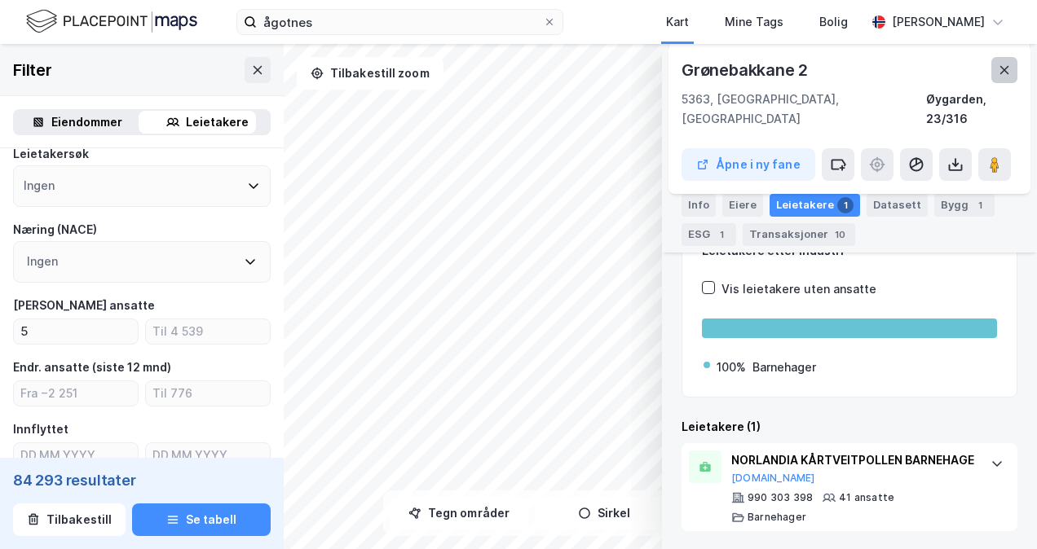
click at [999, 68] on icon at bounding box center [1004, 70] width 13 height 13
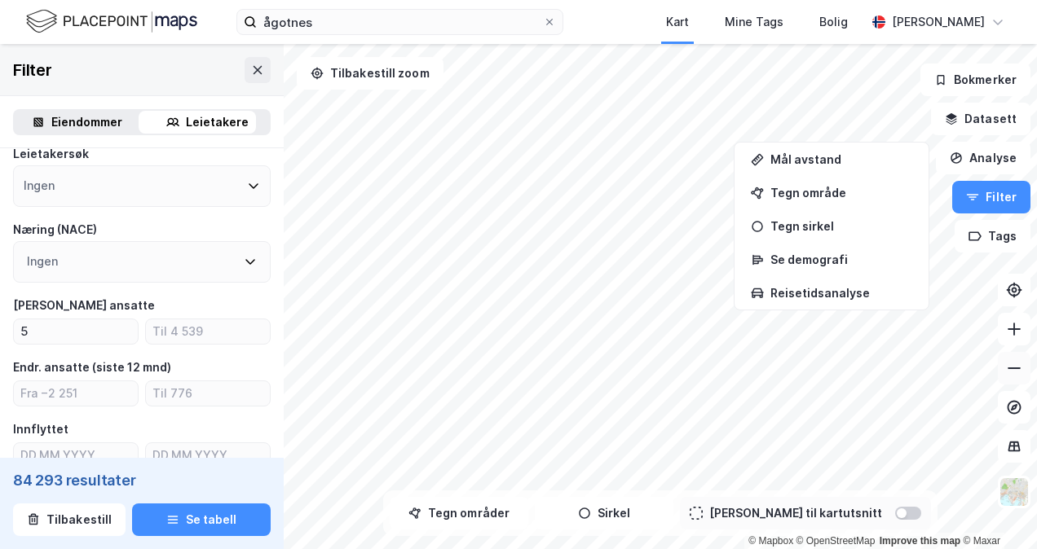
click at [1009, 364] on icon at bounding box center [1014, 368] width 16 height 16
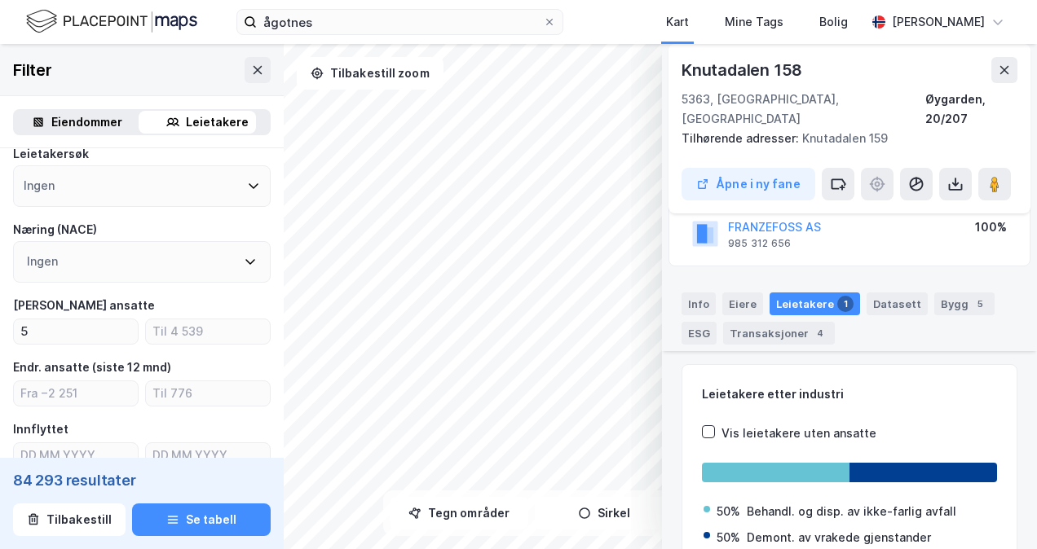
scroll to position [287, 0]
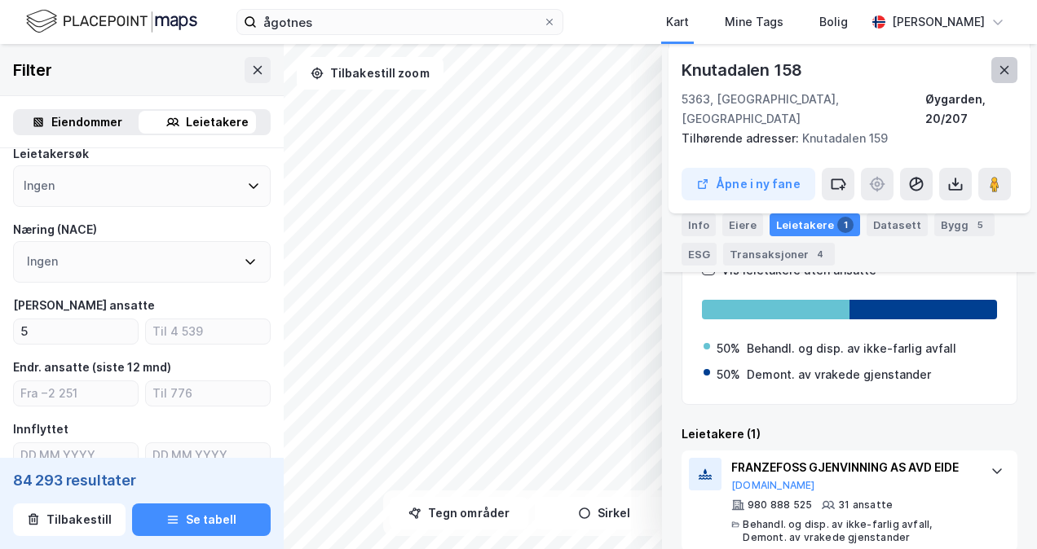
click at [1004, 65] on icon at bounding box center [1004, 70] width 13 height 13
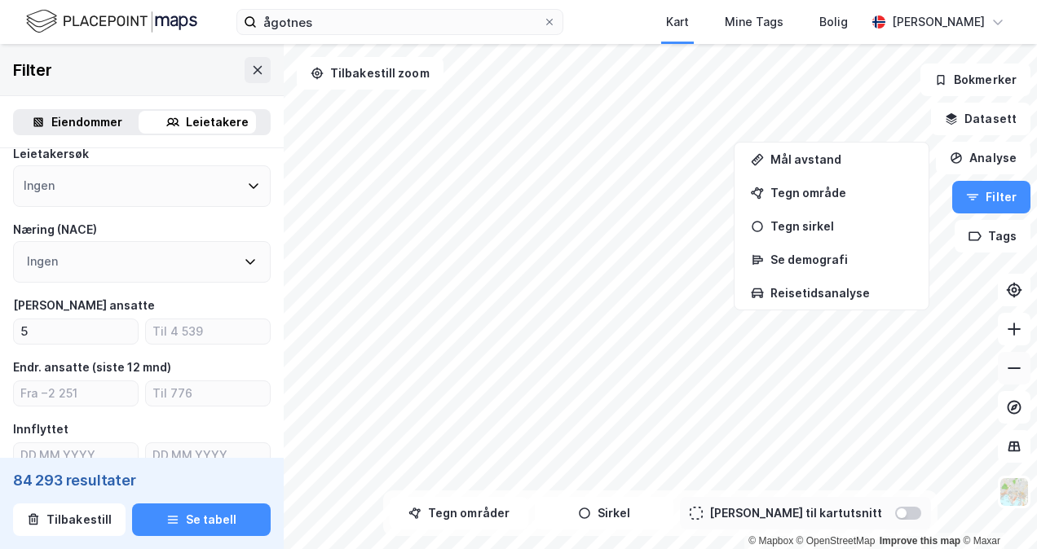
click at [1017, 381] on button at bounding box center [1014, 368] width 33 height 33
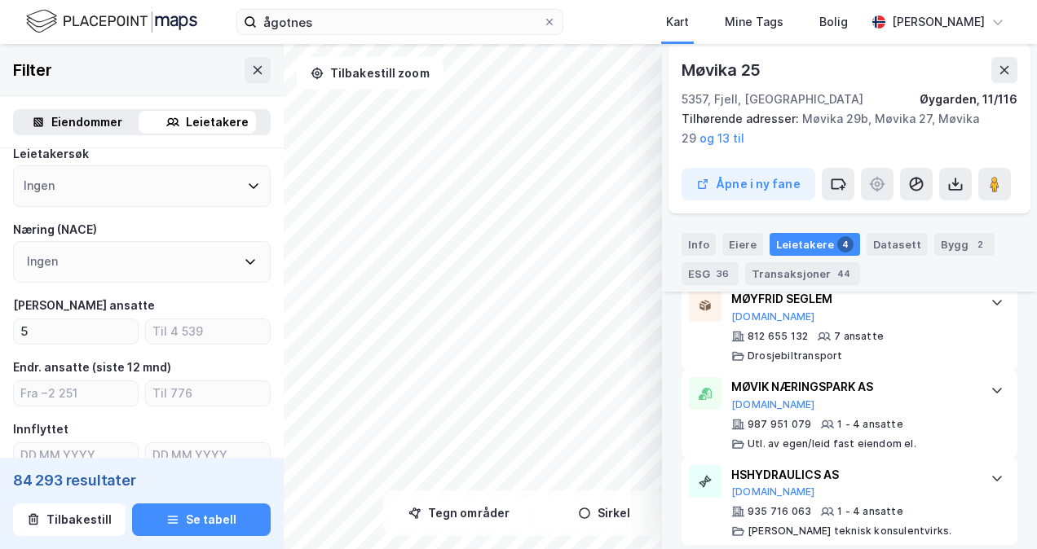
scroll to position [692, 0]
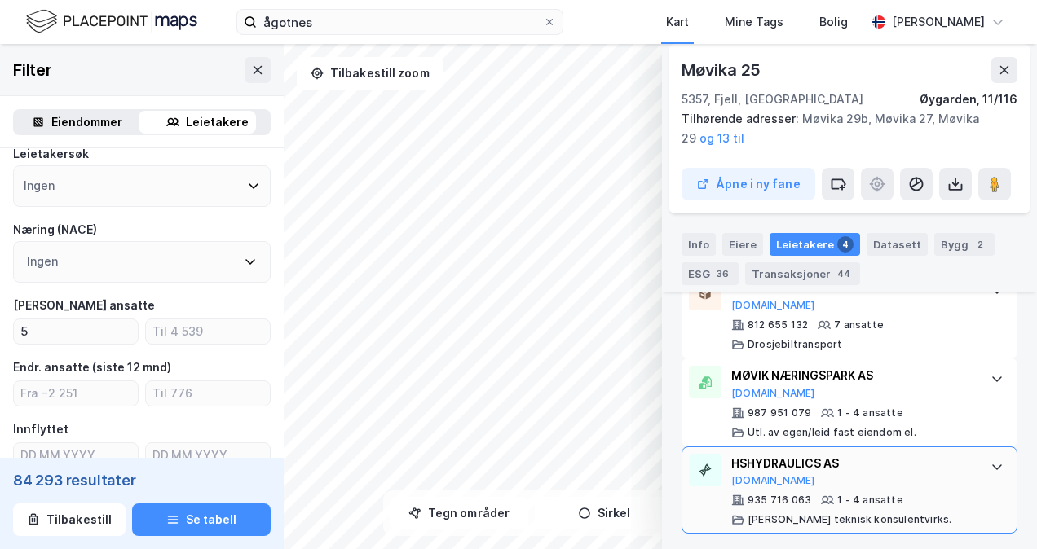
click at [771, 458] on div "HSHYDRAULICS AS" at bounding box center [852, 464] width 243 height 20
click at [750, 474] on button "[DOMAIN_NAME]" at bounding box center [773, 480] width 84 height 13
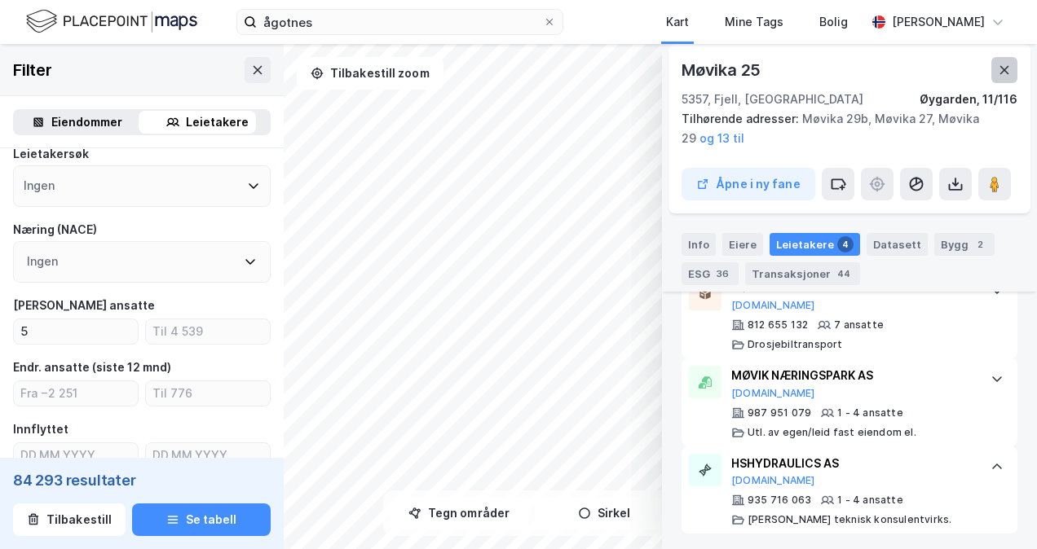
click at [1004, 73] on icon at bounding box center [1004, 70] width 13 height 13
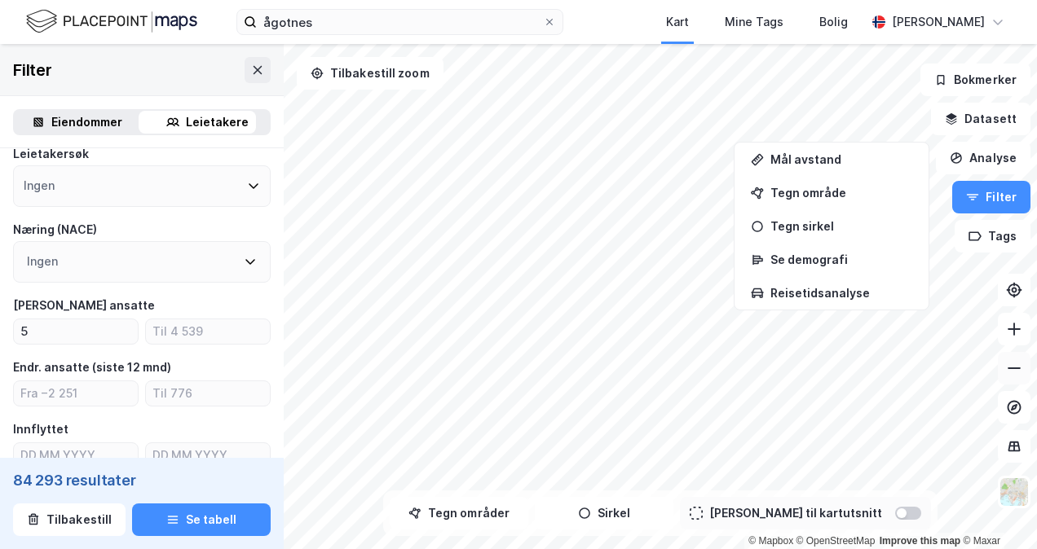
click at [1015, 370] on icon at bounding box center [1014, 368] width 16 height 16
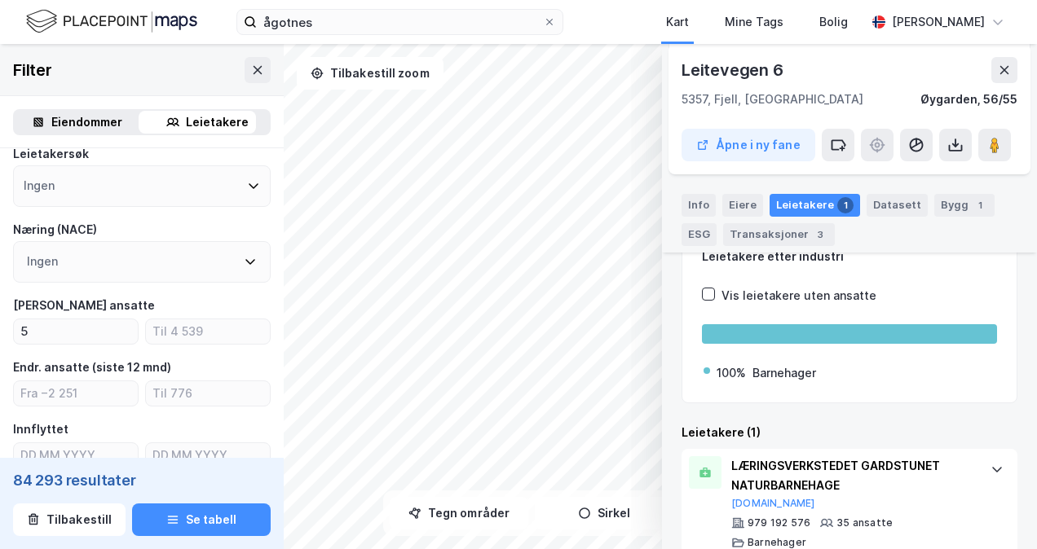
scroll to position [249, 0]
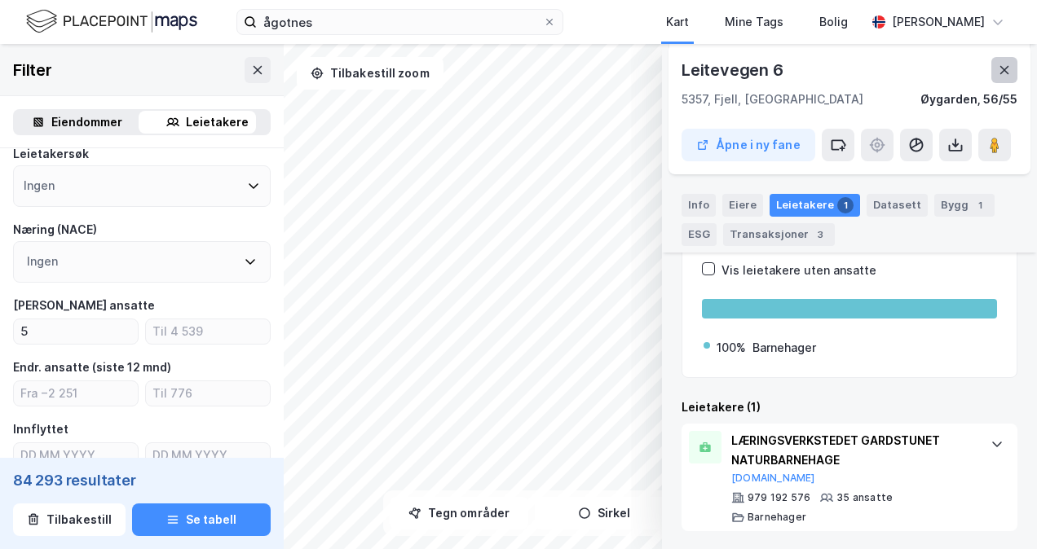
click at [1000, 67] on icon at bounding box center [1004, 70] width 13 height 13
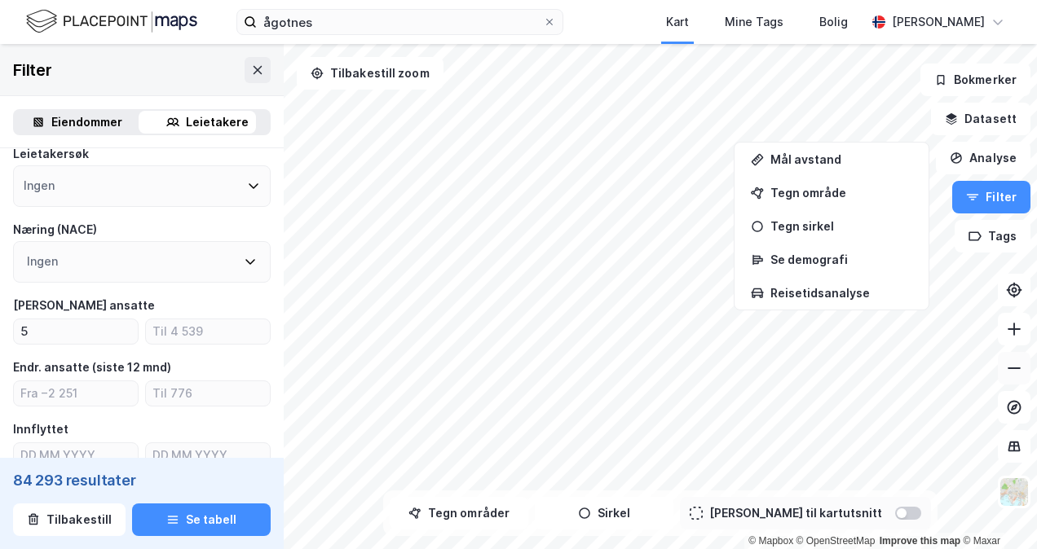
click at [1011, 370] on icon at bounding box center [1014, 368] width 16 height 16
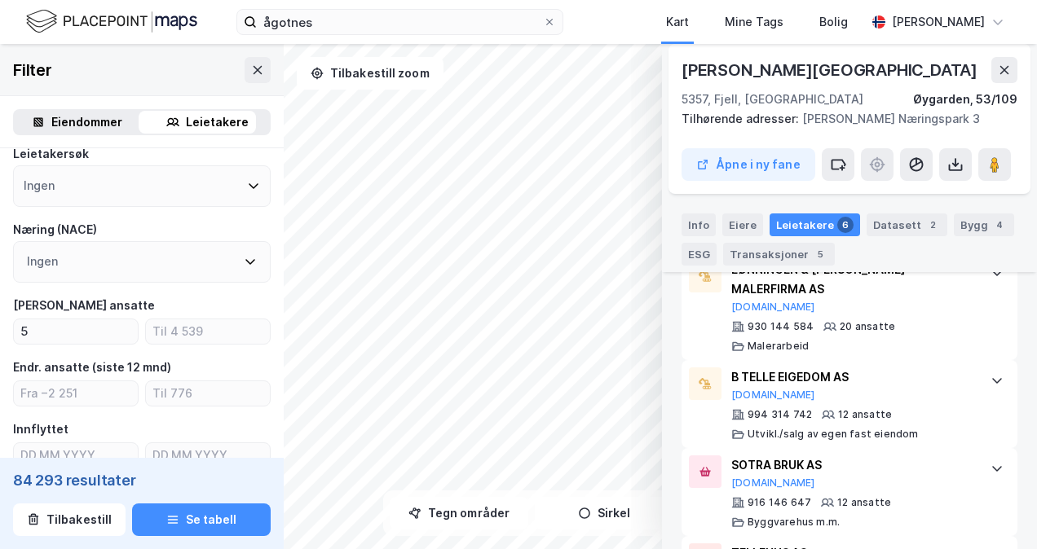
scroll to position [540, 0]
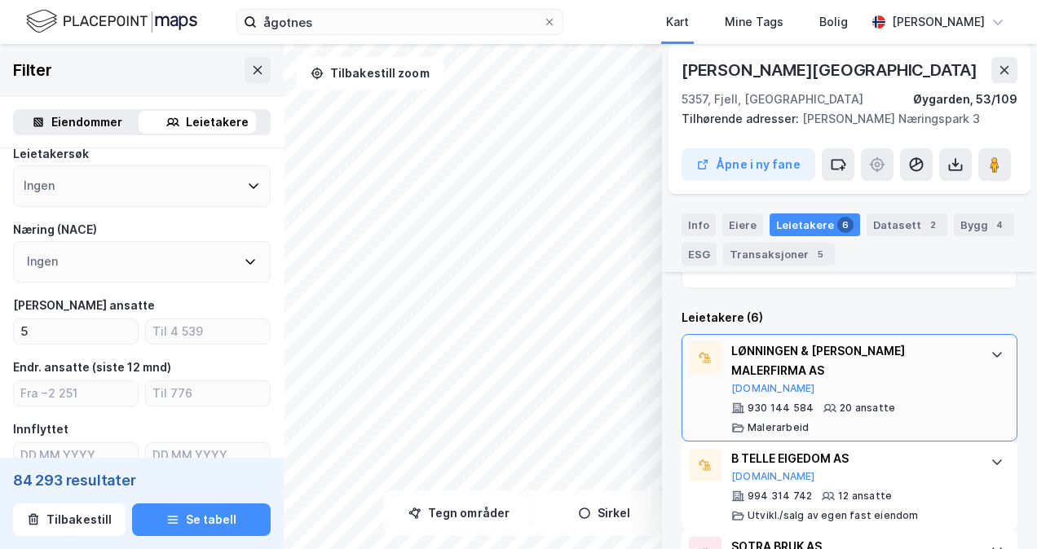
click at [859, 372] on div "LØNNINGEN & [PERSON_NAME] MALERFIRMA AS [DOMAIN_NAME]" at bounding box center [852, 368] width 243 height 54
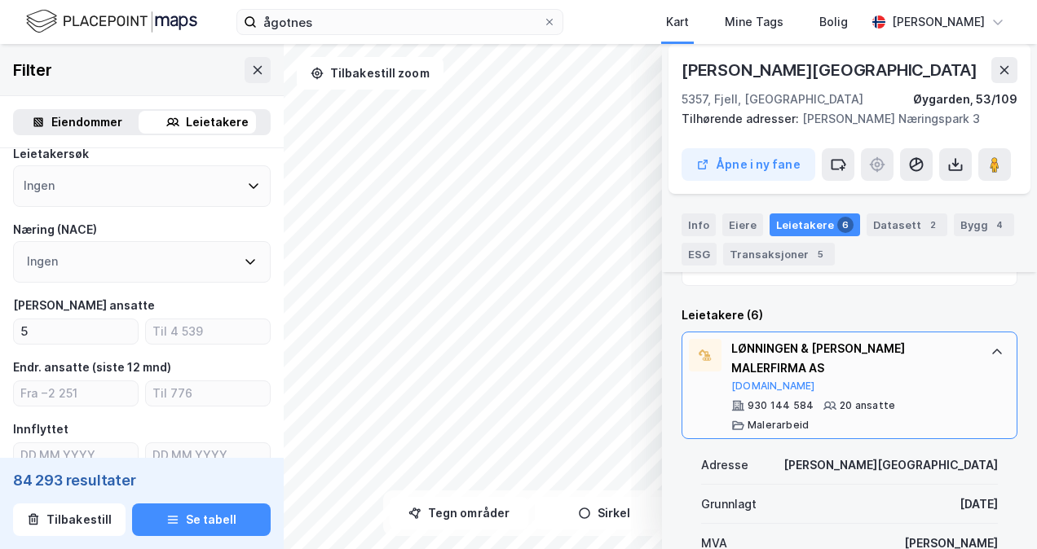
scroll to position [459, 0]
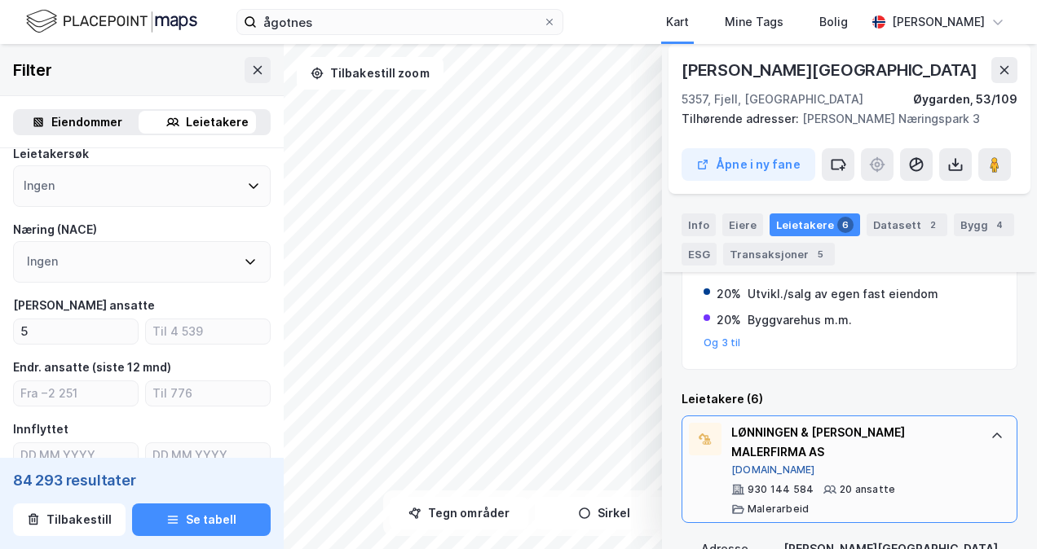
click at [751, 464] on button "[DOMAIN_NAME]" at bounding box center [773, 470] width 84 height 13
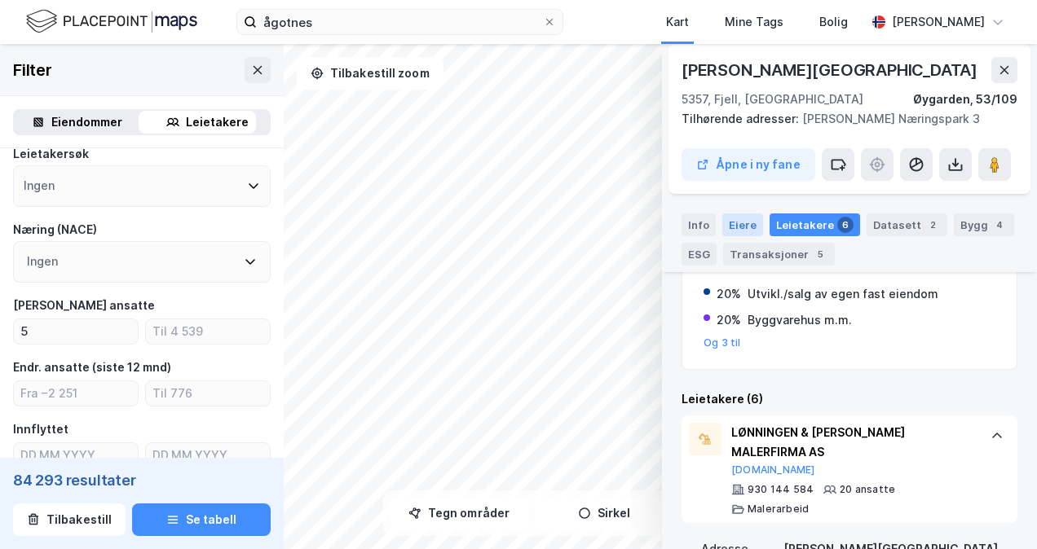
click at [735, 231] on div "Eiere" at bounding box center [742, 225] width 41 height 23
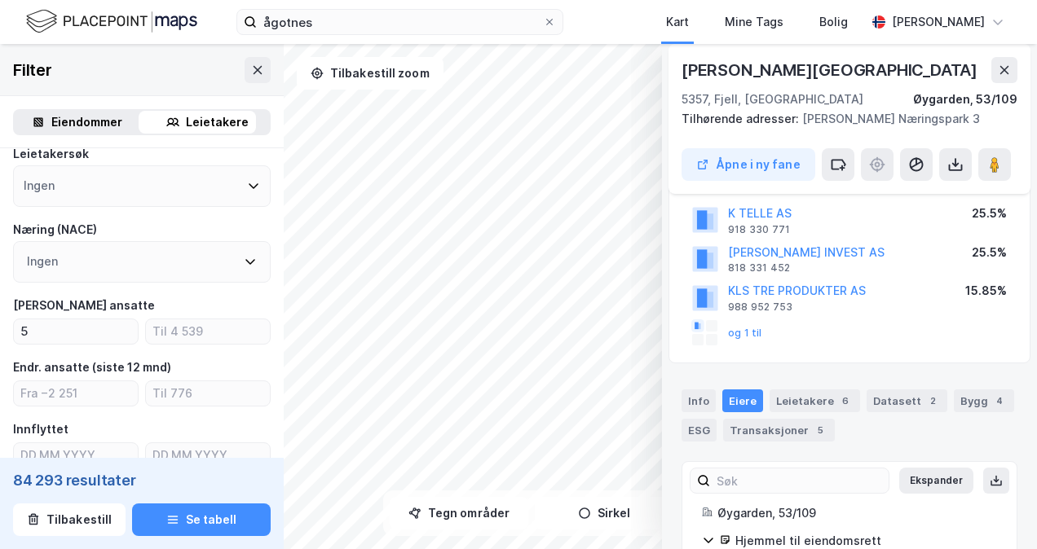
scroll to position [0, 0]
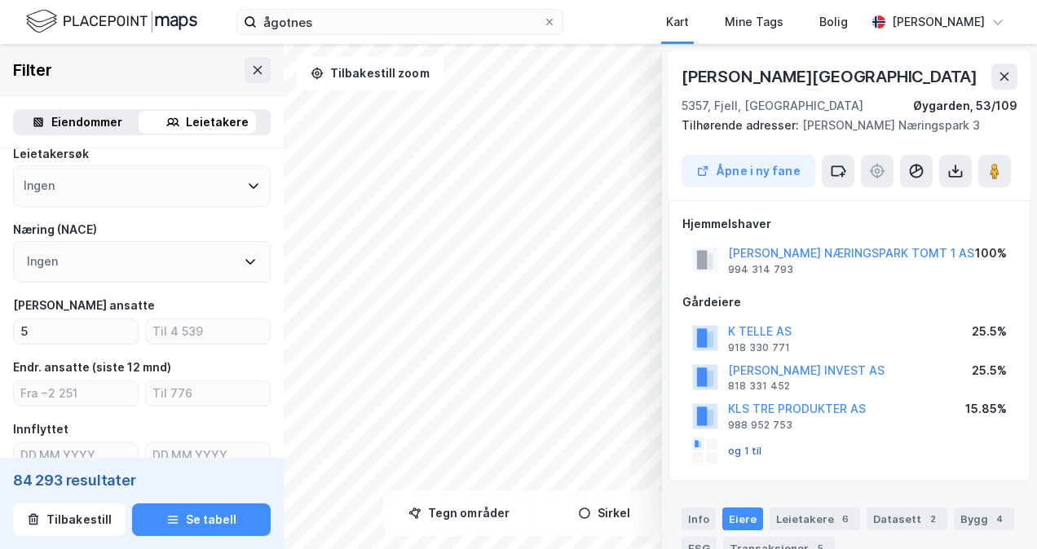
click at [0, 0] on button "og 1 til" at bounding box center [0, 0] width 0 height 0
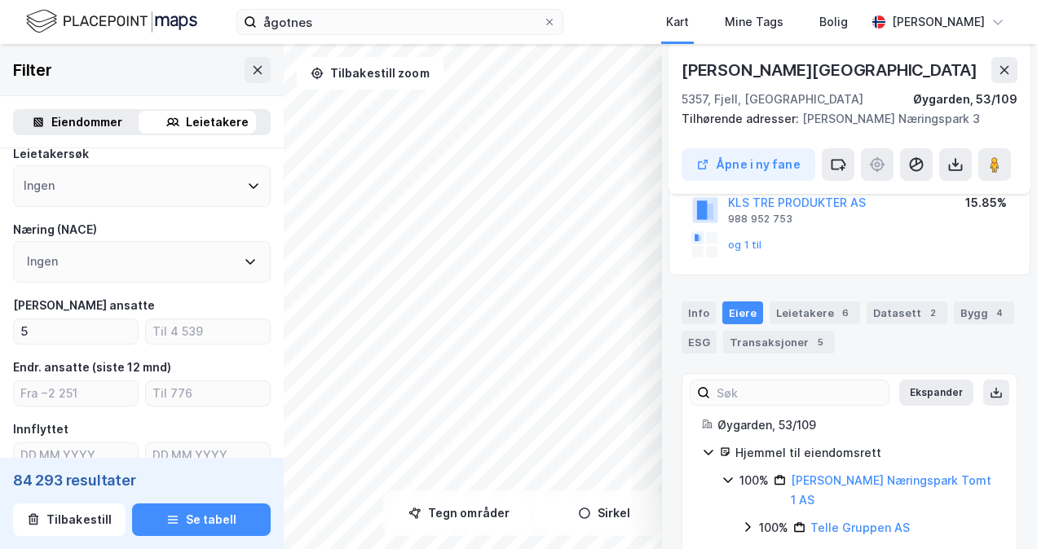
scroll to position [214, 0]
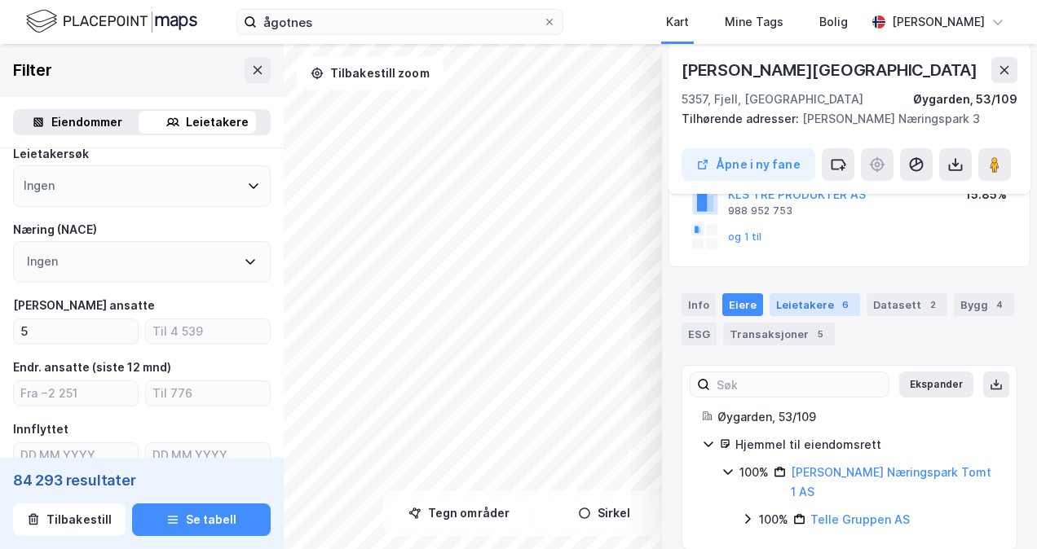
click at [795, 300] on div "Leietakere 6" at bounding box center [814, 304] width 90 height 23
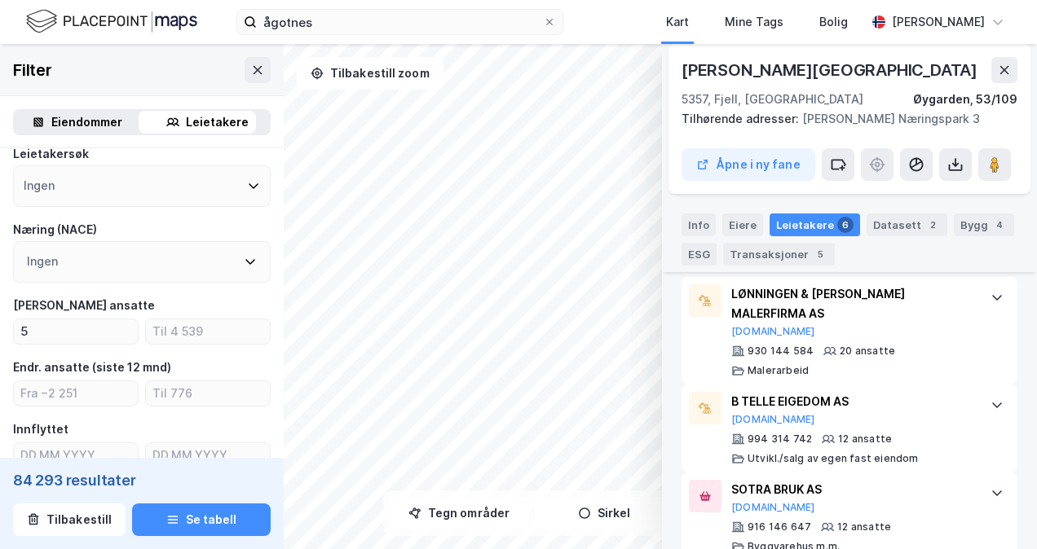
scroll to position [506, 0]
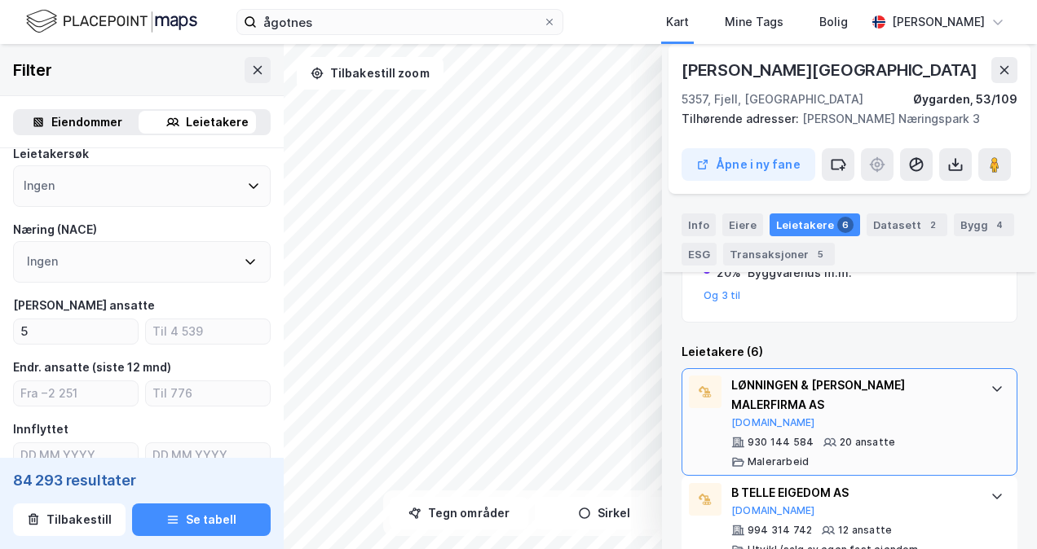
click at [938, 385] on div "LØNNINGEN & [PERSON_NAME] MALERFIRMA AS" at bounding box center [852, 395] width 243 height 39
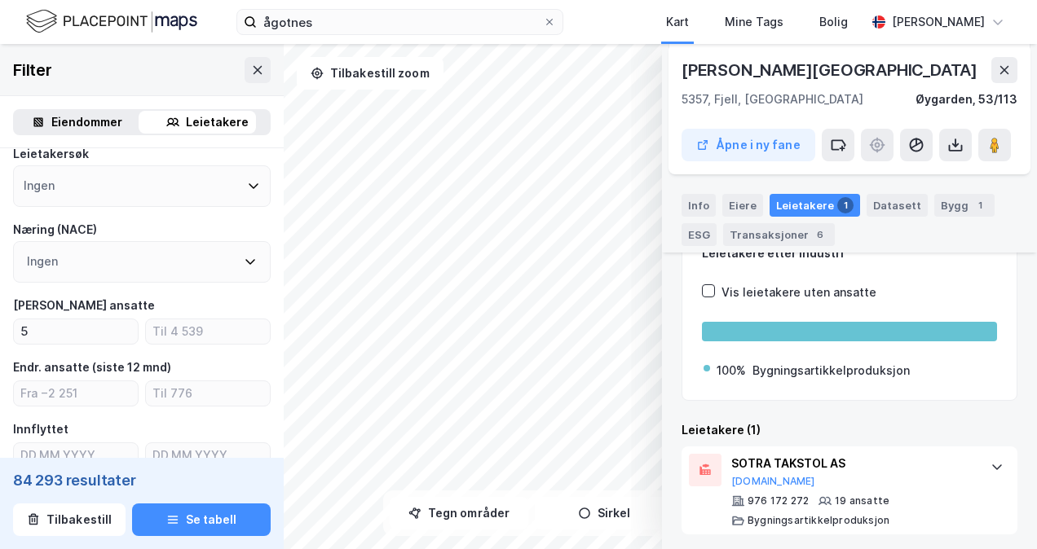
scroll to position [339, 0]
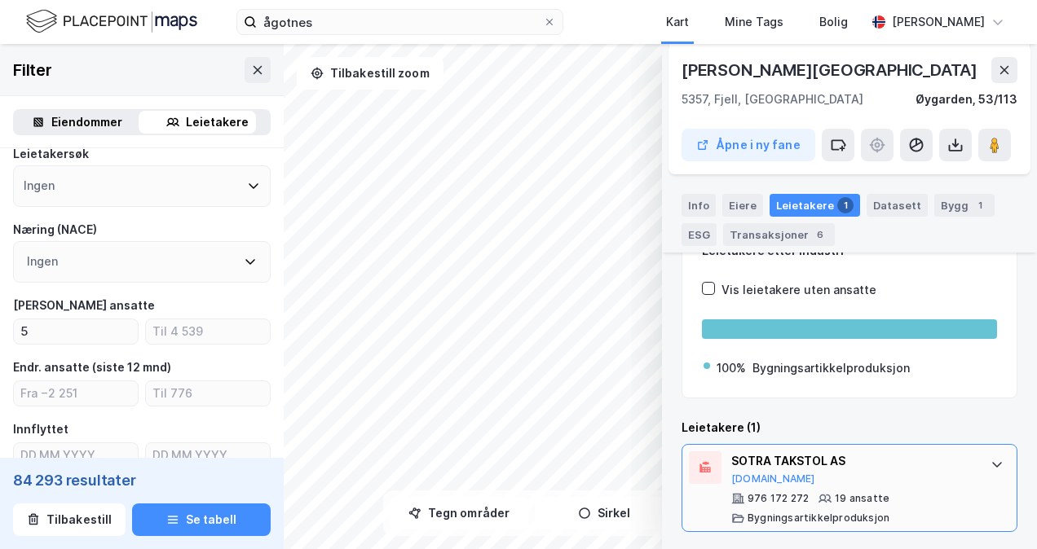
click at [804, 484] on div "SOTRA TAKSTOL AS [DOMAIN_NAME] 976 172 272 19 ansatte Bygningsartikkelproduksjon" at bounding box center [852, 488] width 243 height 73
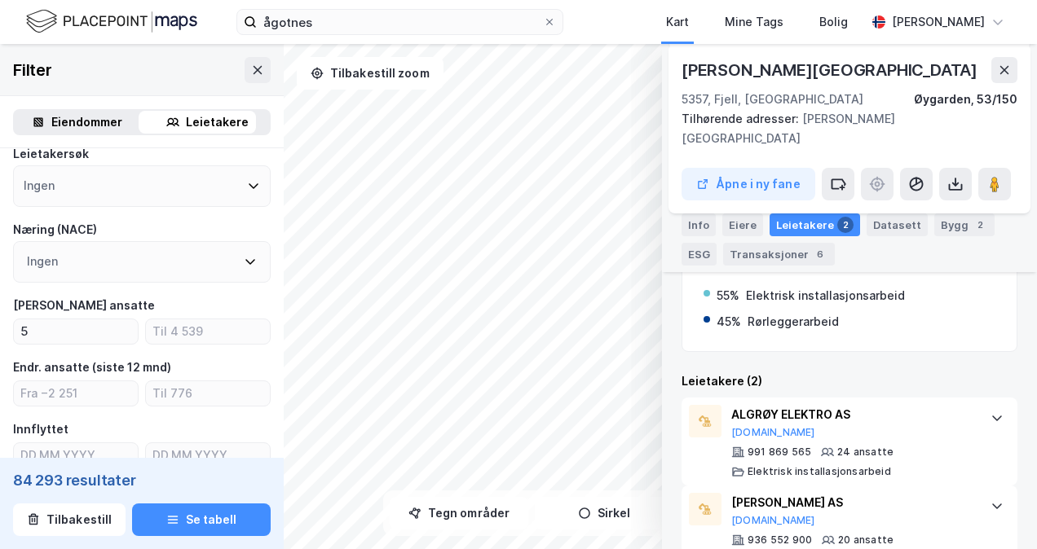
scroll to position [362, 0]
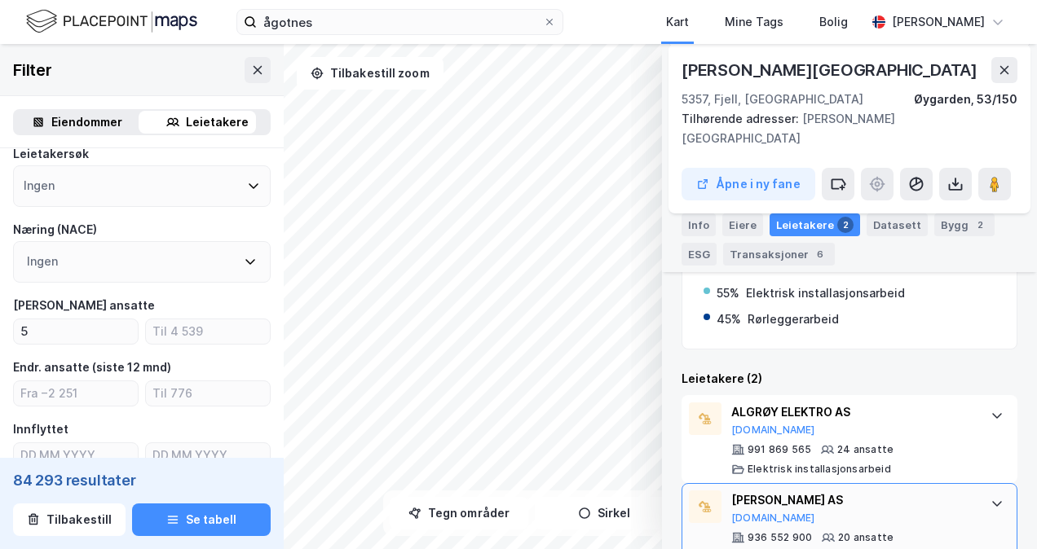
click at [827, 491] on div "[PERSON_NAME] AS" at bounding box center [852, 501] width 243 height 20
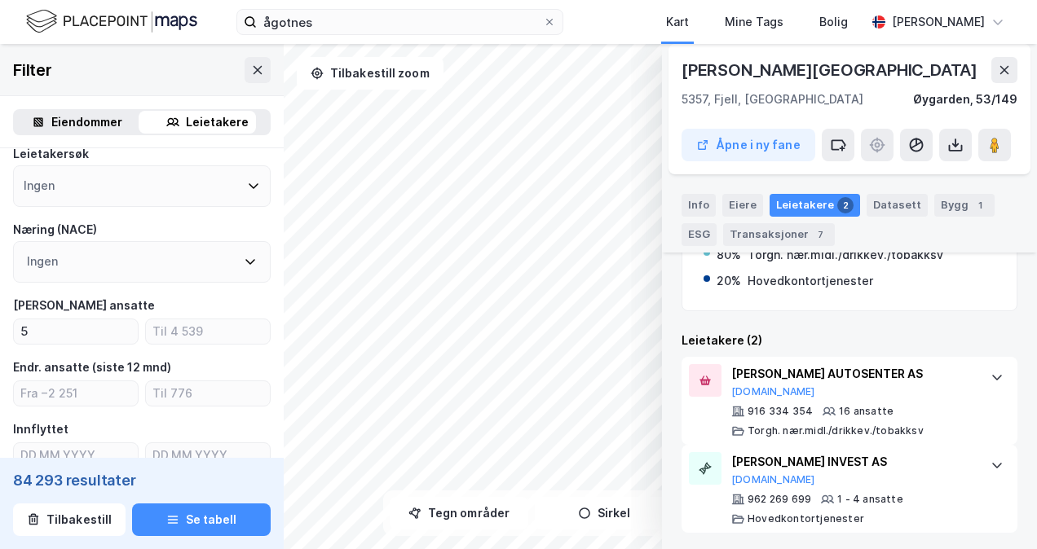
scroll to position [342, 0]
click at [1009, 64] on icon at bounding box center [1004, 70] width 13 height 13
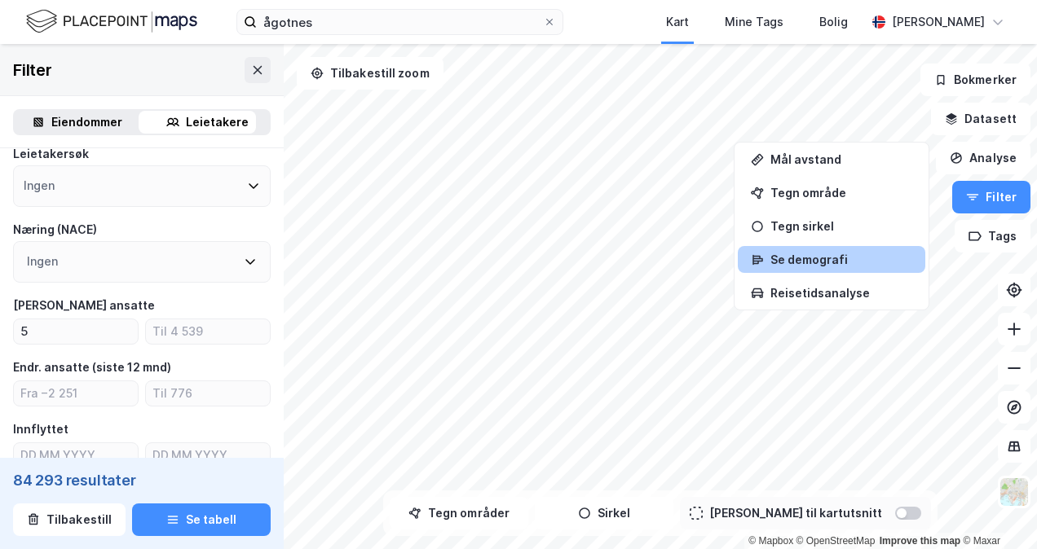
click at [763, 248] on div "© Mapbox © OpenStreetMap Improve this map © Maxar Filter Eiendommer Leietakere …" at bounding box center [518, 296] width 1037 height 505
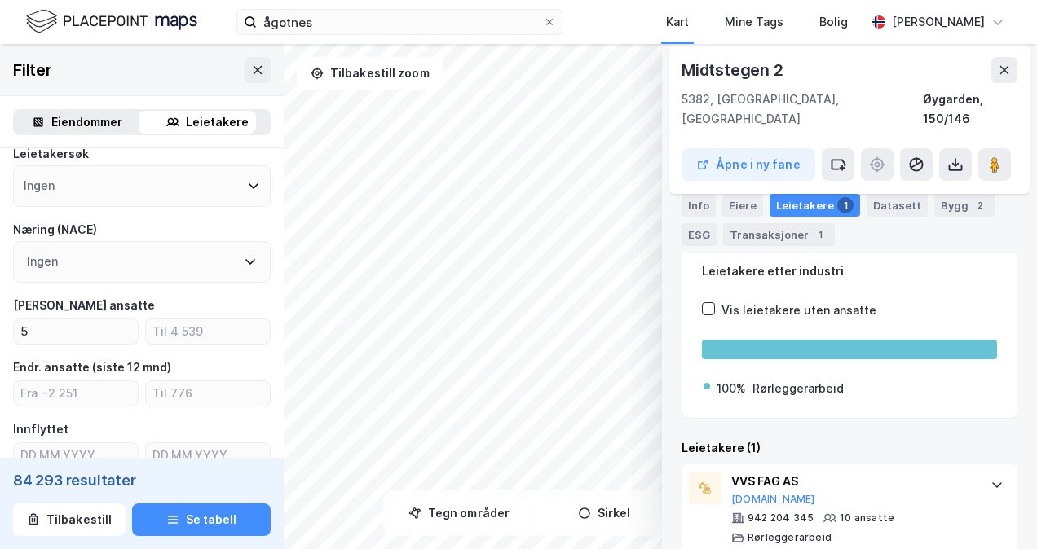
scroll to position [145, 0]
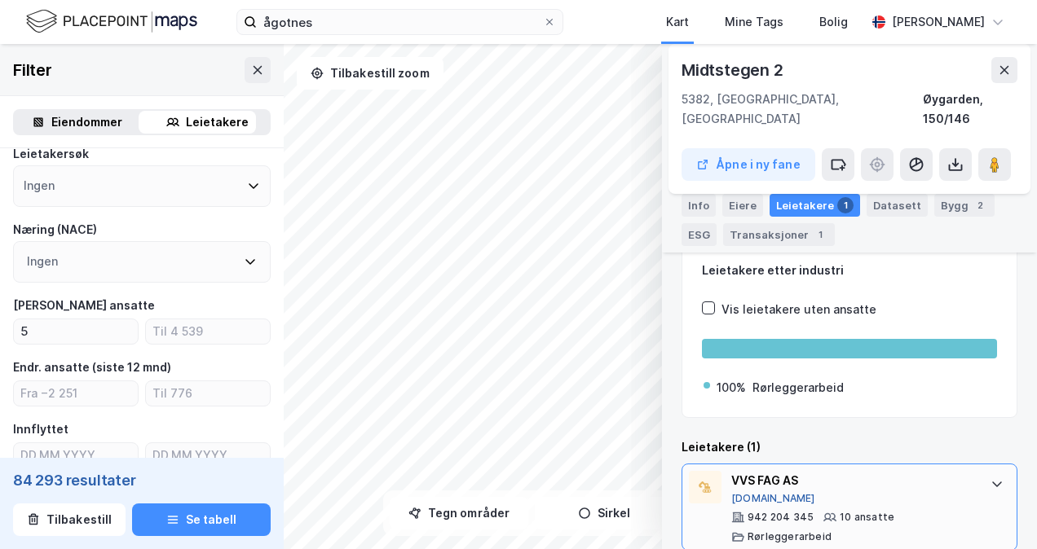
click at [754, 492] on button "[DOMAIN_NAME]" at bounding box center [773, 498] width 84 height 13
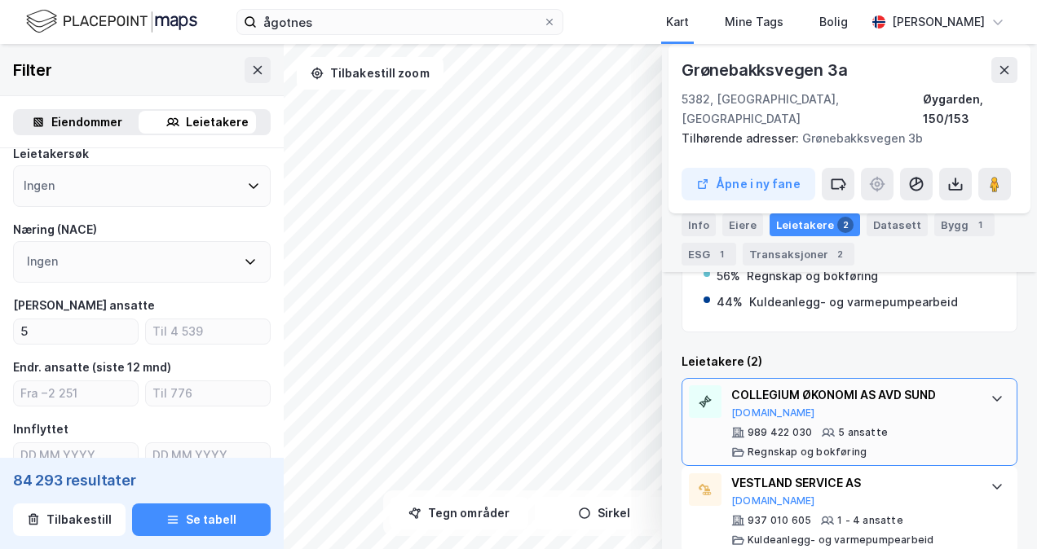
scroll to position [362, 0]
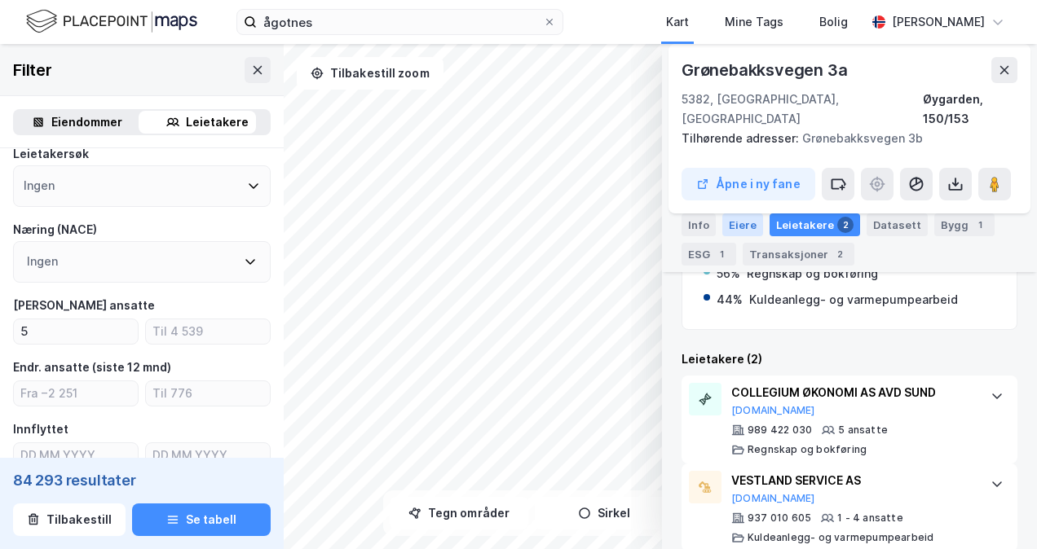
click at [734, 225] on div "Eiere" at bounding box center [742, 225] width 41 height 23
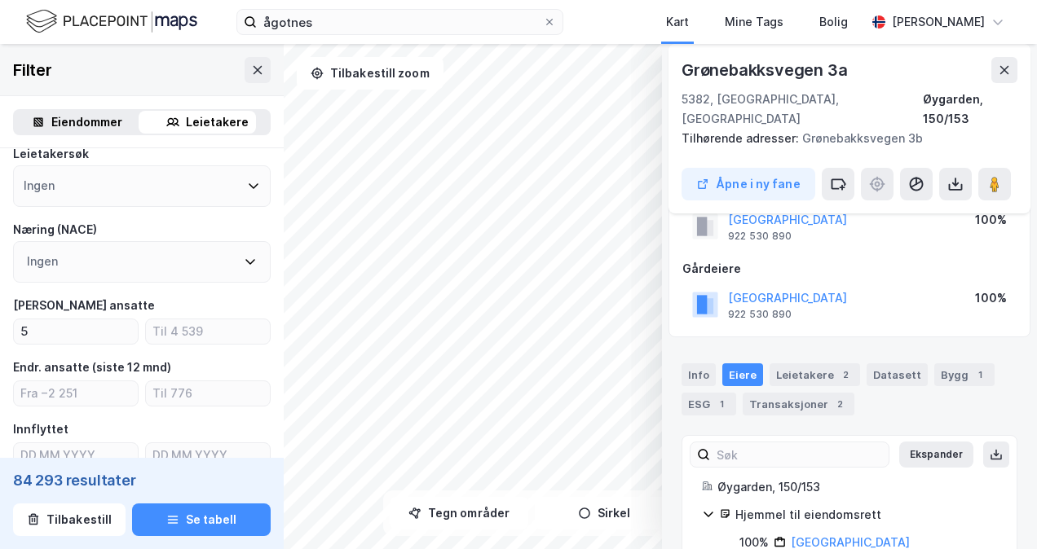
scroll to position [77, 0]
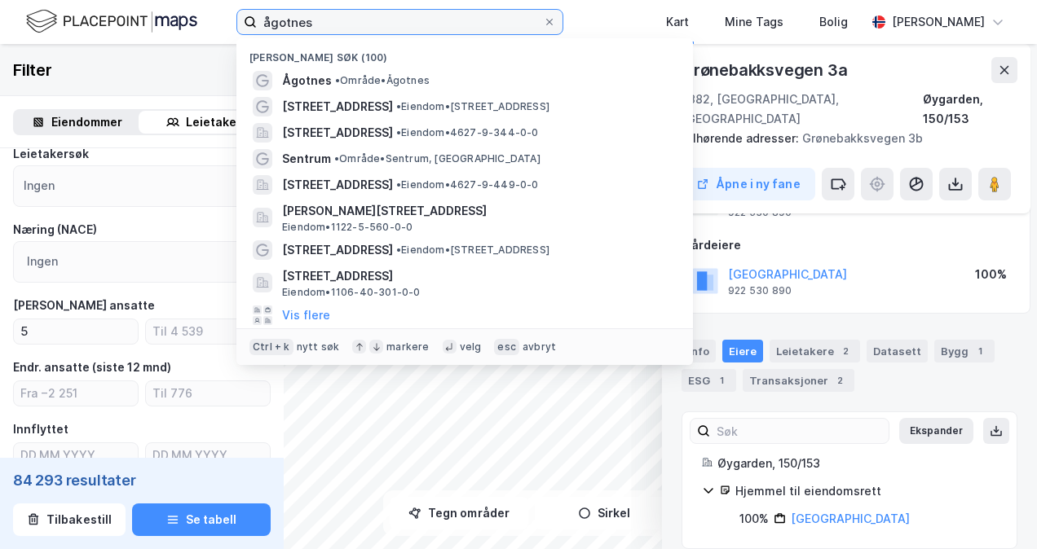
drag, startPoint x: 334, startPoint y: 20, endPoint x: 169, endPoint y: 13, distance: 165.6
click at [170, 15] on div "ågotnes Nylige søk (100) Ågotnes • Område • Ågotnes Hafstadvegen 101 • Eiendom …" at bounding box center [518, 22] width 1037 height 44
paste input "[STREET_ADDRESS]"
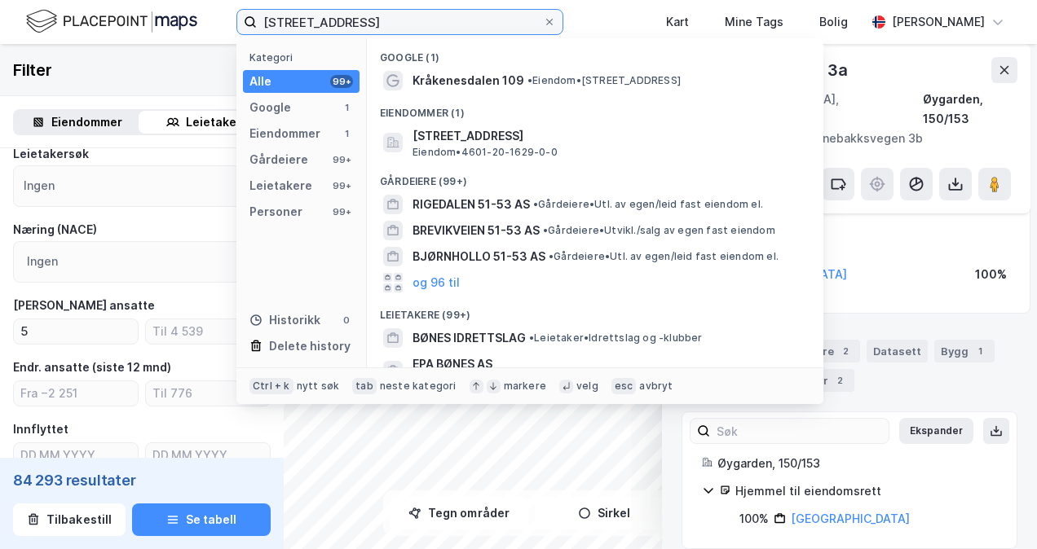
click at [384, 21] on input "[STREET_ADDRESS]" at bounding box center [400, 22] width 286 height 24
click at [378, 28] on input "[STREET_ADDRESS]" at bounding box center [400, 22] width 286 height 24
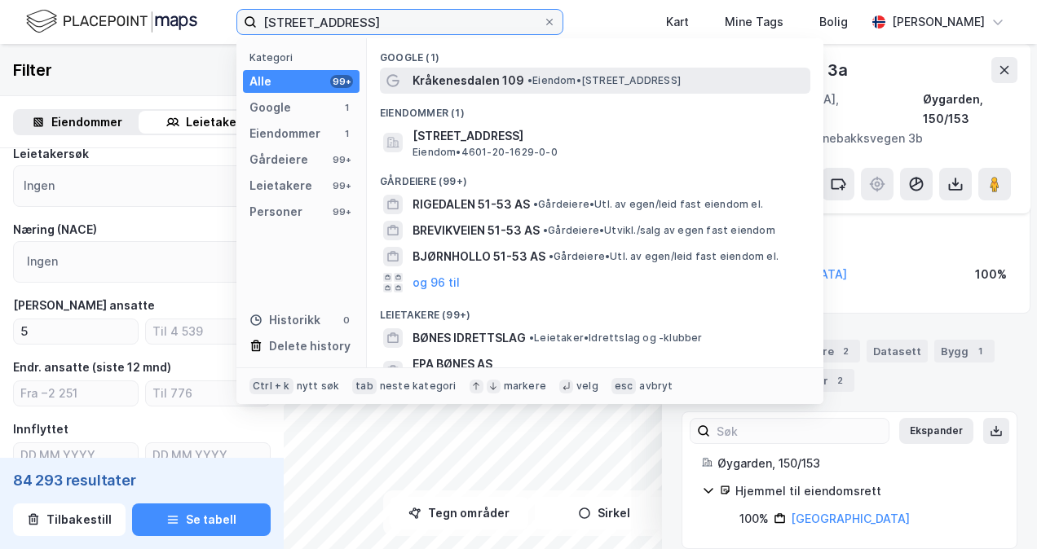
type input "[STREET_ADDRESS]"
click at [452, 74] on span "Kråkenesdalen 109" at bounding box center [468, 81] width 112 height 20
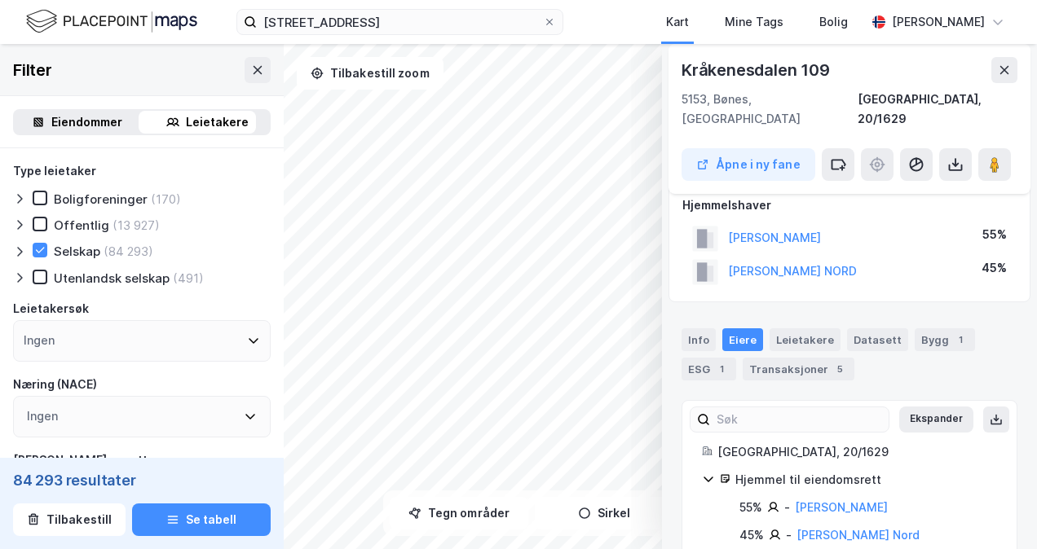
scroll to position [34, 0]
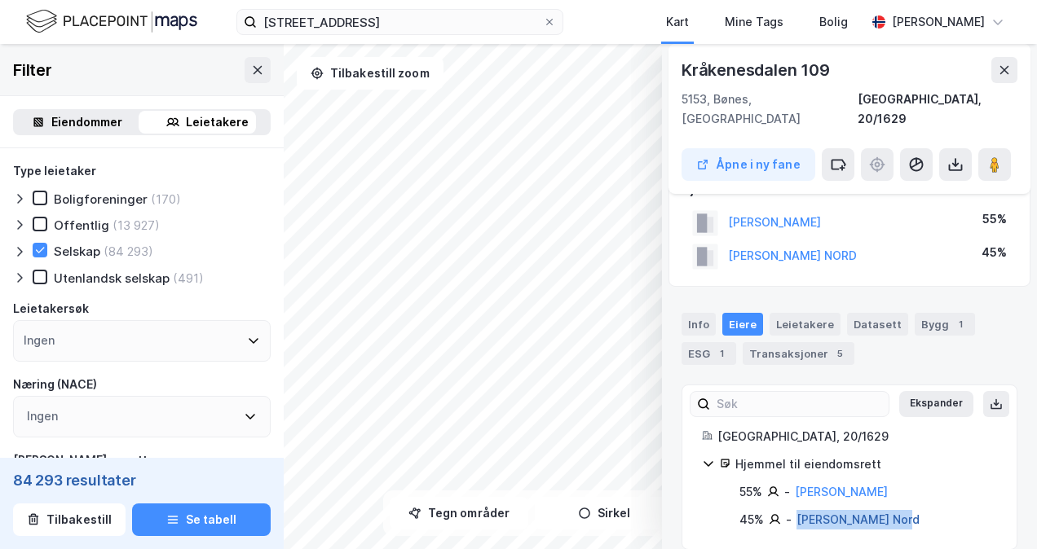
drag, startPoint x: 914, startPoint y: 500, endPoint x: 798, endPoint y: 506, distance: 116.7
click at [798, 510] on div "45% - [PERSON_NAME] Nord" at bounding box center [868, 520] width 258 height 20
copy link "[PERSON_NAME] Nord"
click at [805, 342] on div "Transaksjoner 5" at bounding box center [798, 353] width 112 height 23
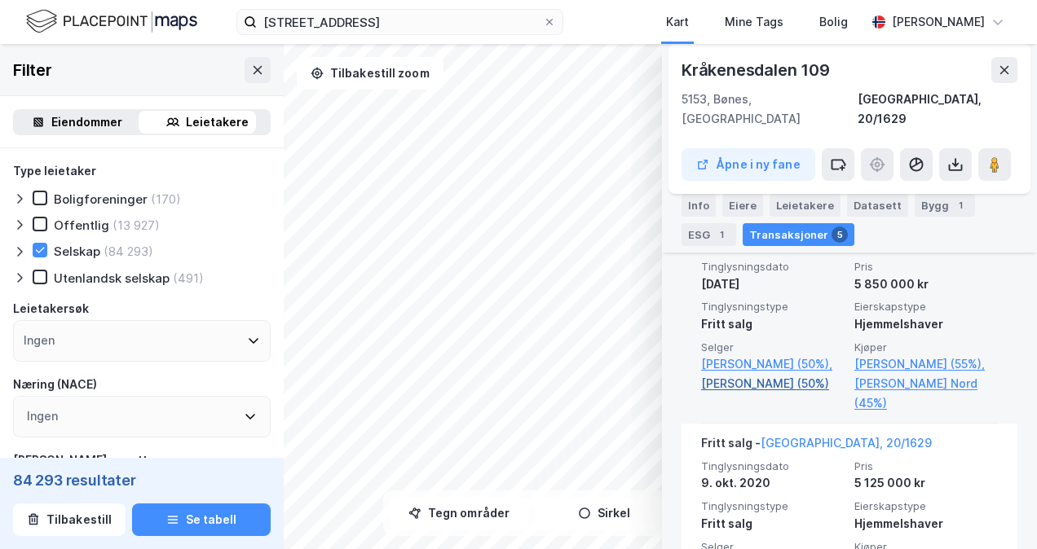
scroll to position [643, 0]
